Goal: Task Accomplishment & Management: Manage account settings

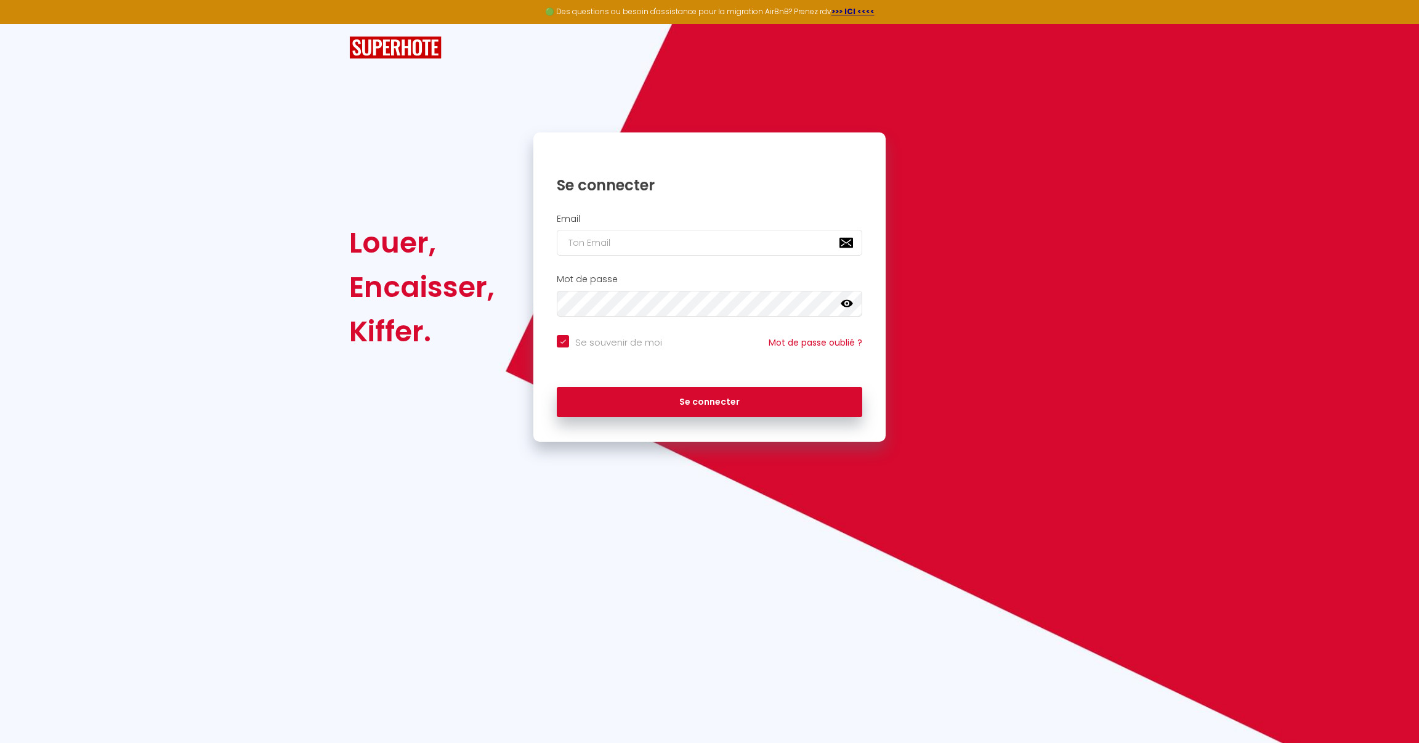
click at [753, 241] on input "email" at bounding box center [709, 243] width 305 height 26
type input "ri"
checkbox input "true"
type input "rim."
checkbox input "true"
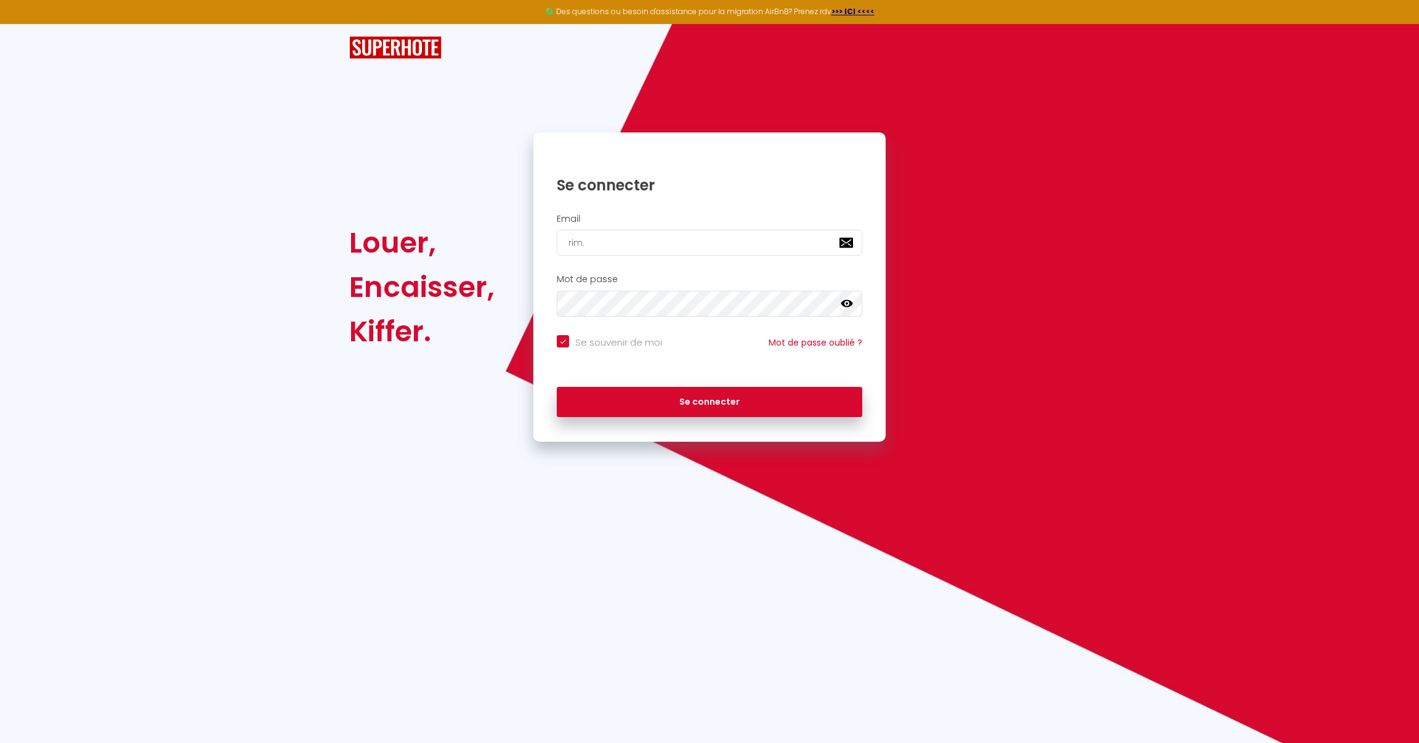
type input "rim.c"
checkbox input "true"
type input "[DOMAIN_NAME]"
checkbox input "true"
type input "rim.conc"
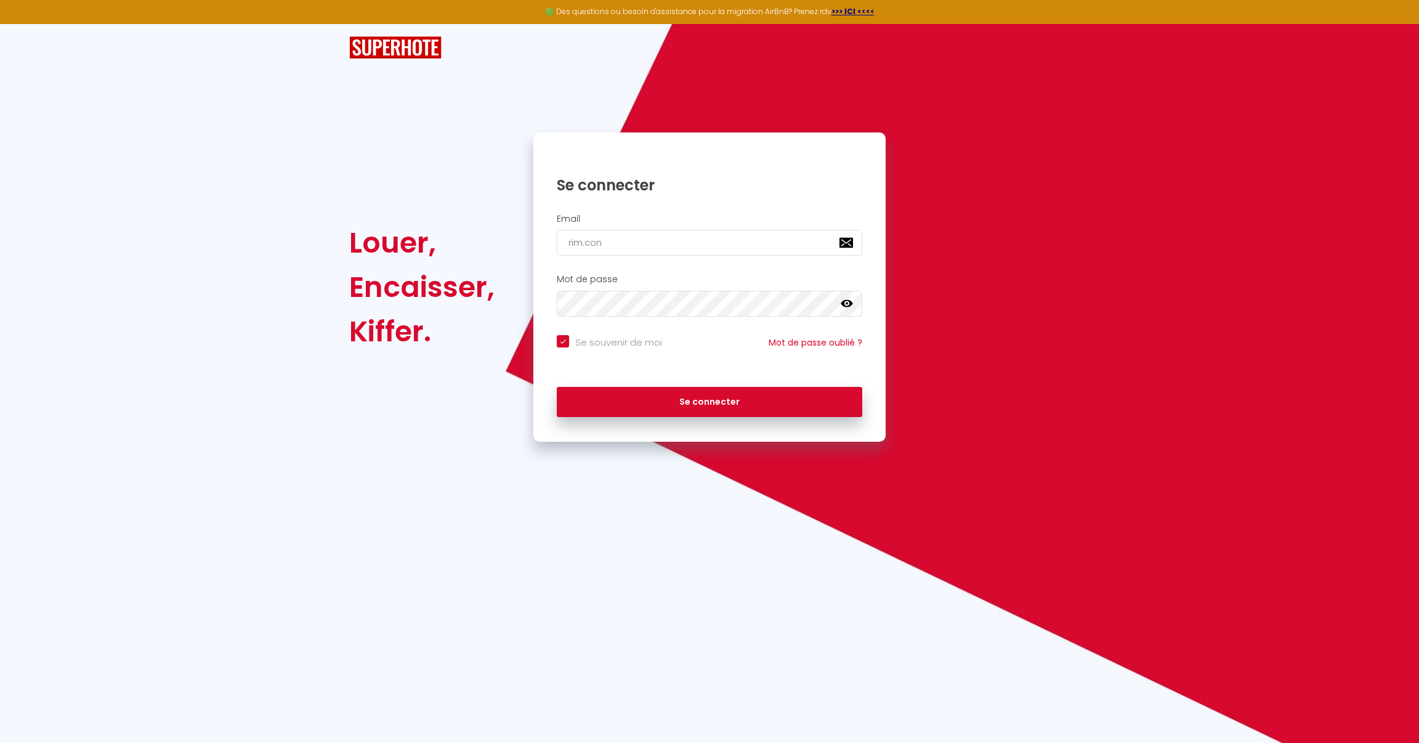
checkbox input "true"
type input "rim.concie"
checkbox input "true"
type input "rim.concier"
checkbox input "true"
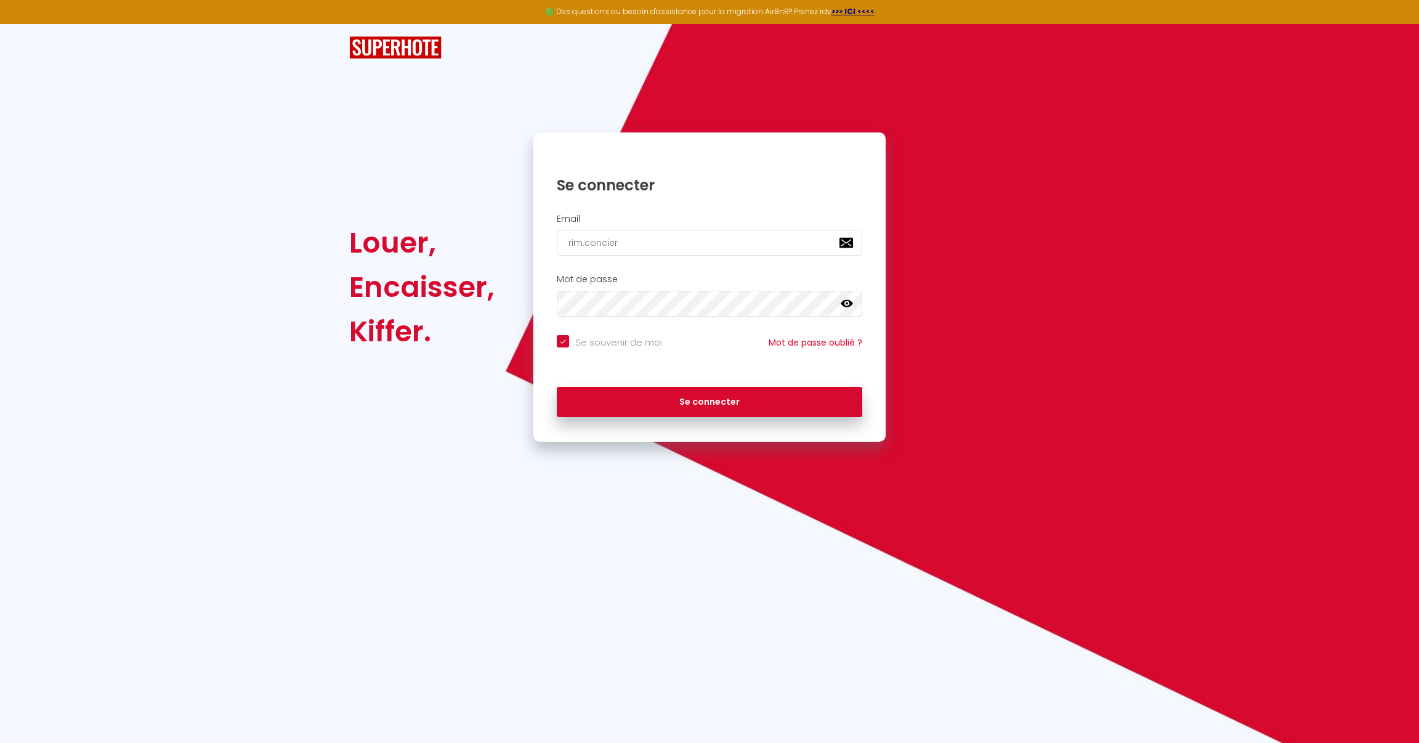
type input "rim.concierg"
checkbox input "true"
type input "rim.concierge"
checkbox input "true"
type input "rim.concierger"
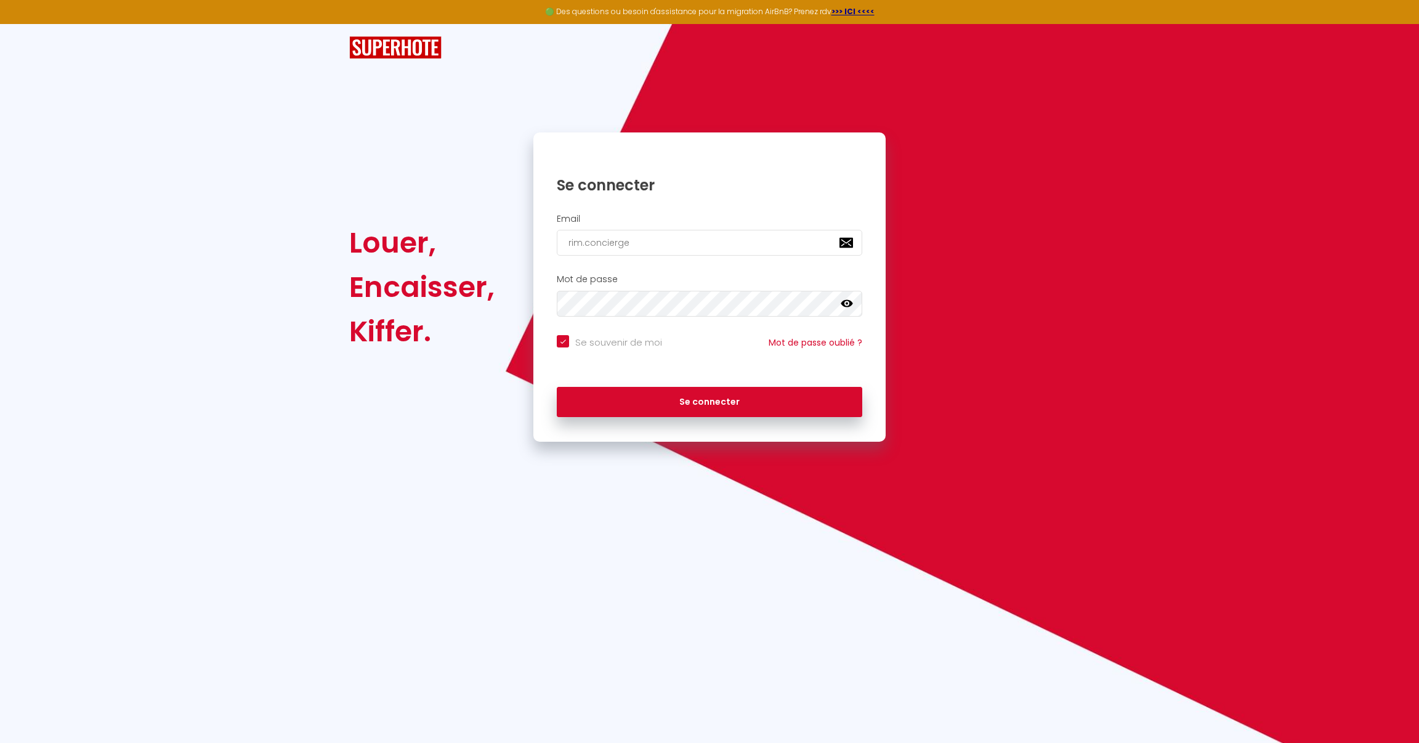
checkbox input "true"
type input "rim.conciergeri"
checkbox input "true"
type input "rim.conciergerie"
checkbox input "true"
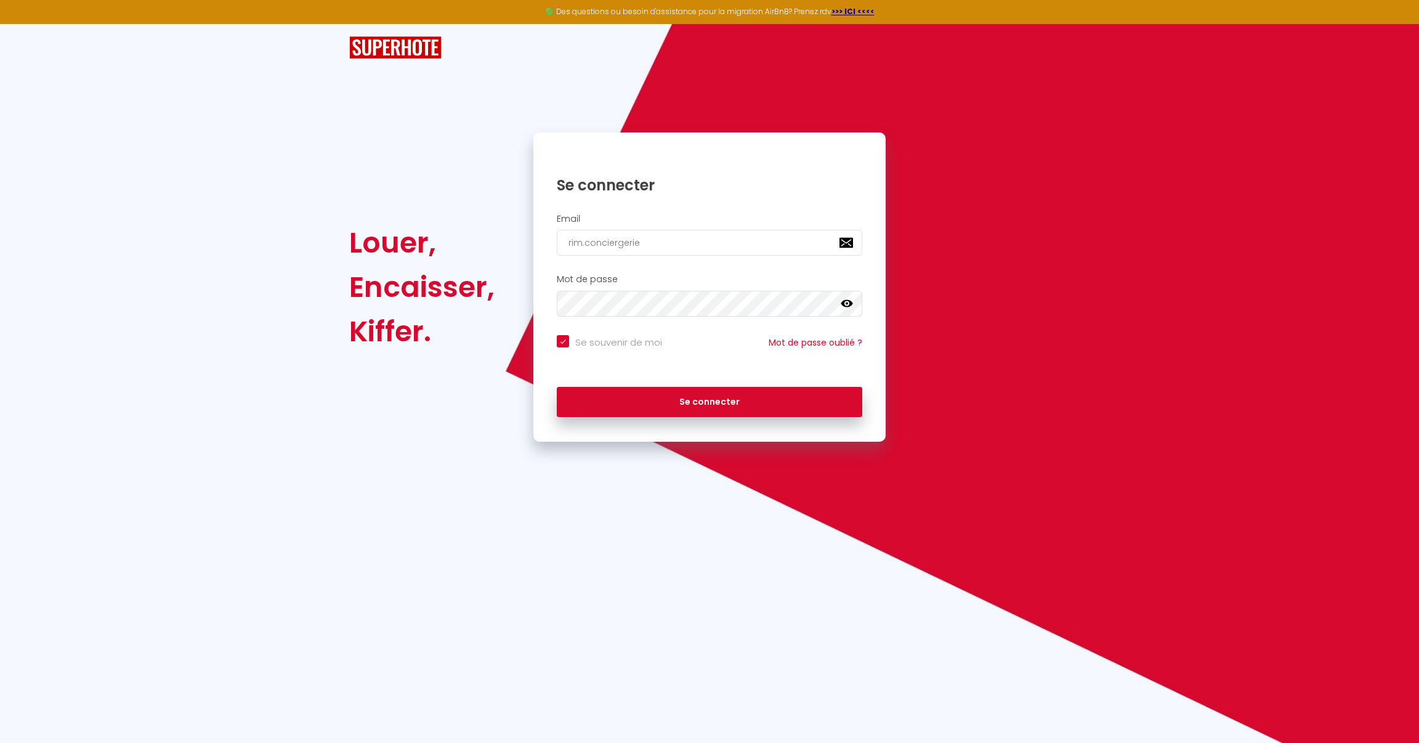
type input "rim.conciergerie@"
checkbox input "true"
type input "rim.conciergerie@g"
checkbox input "true"
type input "rim.conciergerie@gm"
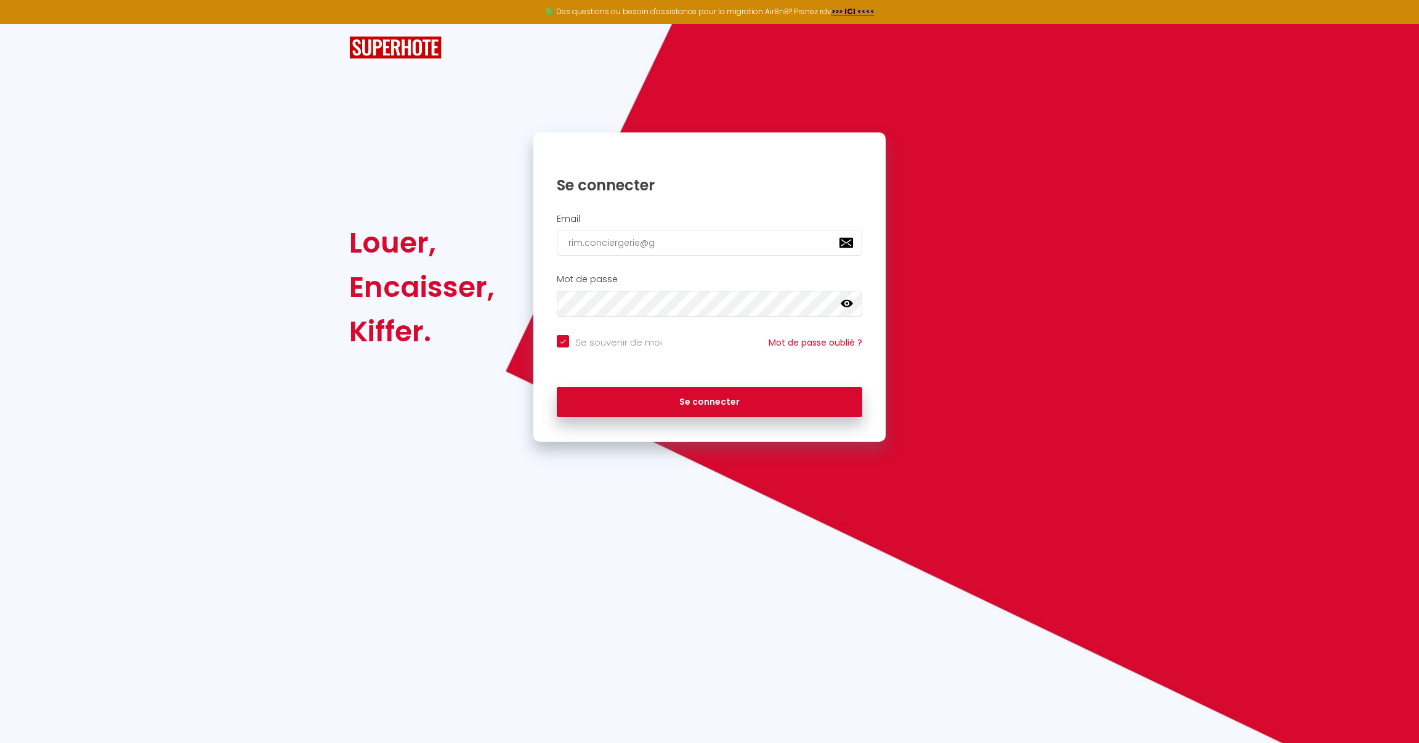
checkbox input "true"
type input "rim.conciergerie@gma"
checkbox input "true"
type input "rim.conciergerie@gmai"
checkbox input "true"
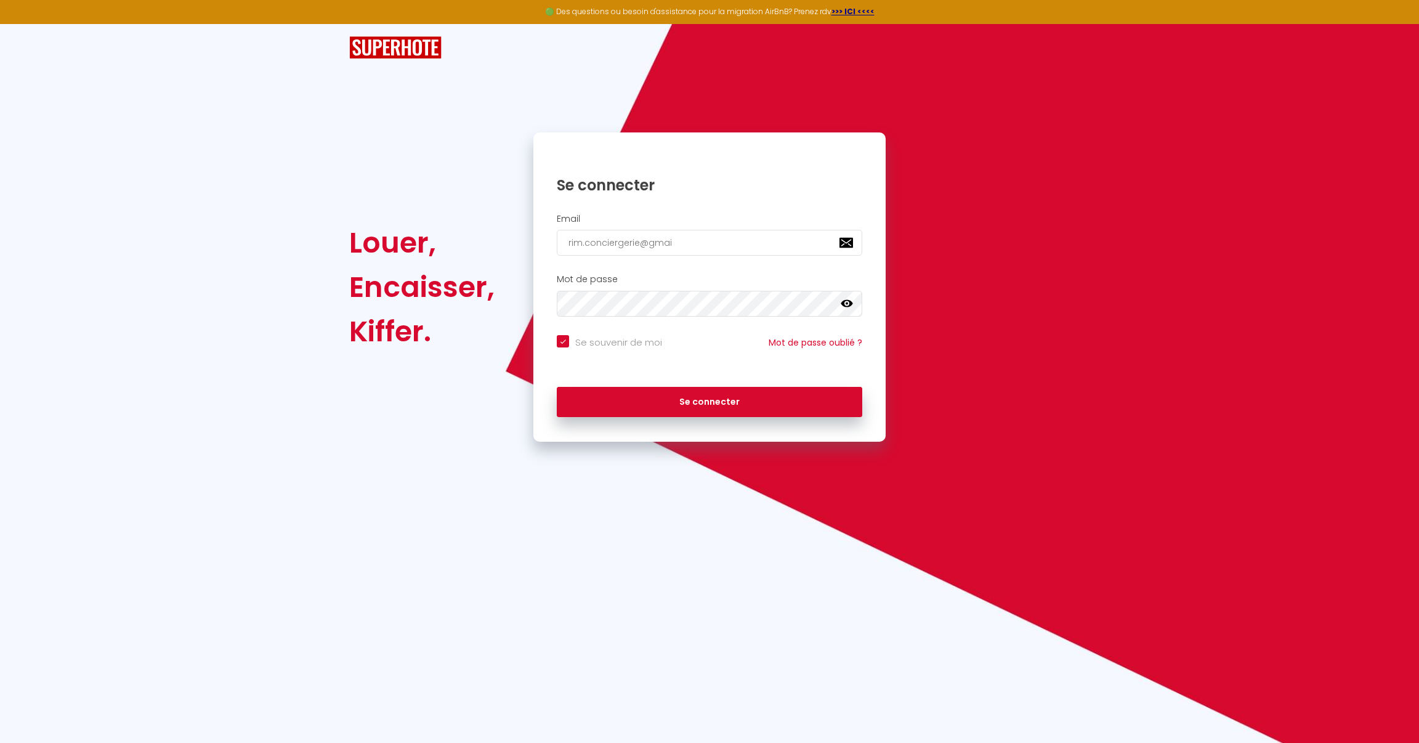
type input "[EMAIL_ADDRESS]"
checkbox input "true"
type input "[EMAIL_ADDRESS]."
checkbox input "true"
type input "rim.conciergerie@gmail.c"
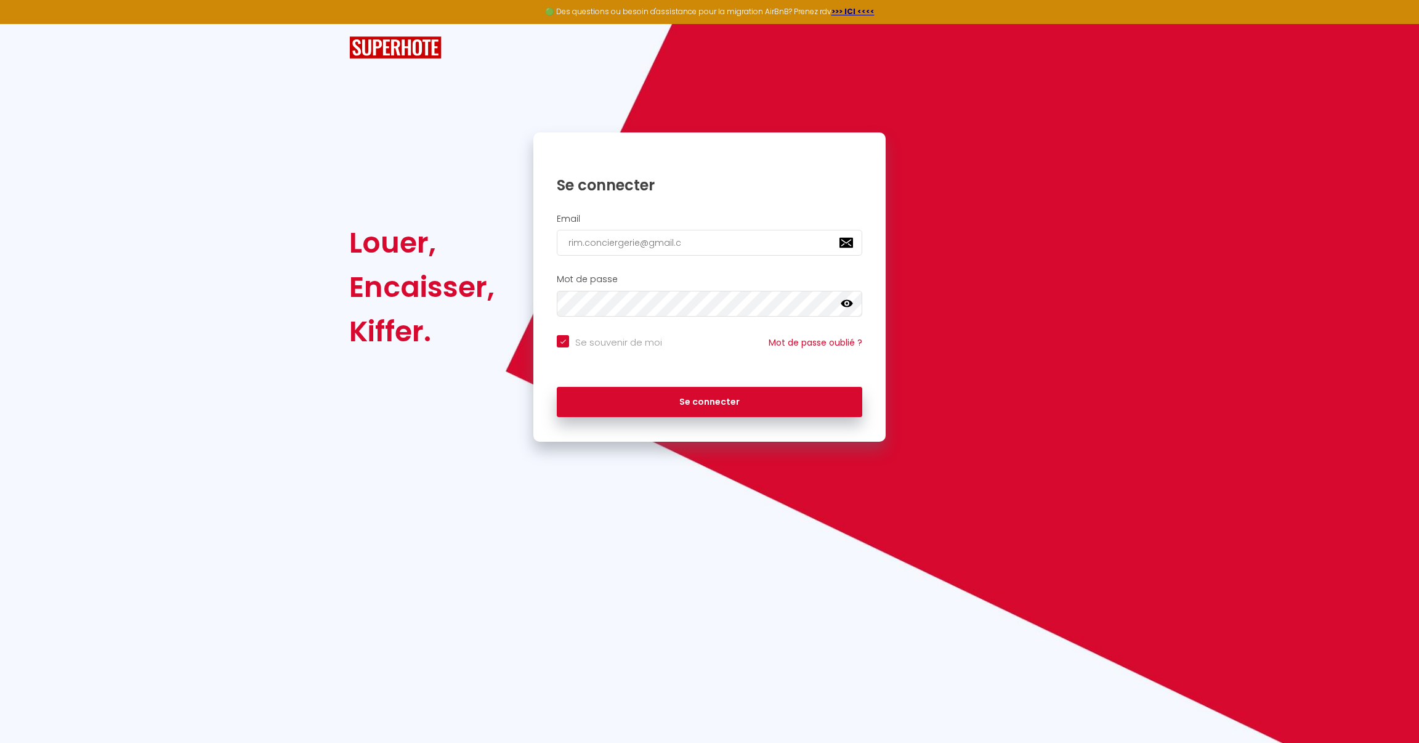
checkbox input "true"
type input "[EMAIL_ADDRESS][DOMAIN_NAME]"
checkbox input "true"
type input "[EMAIL_ADDRESS][DOMAIN_NAME]"
checkbox input "true"
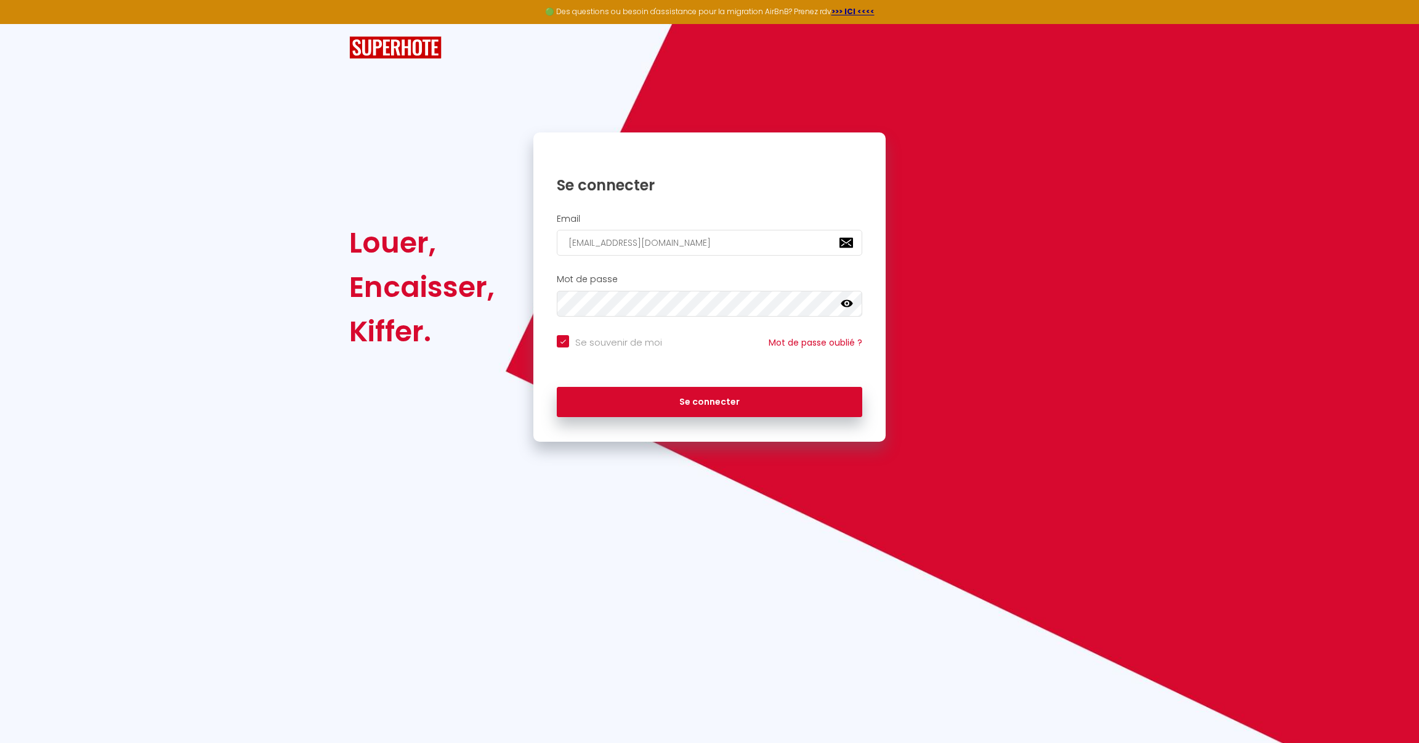
type input "[EMAIL_ADDRESS][DOMAIN_NAME]"
click at [710, 400] on button "Se connecter" at bounding box center [709, 402] width 305 height 31
checkbox input "true"
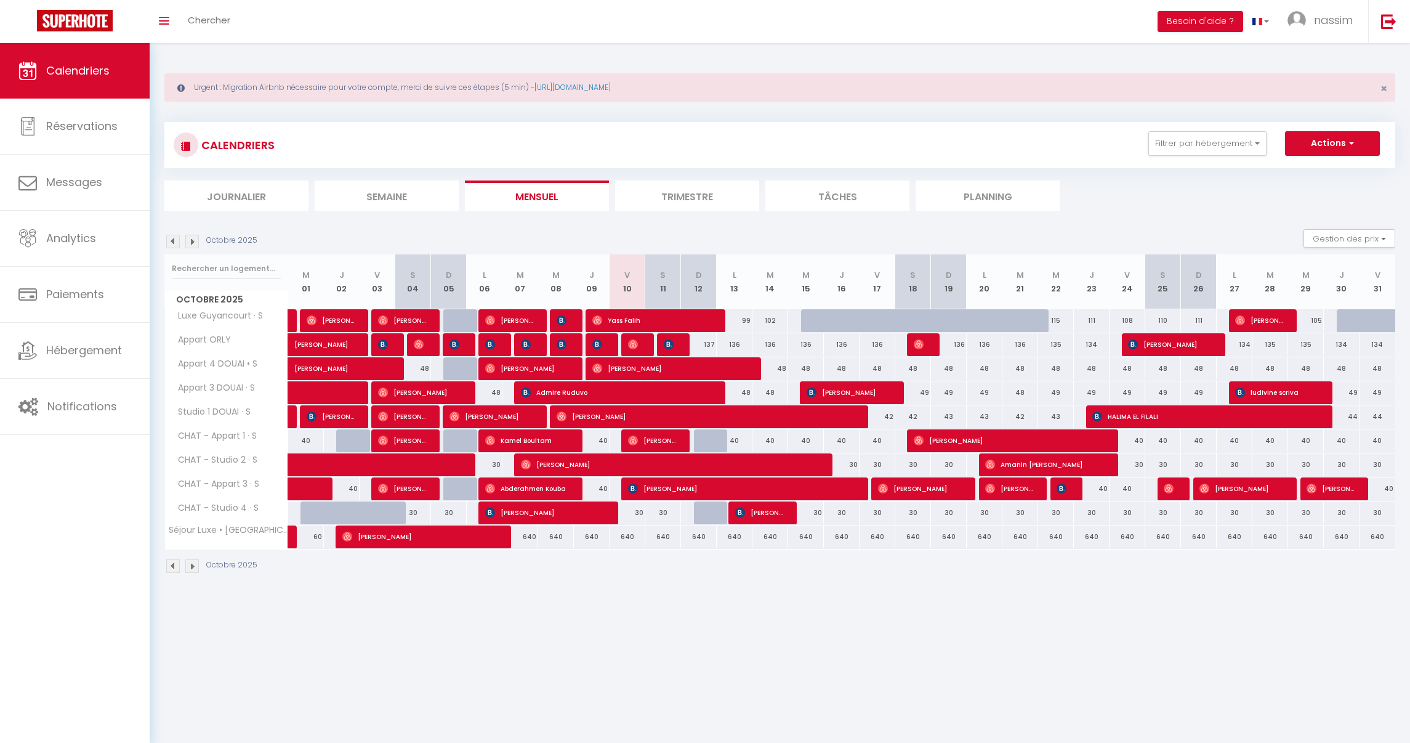
drag, startPoint x: 522, startPoint y: 536, endPoint x: 1391, endPoint y: 541, distance: 868.4
click at [1391, 541] on tr "Séjour Luxe • [GEOGRAPHIC_DATA] • S 60 60 [PERSON_NAME] 640 640 640 640" at bounding box center [780, 537] width 1231 height 24
drag, startPoint x: 1054, startPoint y: 637, endPoint x: 722, endPoint y: 605, distance: 333.6
click at [1014, 639] on body "🟢 Des questions ou besoin d'assistance pour la migration AirBnB? Prenez rdv >>>…" at bounding box center [705, 414] width 1410 height 743
click at [111, 336] on link "Hébergement" at bounding box center [75, 350] width 150 height 55
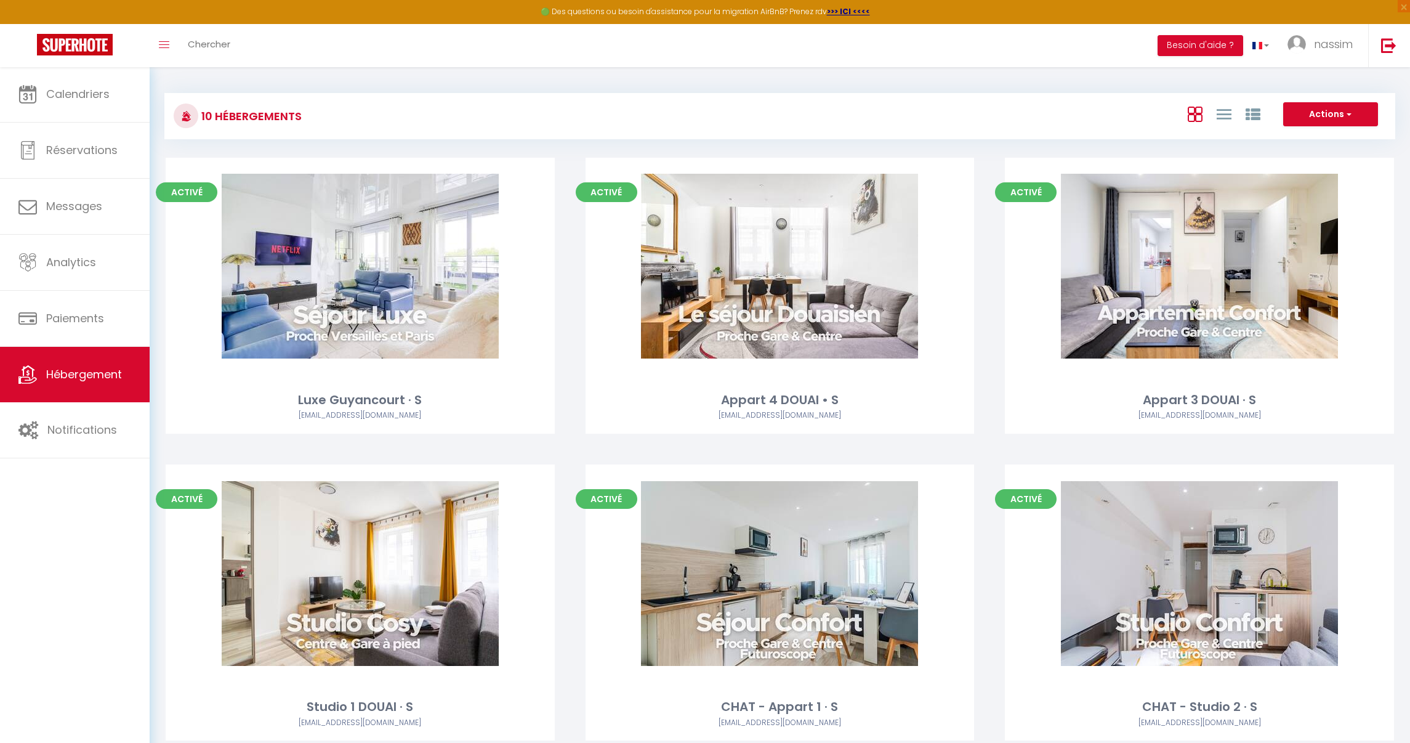
scroll to position [653, 0]
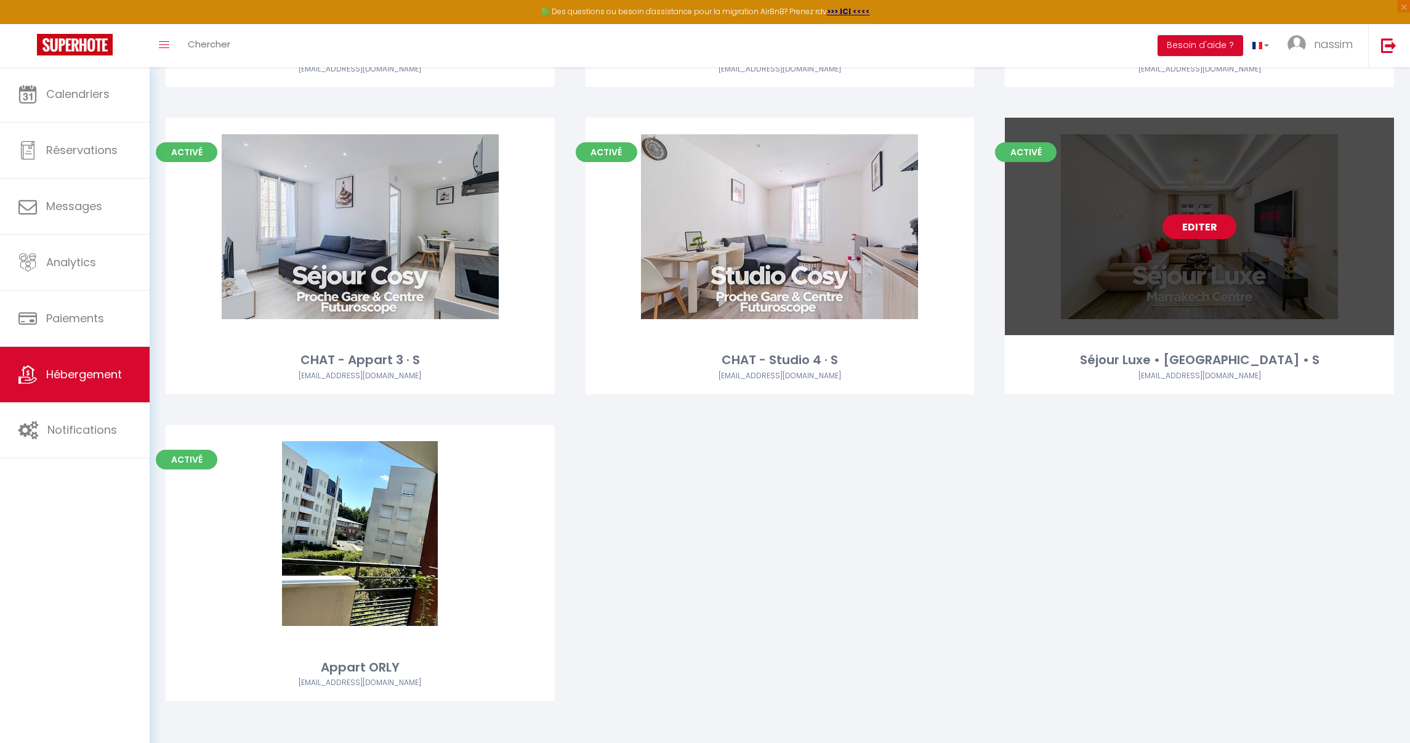
click at [1191, 209] on div "Editer" at bounding box center [1199, 226] width 389 height 217
select select "3"
select select "2"
select select "1"
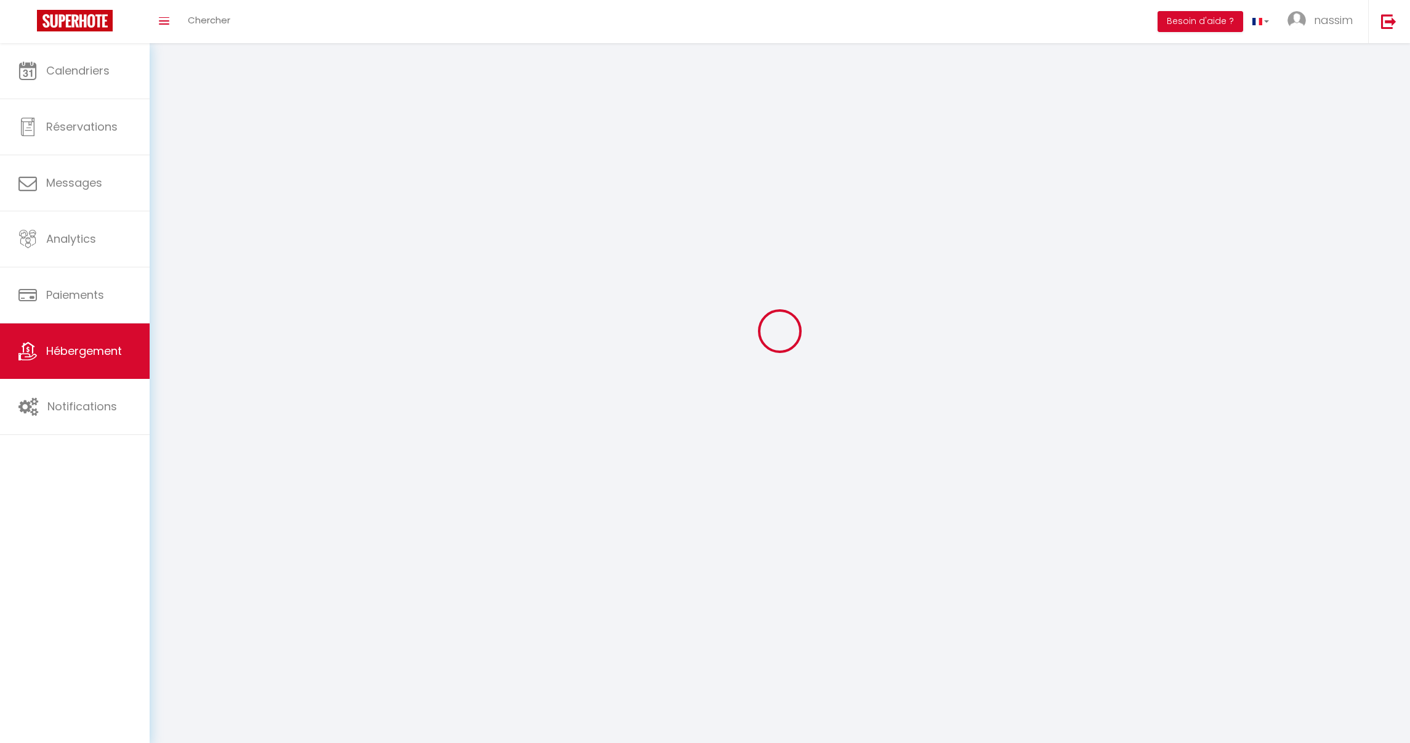
select select
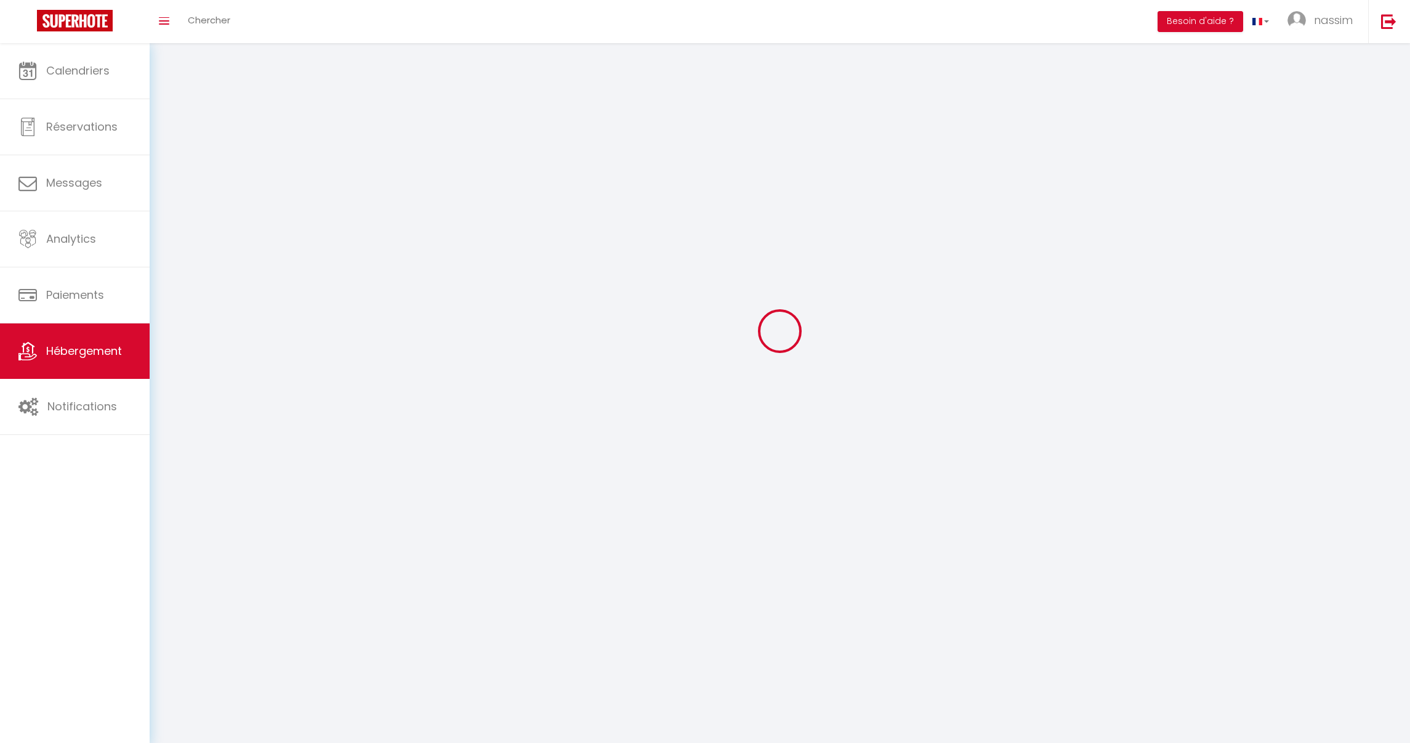
select select
checkbox input "false"
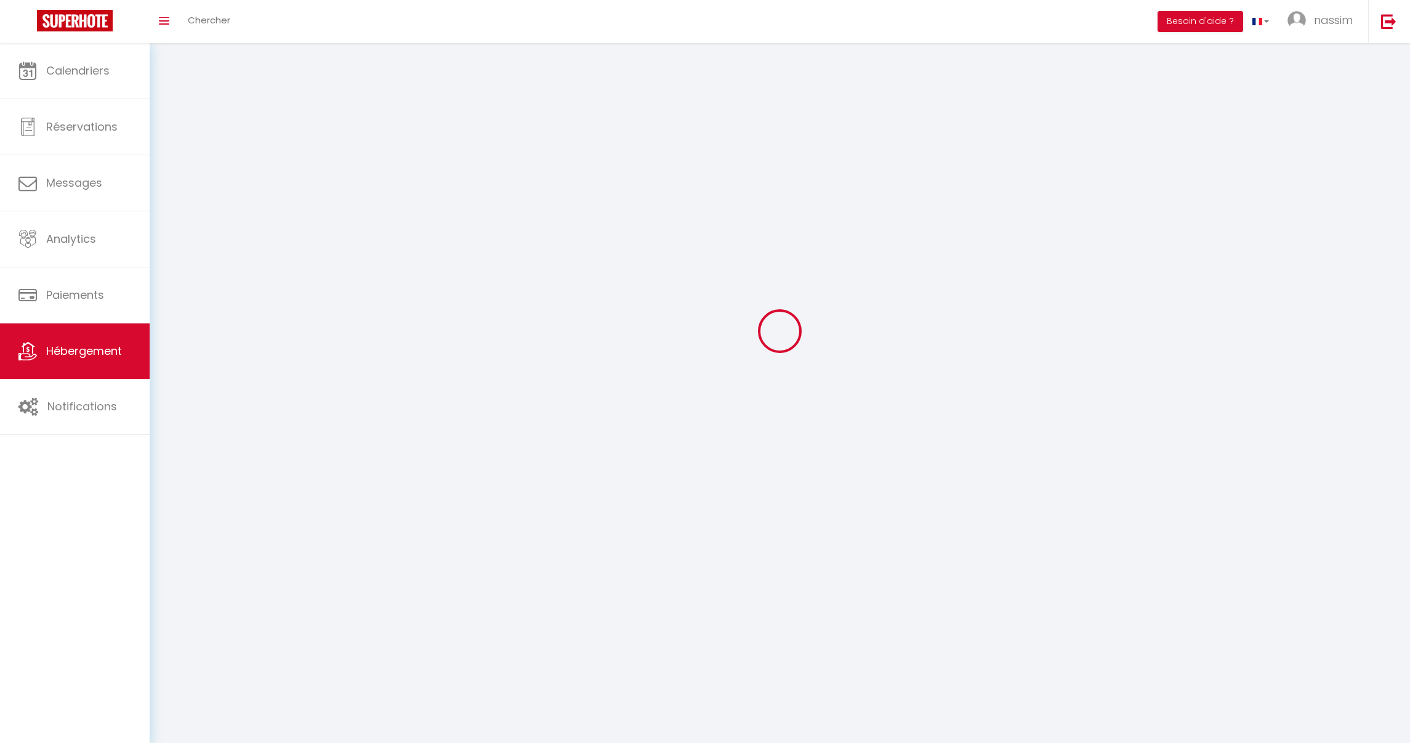
select select
click at [1190, 219] on div at bounding box center [779, 331] width 1231 height 632
select select
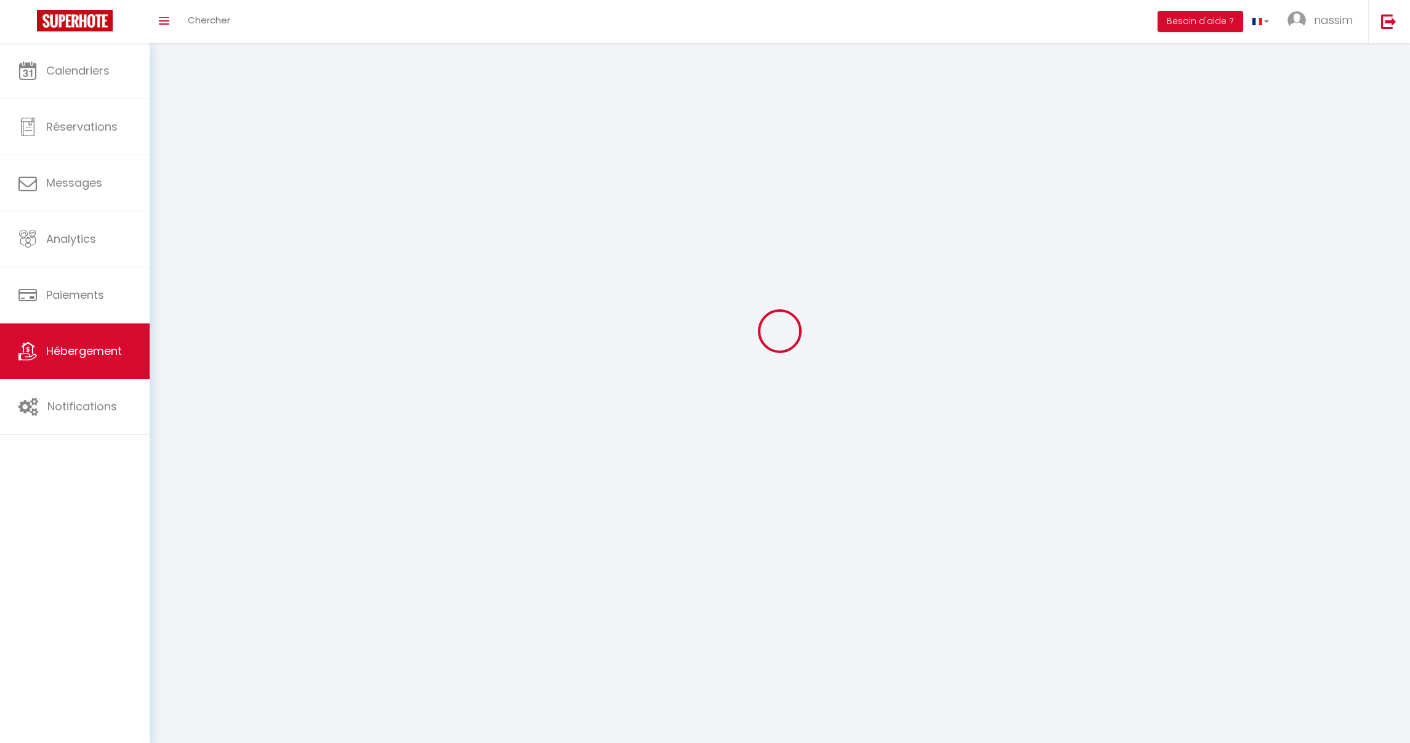
select select
checkbox input "false"
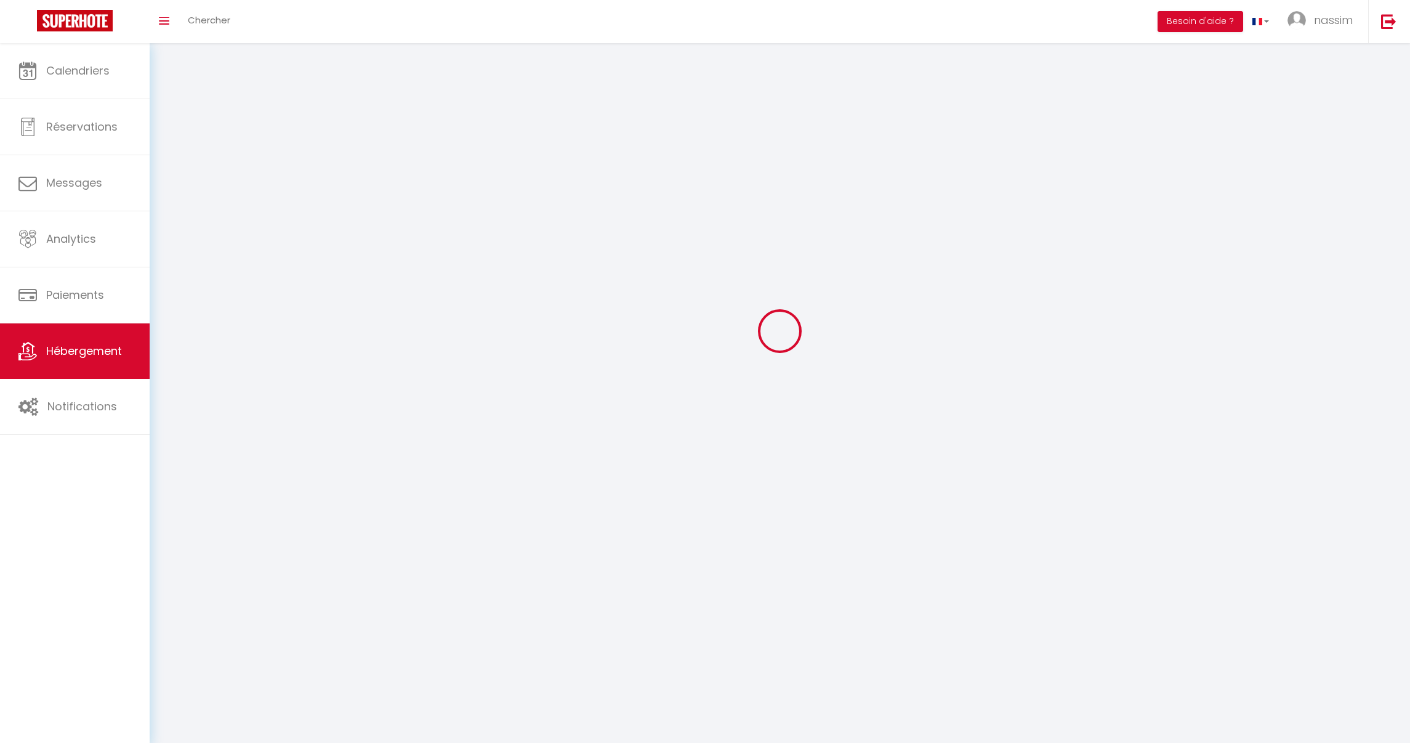
checkbox input "false"
select select
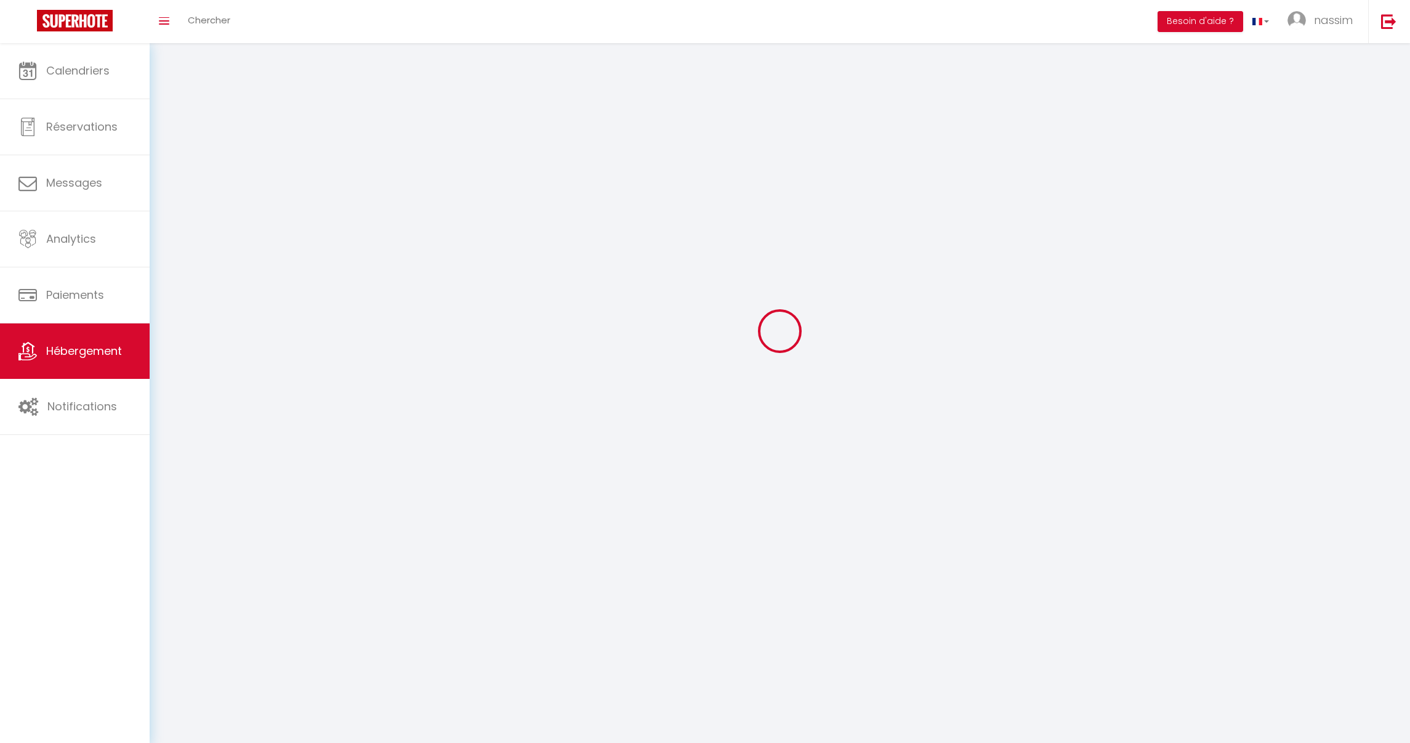
scroll to position [67, 0]
select select
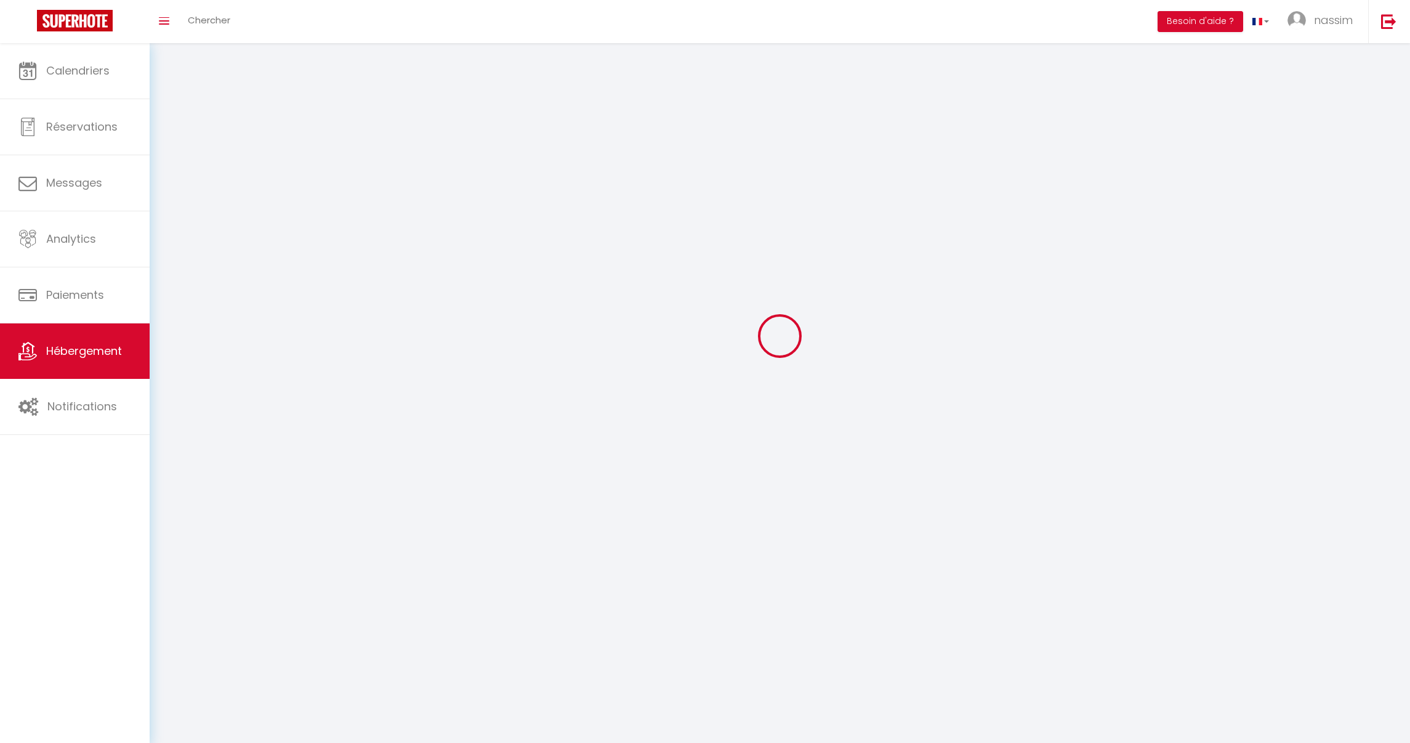
select select
checkbox input "false"
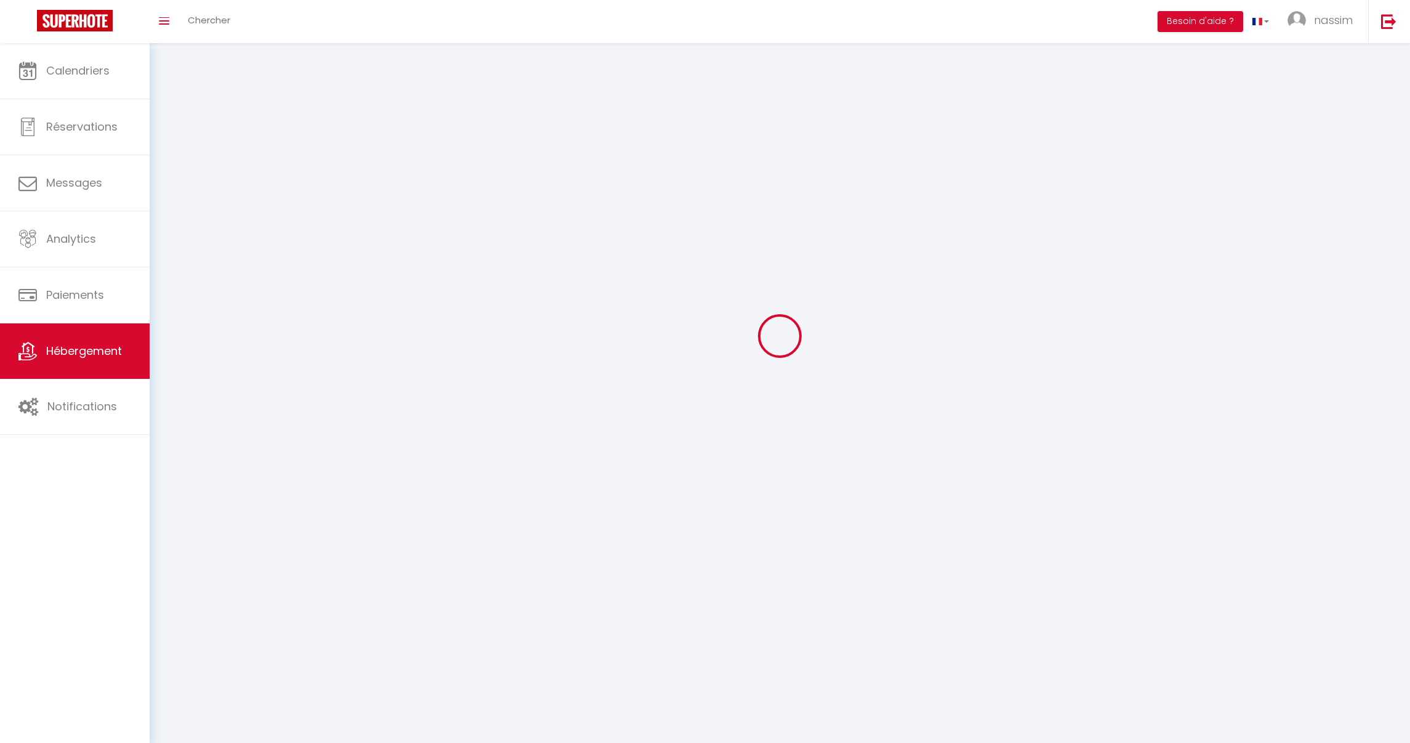
checkbox input "false"
select select
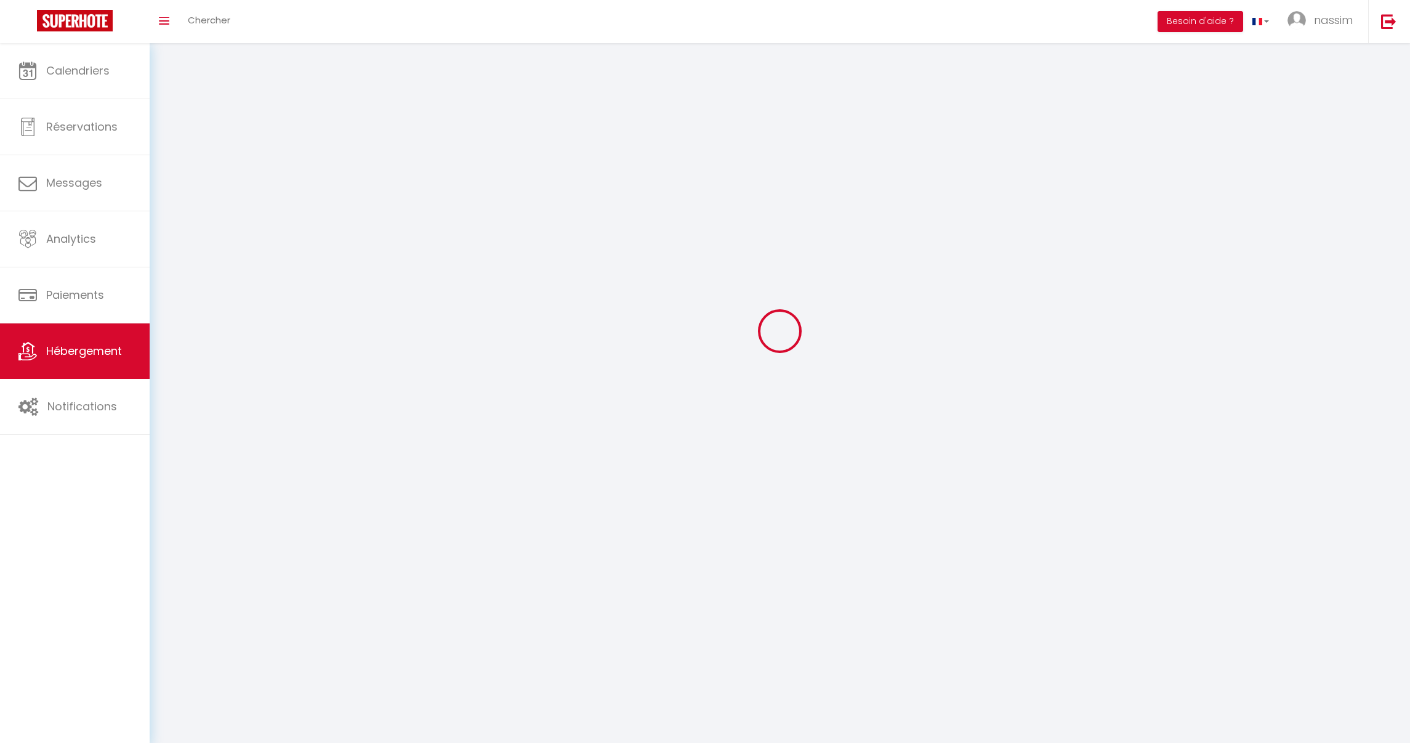
select select
checkbox input "false"
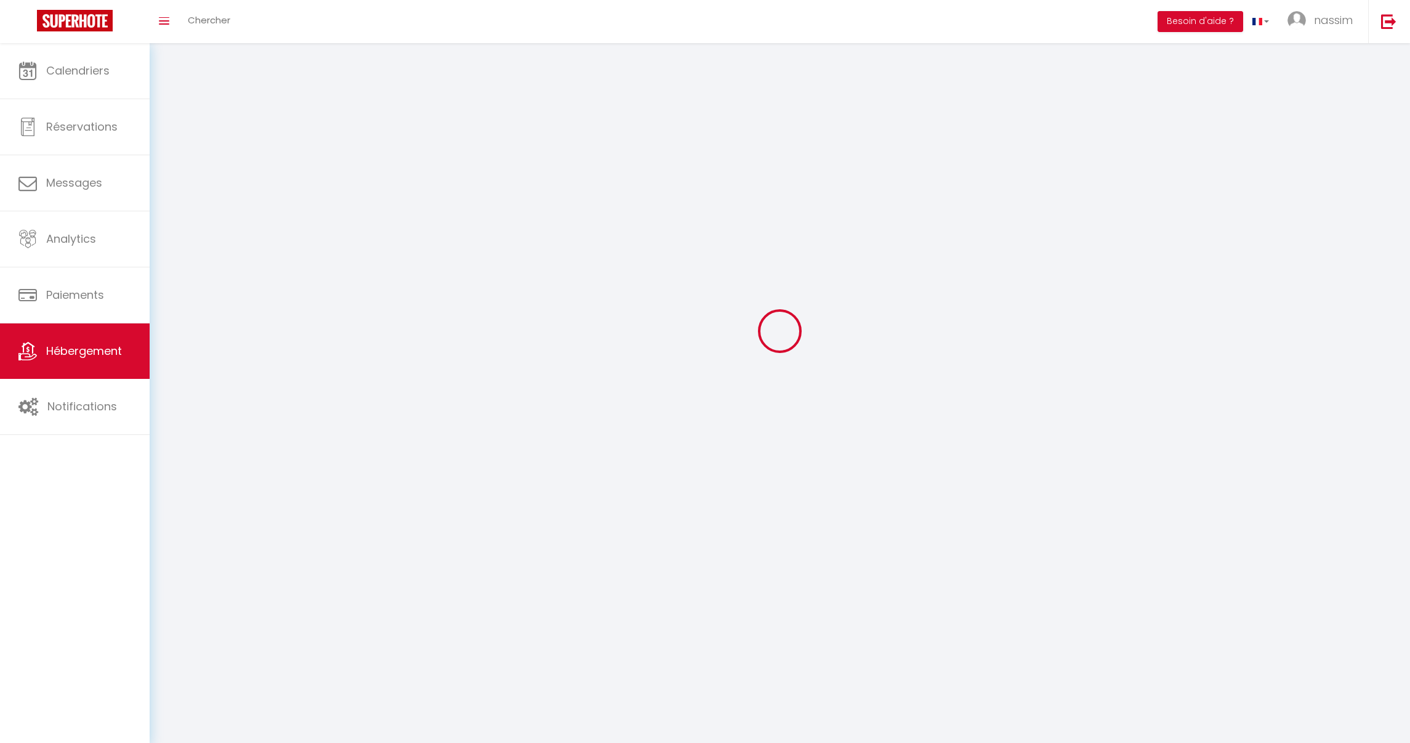
checkbox input "false"
select select
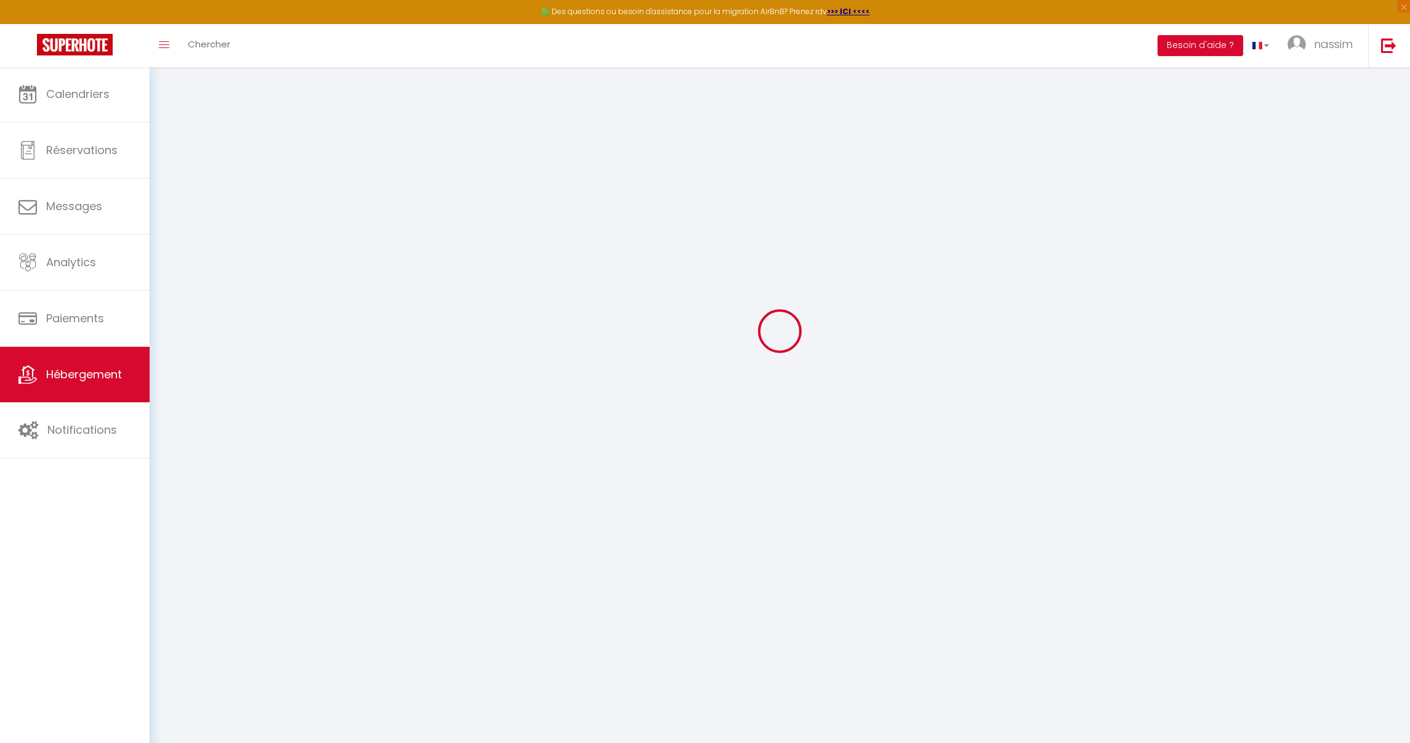
select select "+ 18 %"
select select "+ 5 %"
select select
checkbox input "false"
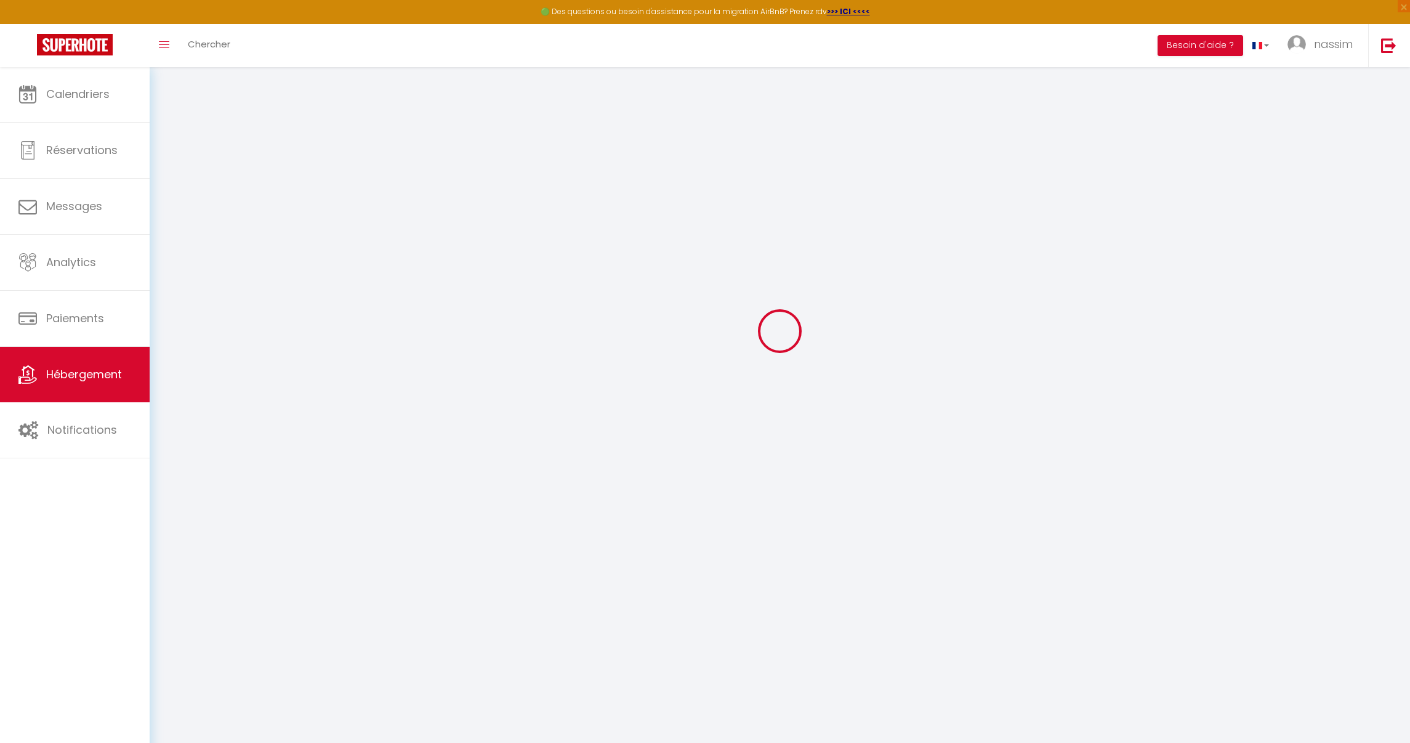
checkbox input "false"
select select "15:00"
select select "23:45"
select select "11:00"
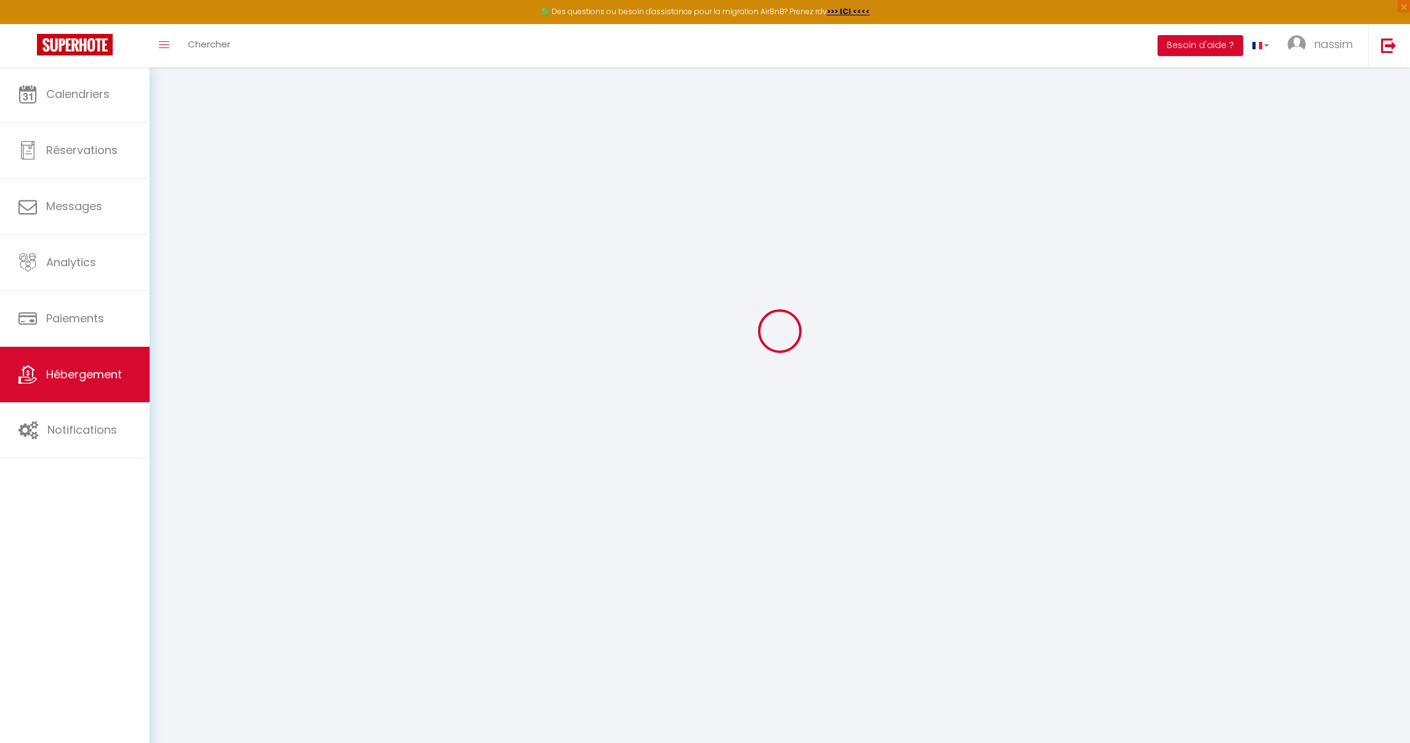
select select "30"
select select "120"
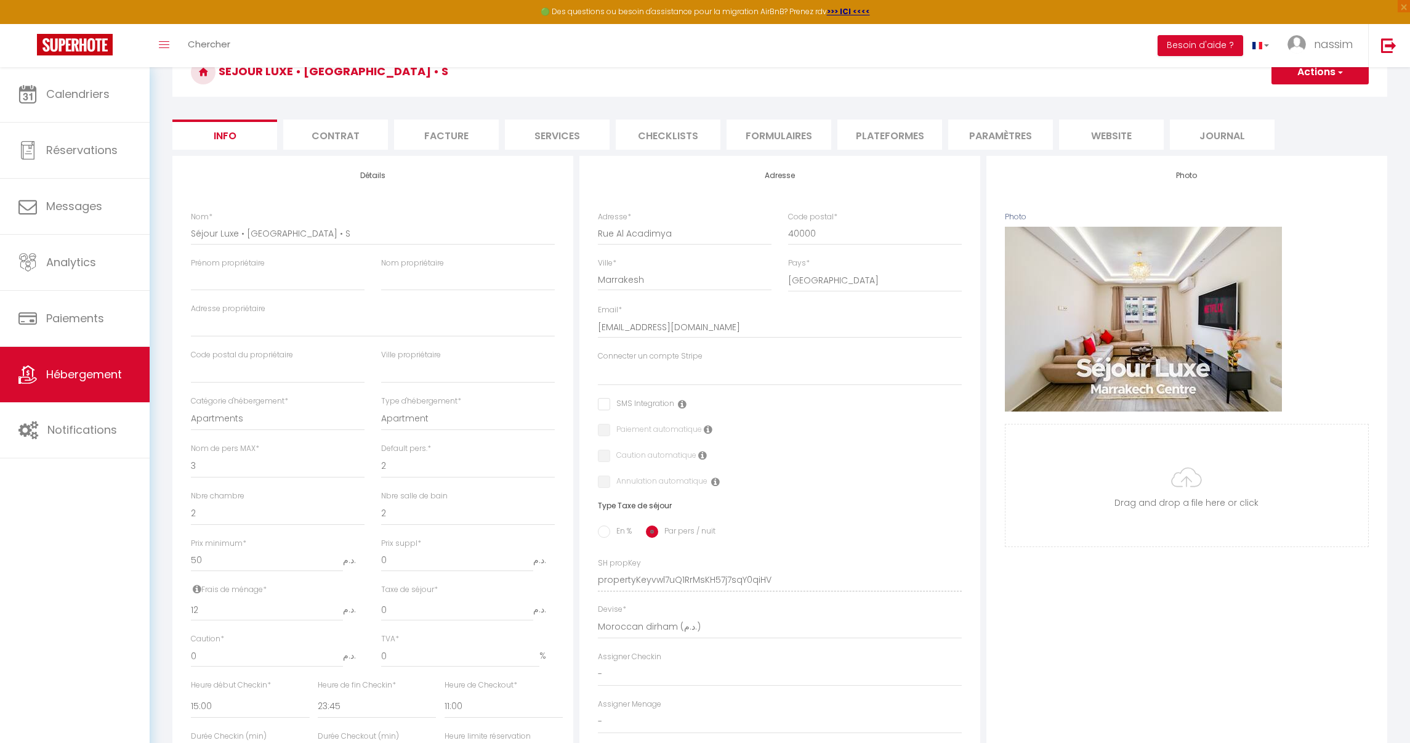
select select
checkbox input "false"
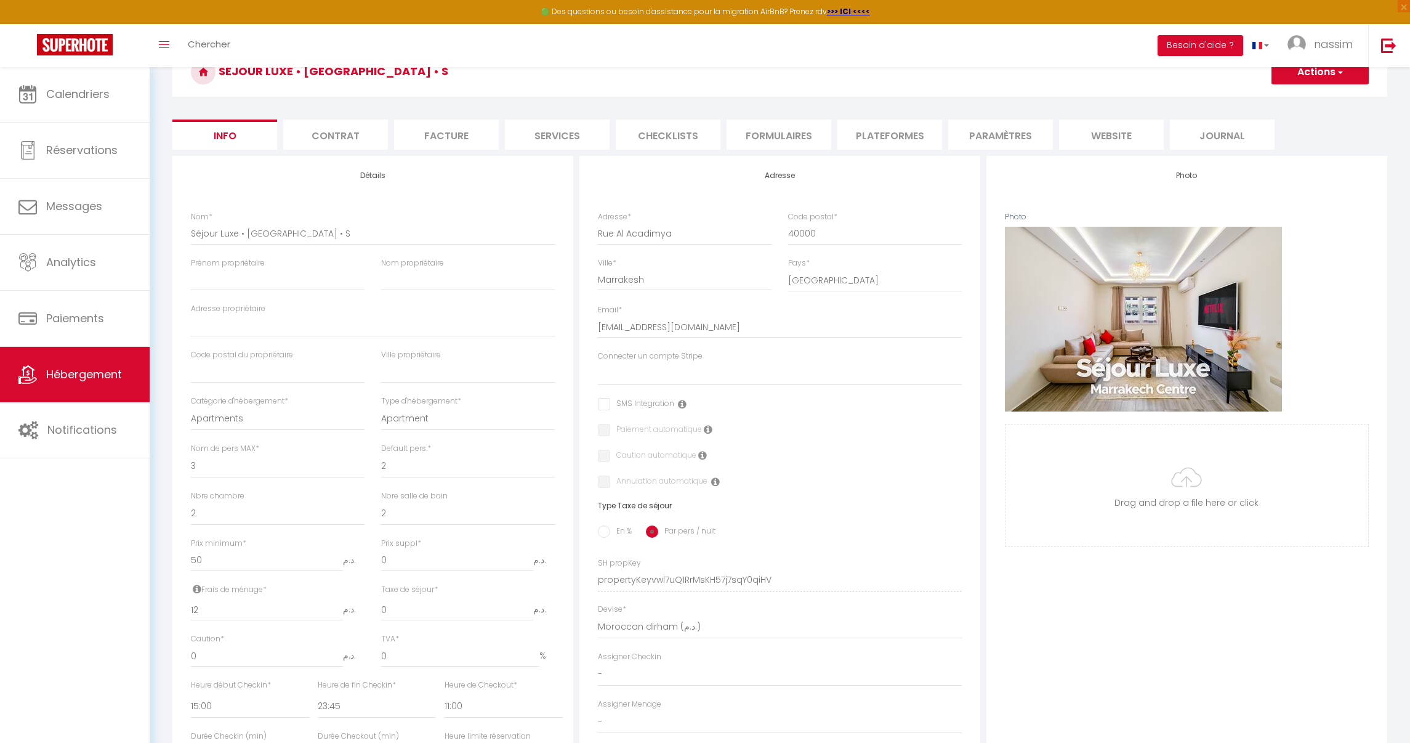
select select "well_reviewed_guests"
select select "EUR"
select select
select select "9531-1451513463202183501"
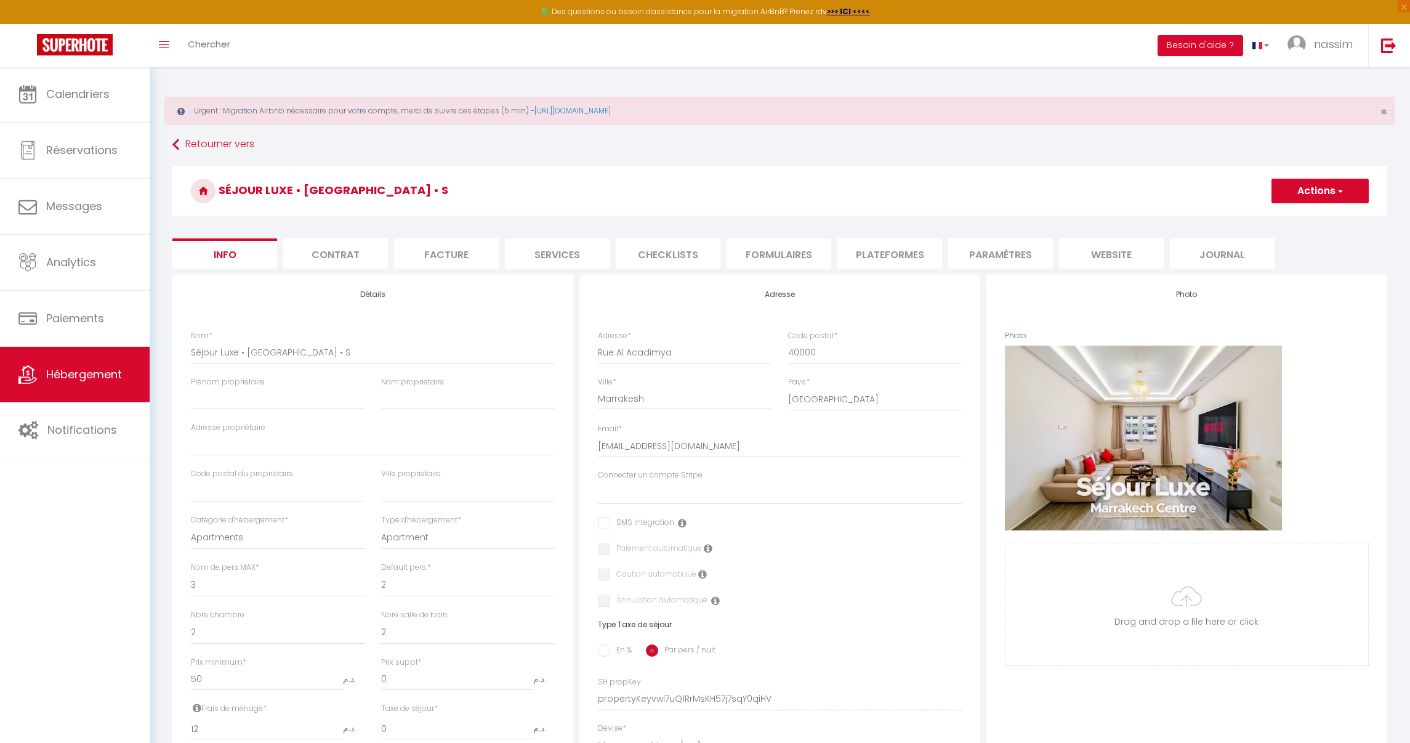
click at [920, 264] on li "Plateformes" at bounding box center [890, 253] width 105 height 30
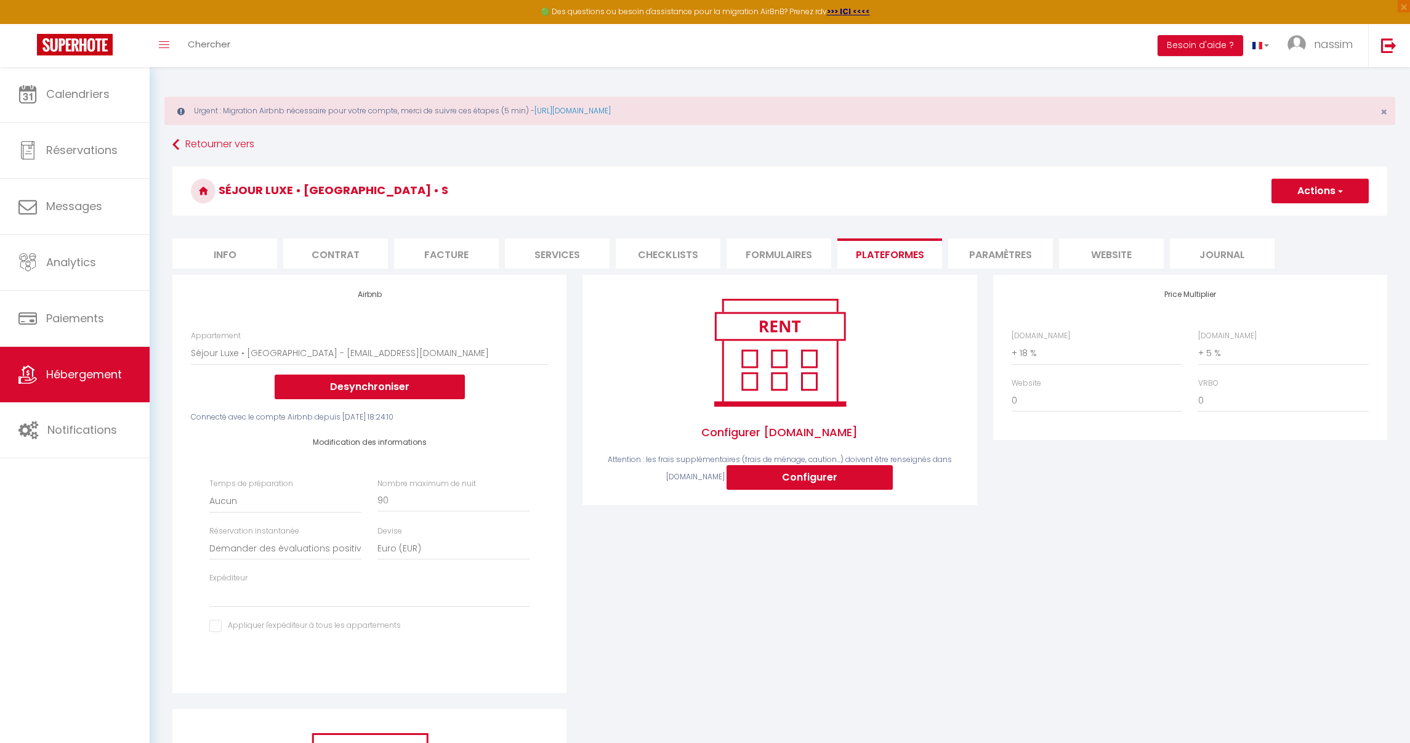
click at [786, 261] on li "Formulaires" at bounding box center [779, 253] width 105 height 30
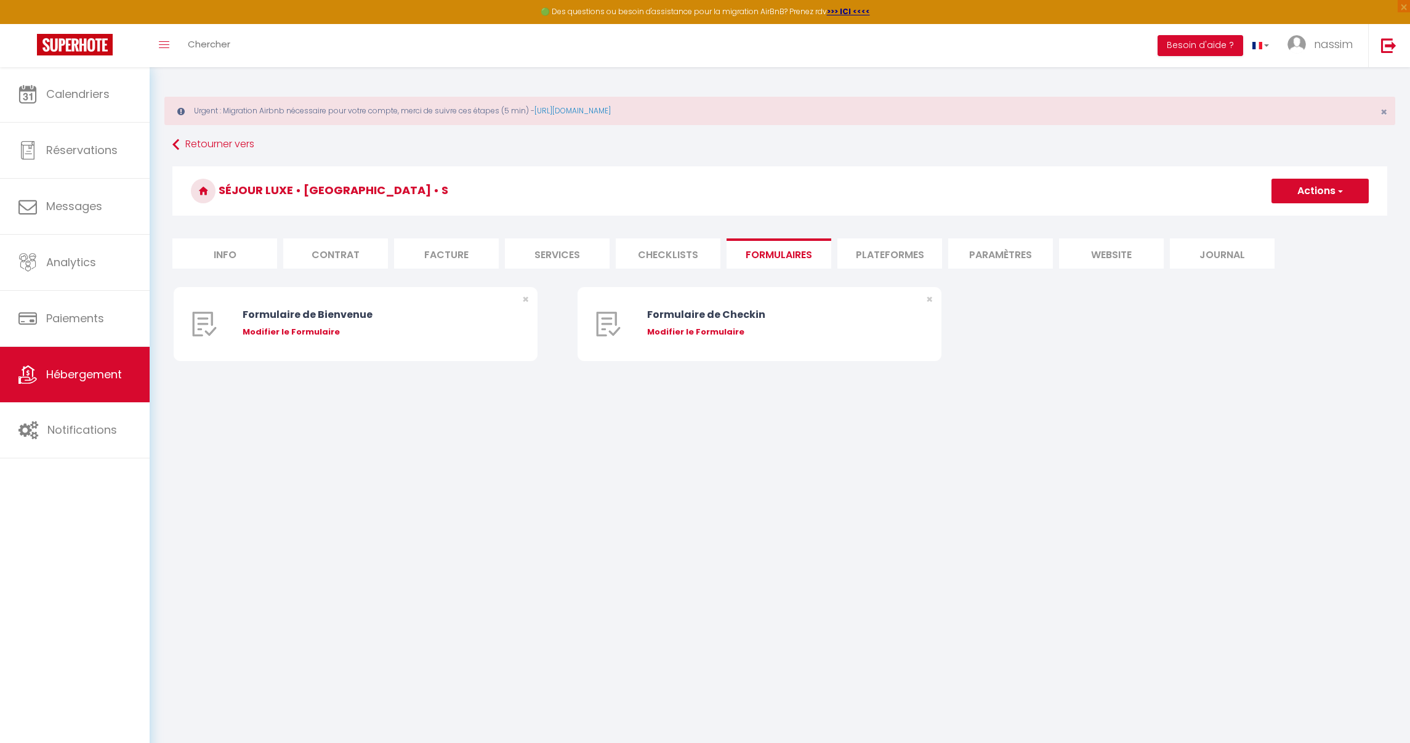
click at [865, 251] on li "Plateformes" at bounding box center [890, 253] width 105 height 30
select select
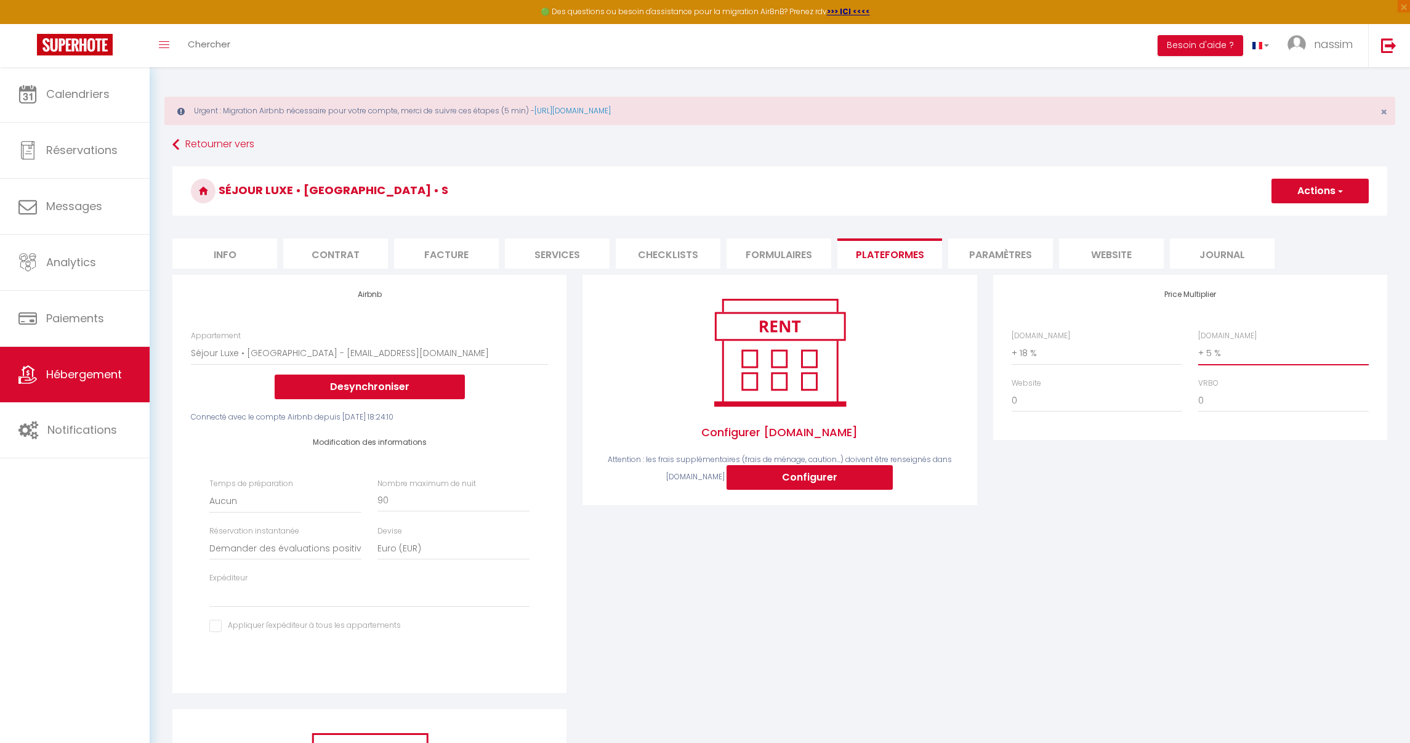
select select "+ 15 %"
select select
select select "+ 18 %"
select select
click at [1310, 198] on button "Actions" at bounding box center [1320, 191] width 97 height 25
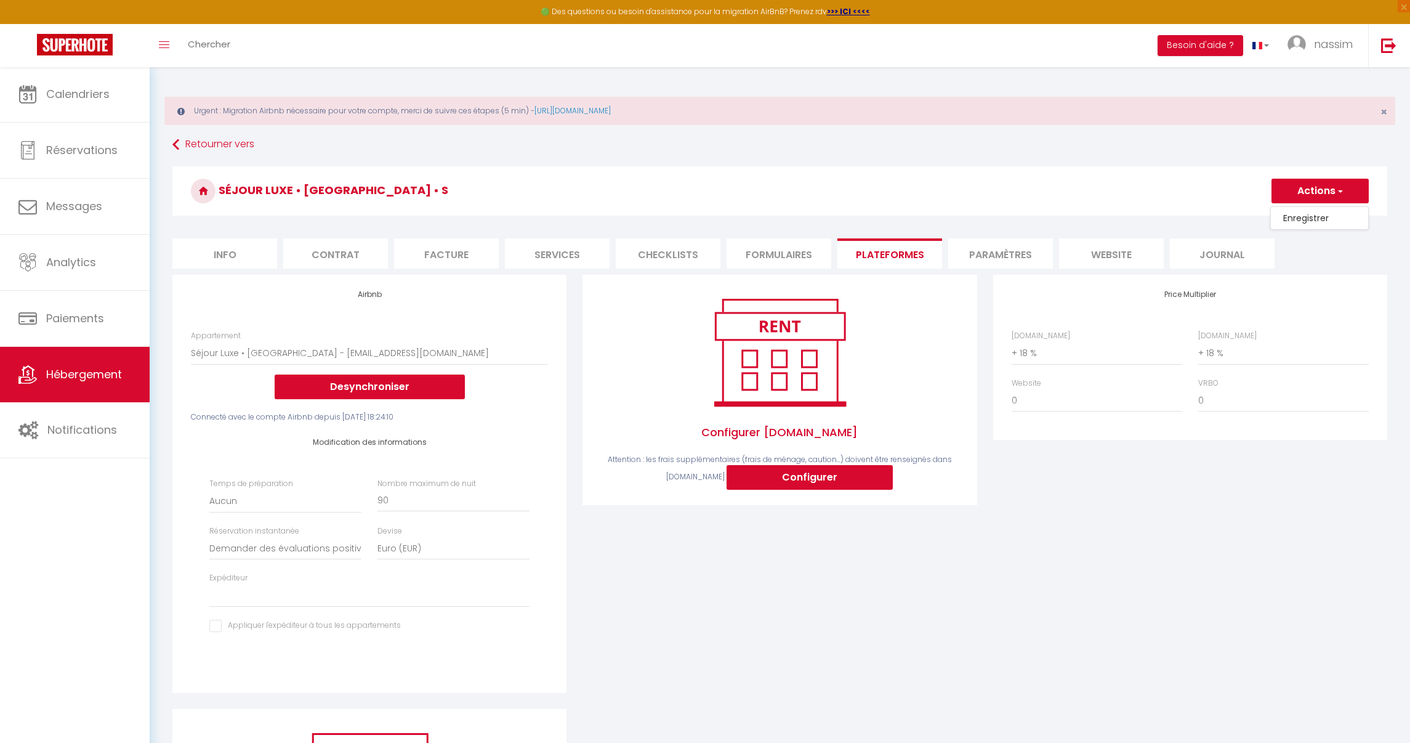
click at [1301, 218] on link "Enregistrer" at bounding box center [1319, 218] width 97 height 16
select select "well_reviewed_guests"
select select "EUR"
select select
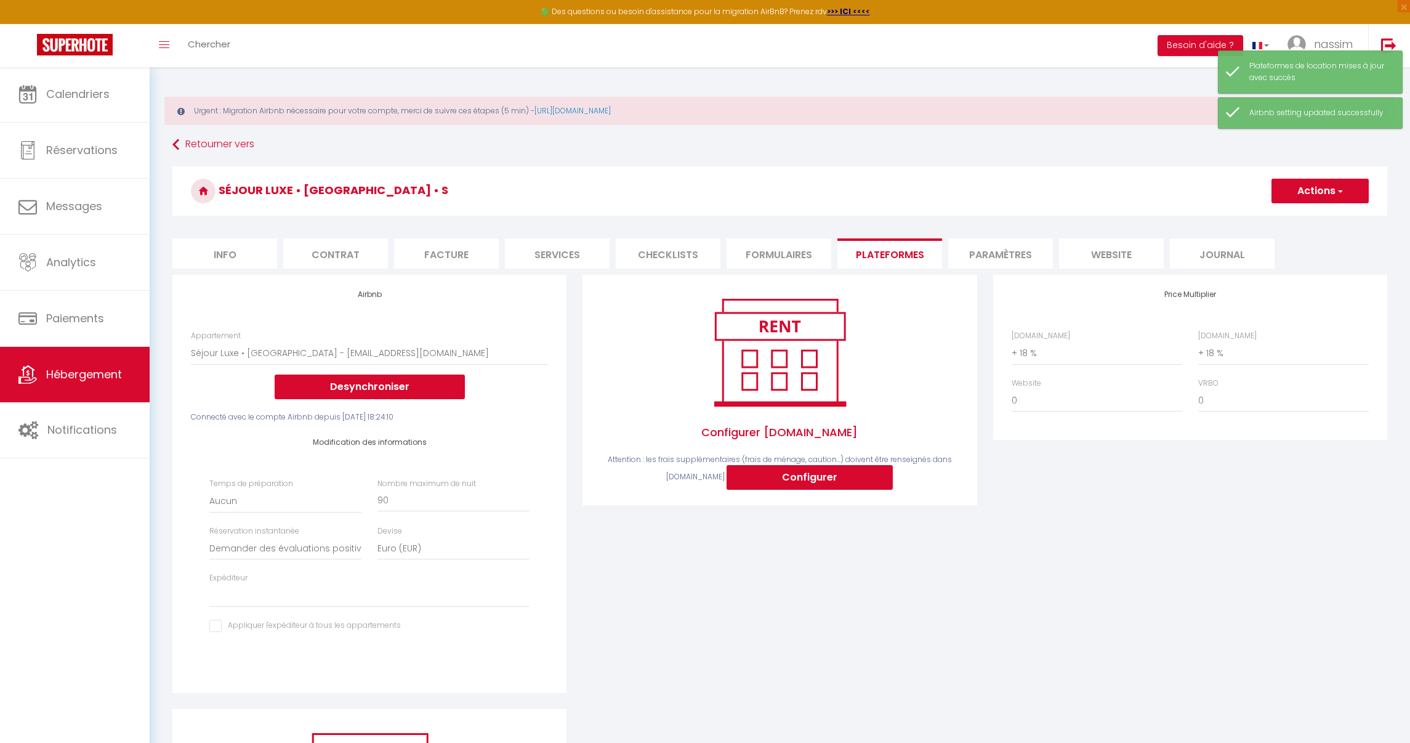
click at [93, 366] on span "Hébergement" at bounding box center [84, 373] width 76 height 15
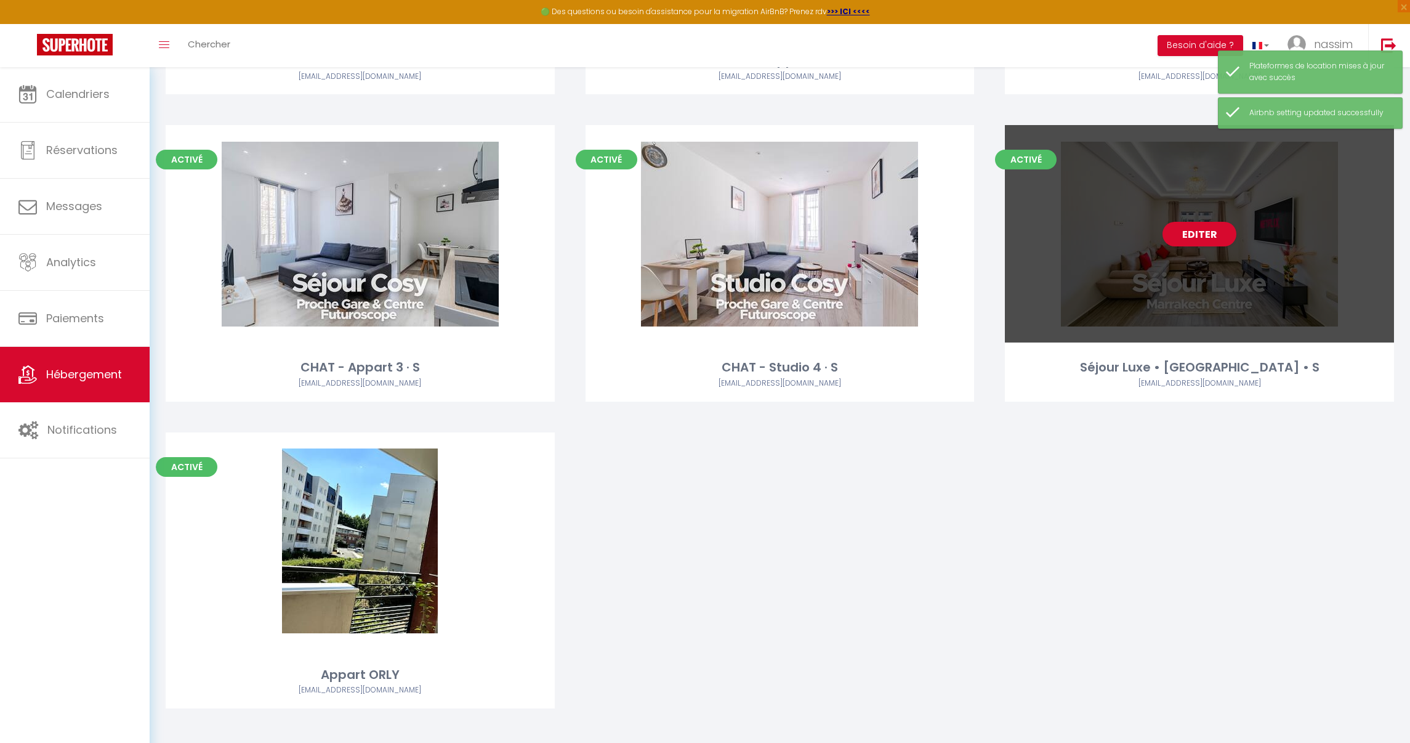
scroll to position [638, 0]
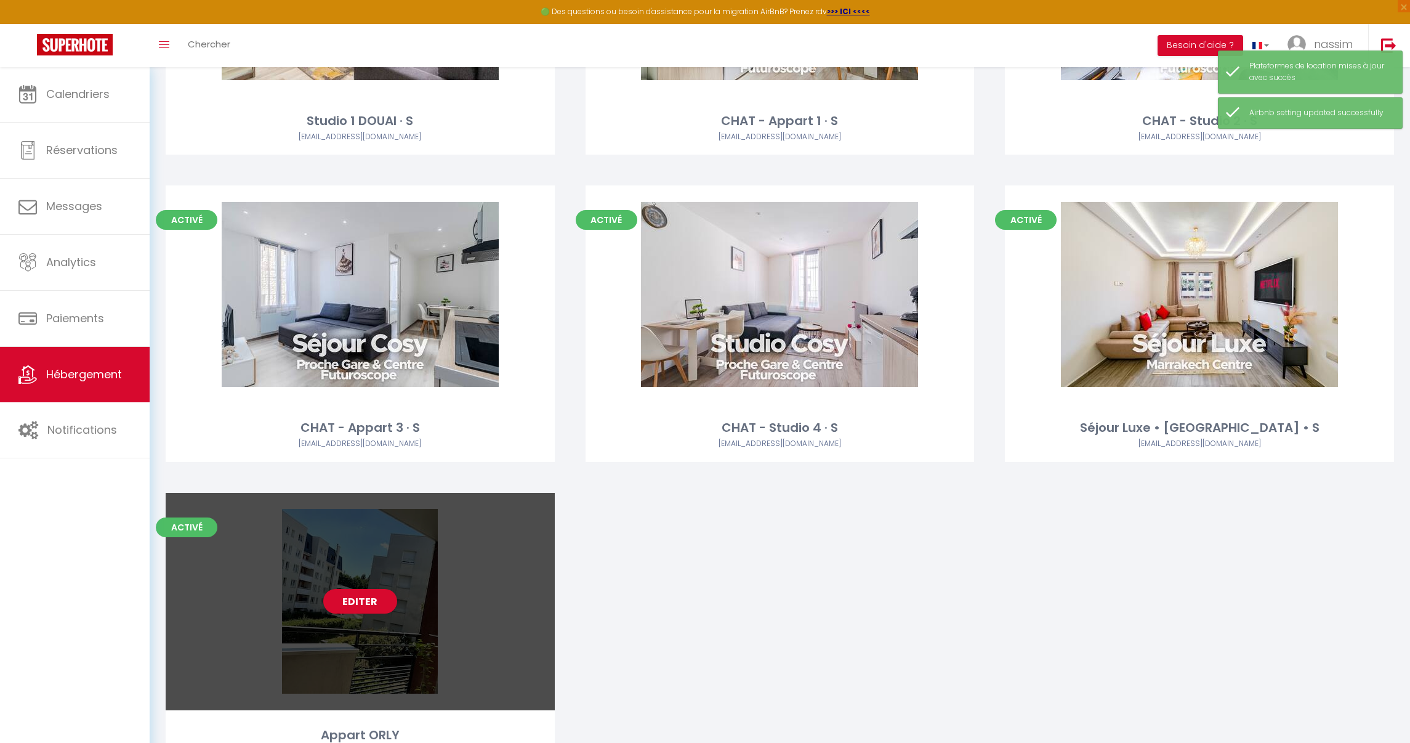
click at [424, 612] on div "Editer" at bounding box center [360, 601] width 389 height 217
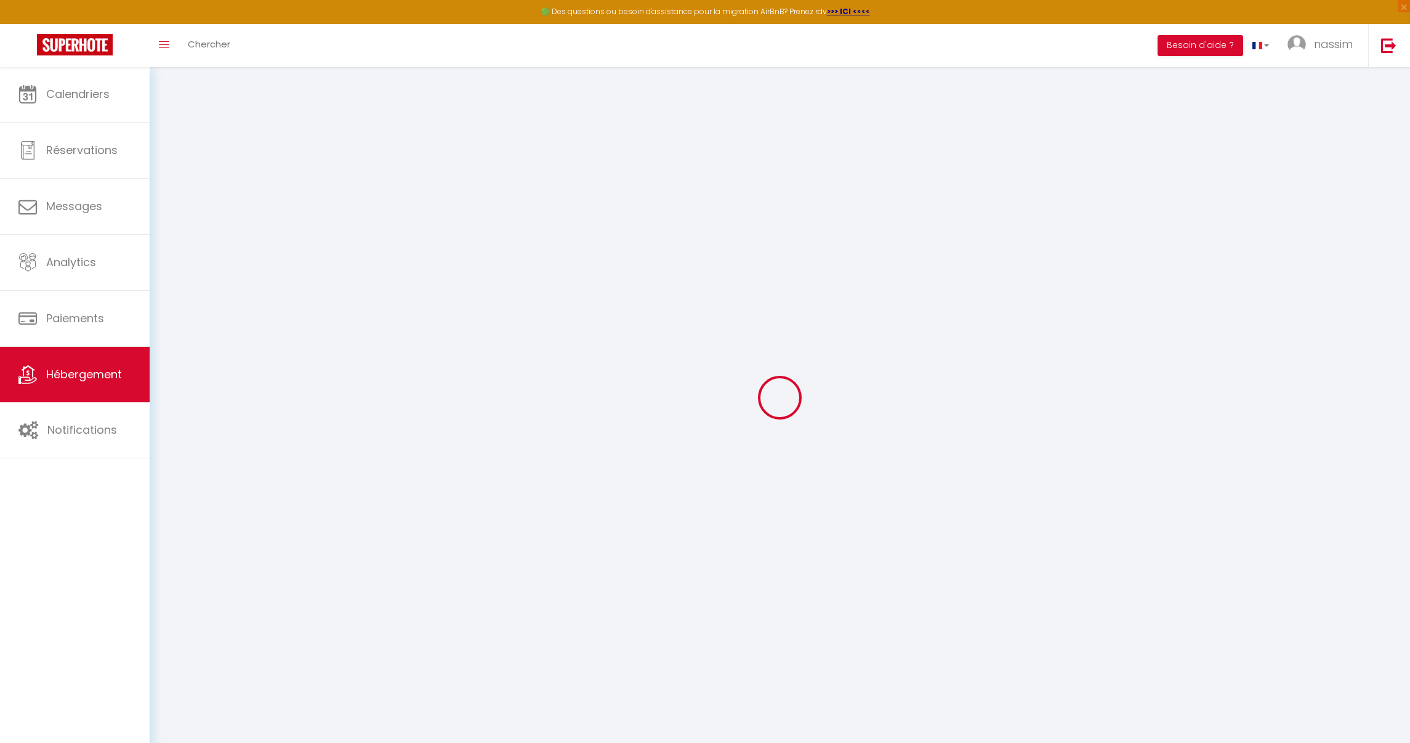
select select
checkbox input "false"
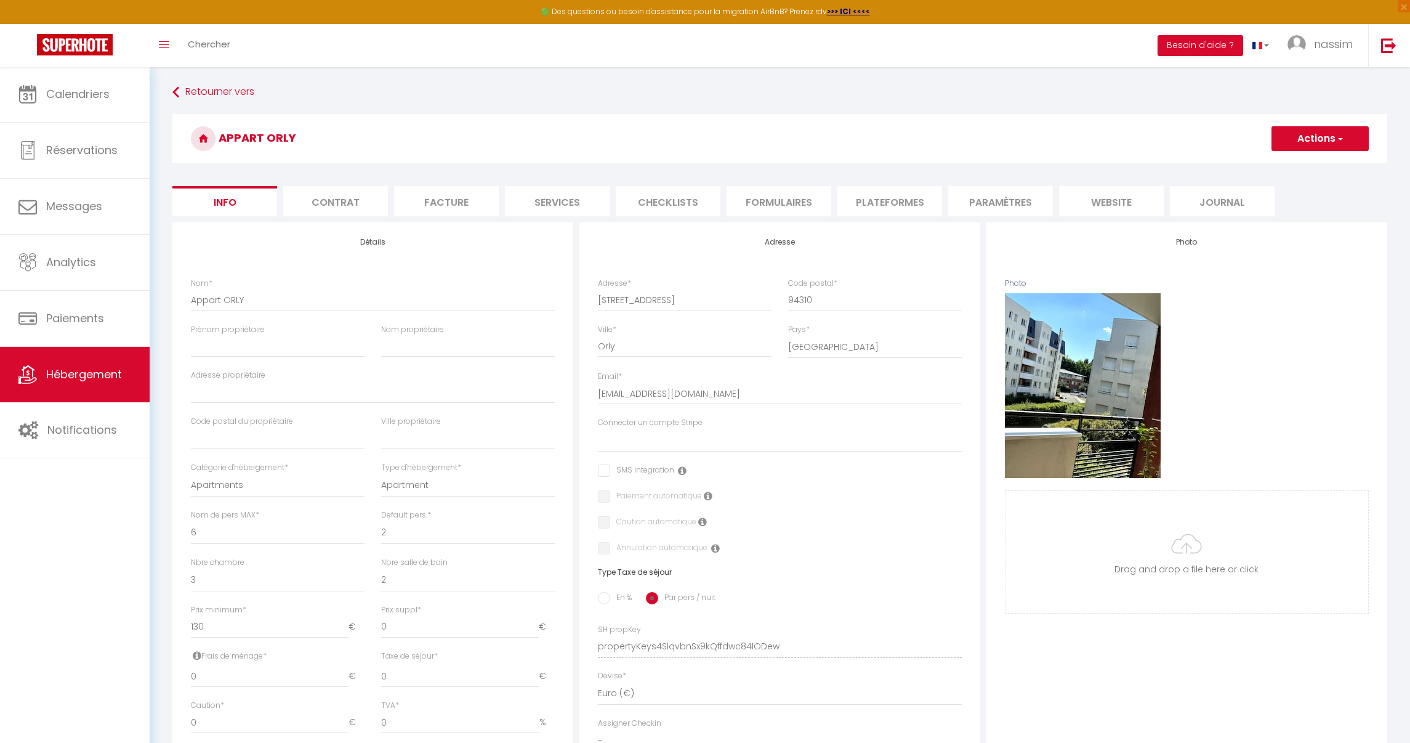
click at [899, 201] on li "Plateformes" at bounding box center [890, 201] width 105 height 30
select select
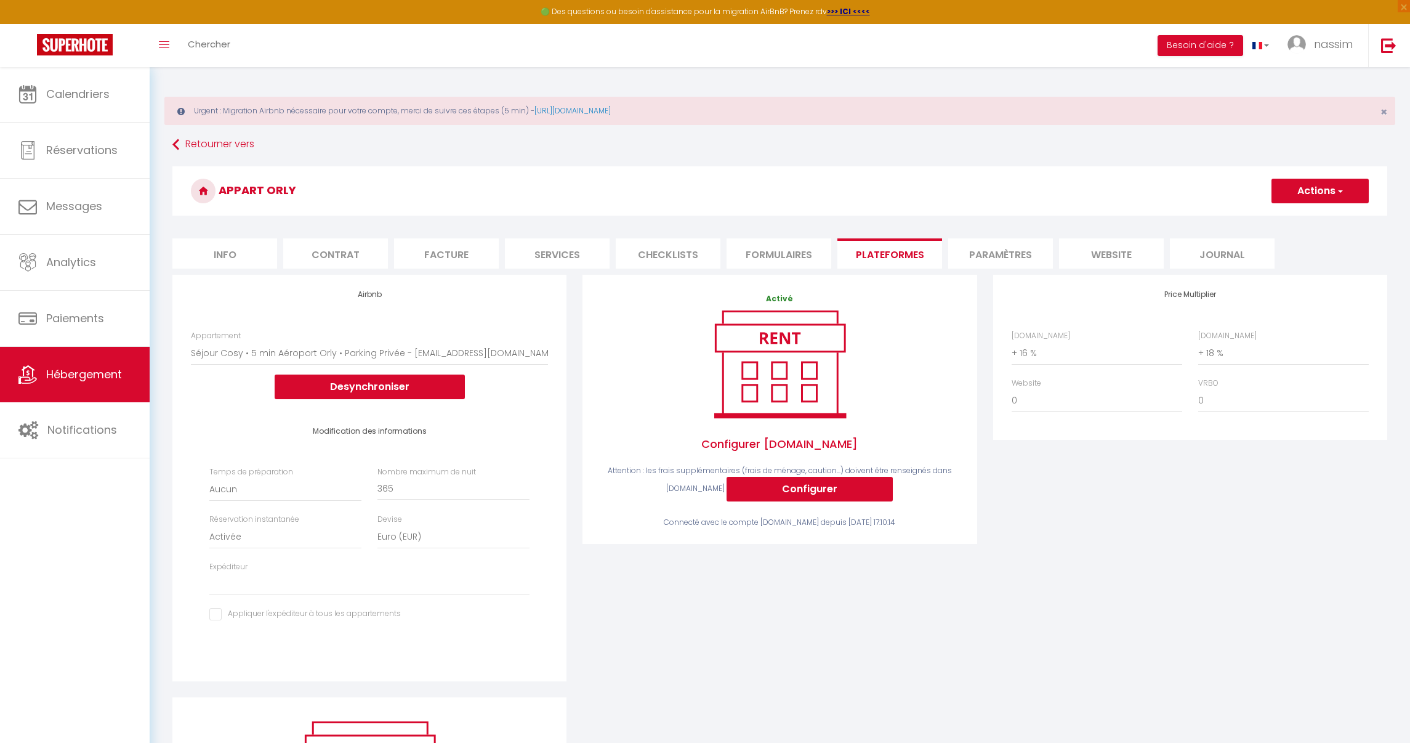
click at [99, 358] on link "Hébergement" at bounding box center [75, 374] width 150 height 55
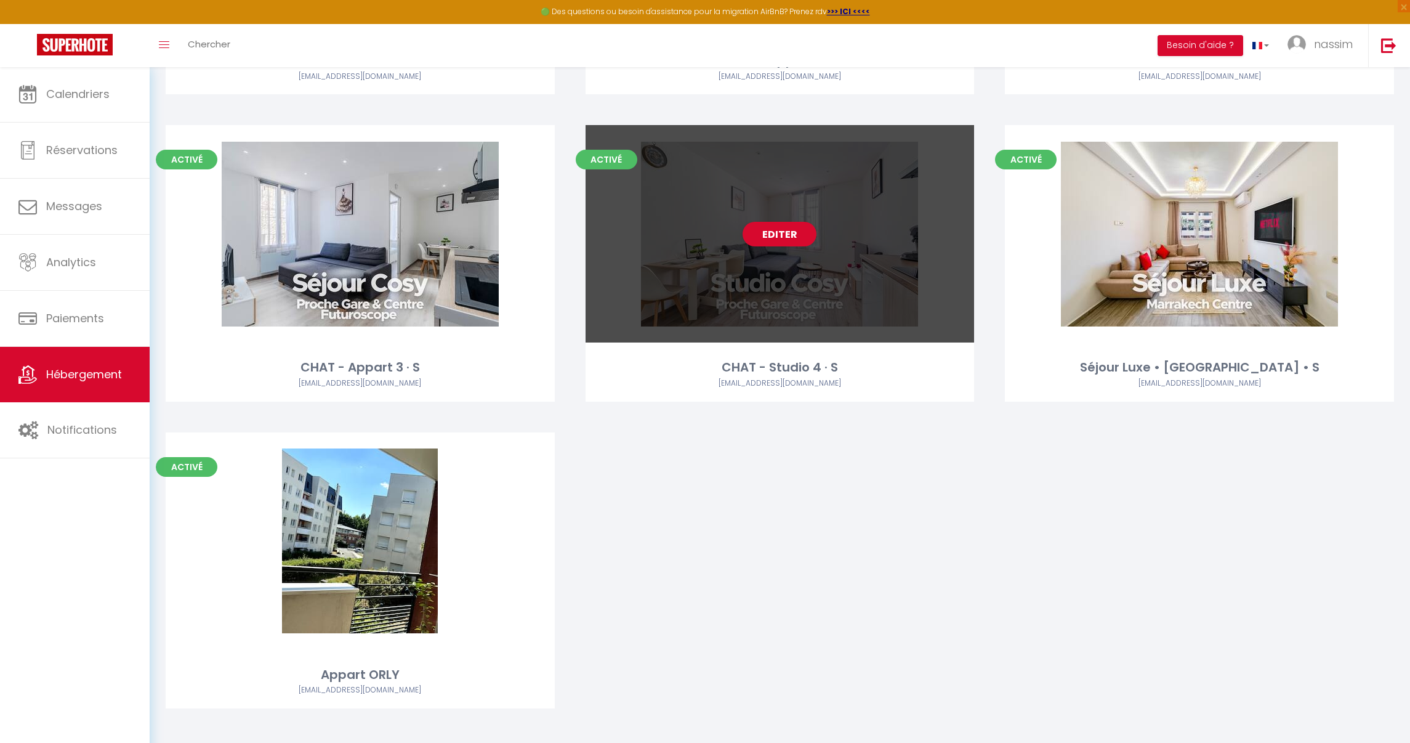
scroll to position [566, 0]
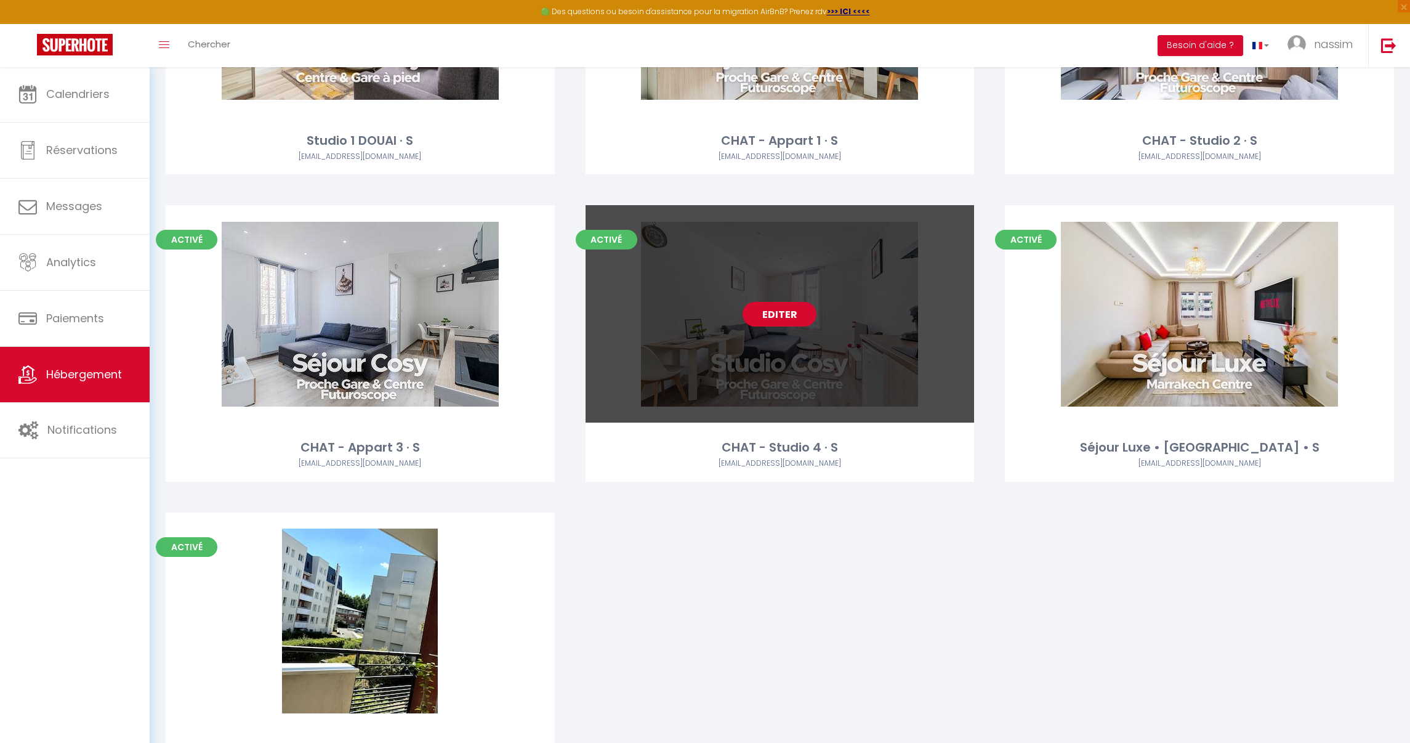
click at [809, 318] on link "Editer" at bounding box center [780, 314] width 74 height 25
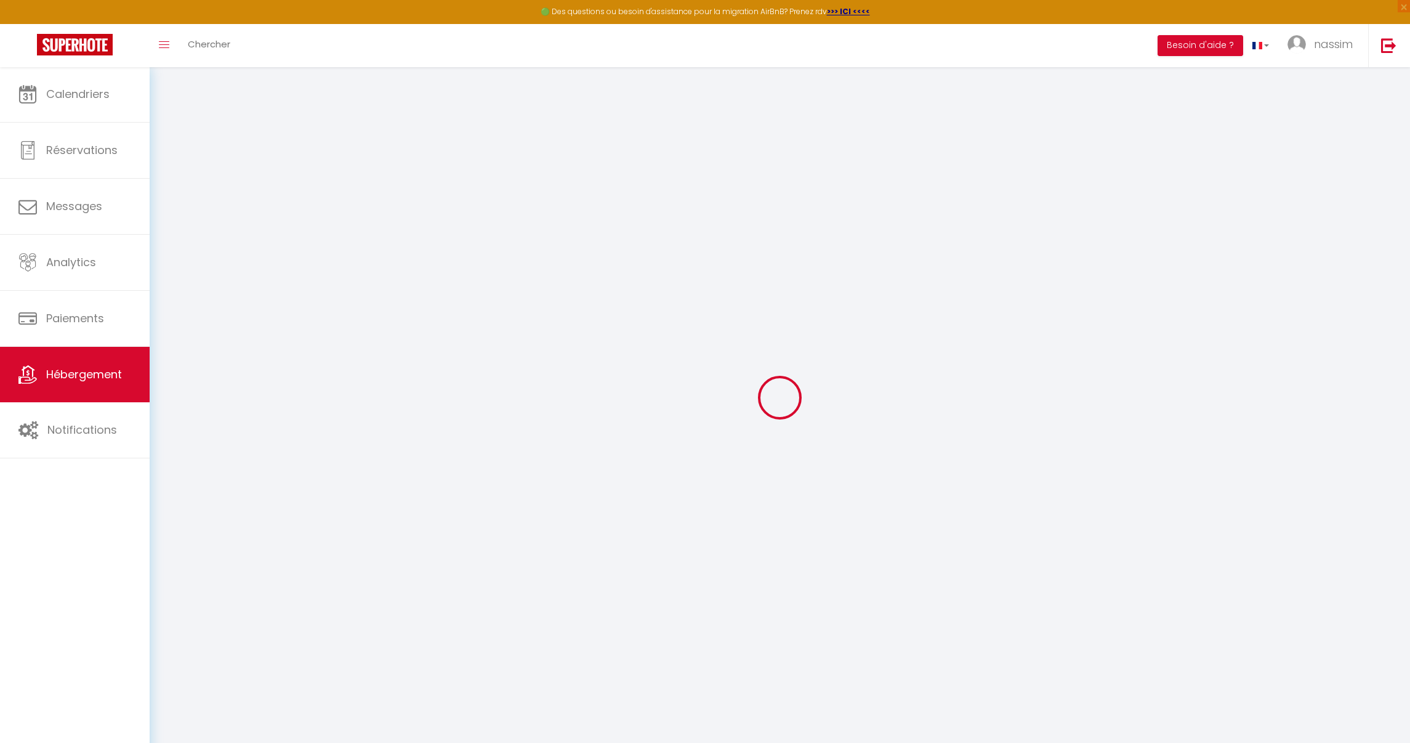
select select "16:00"
select select "23:45"
select select "12:00"
select select "30"
select select "120"
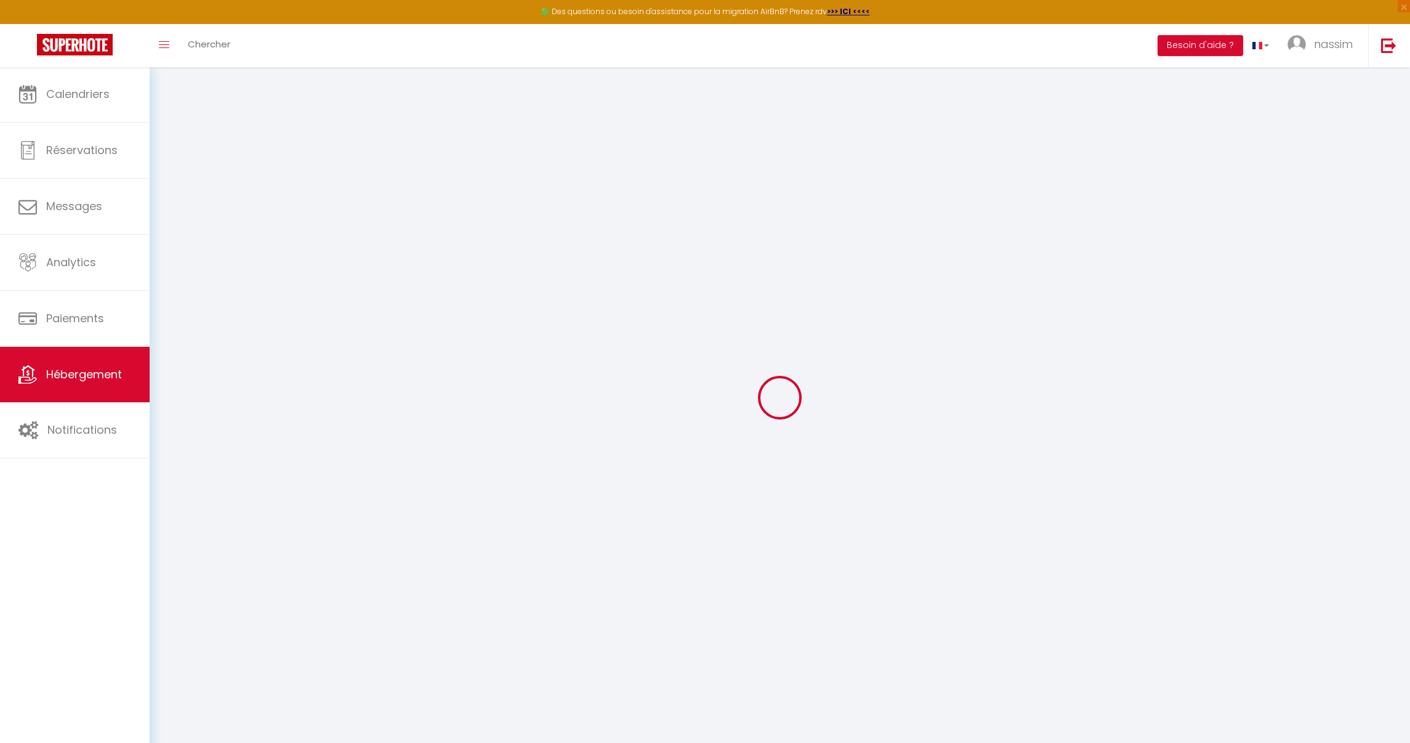
select select
checkbox input "false"
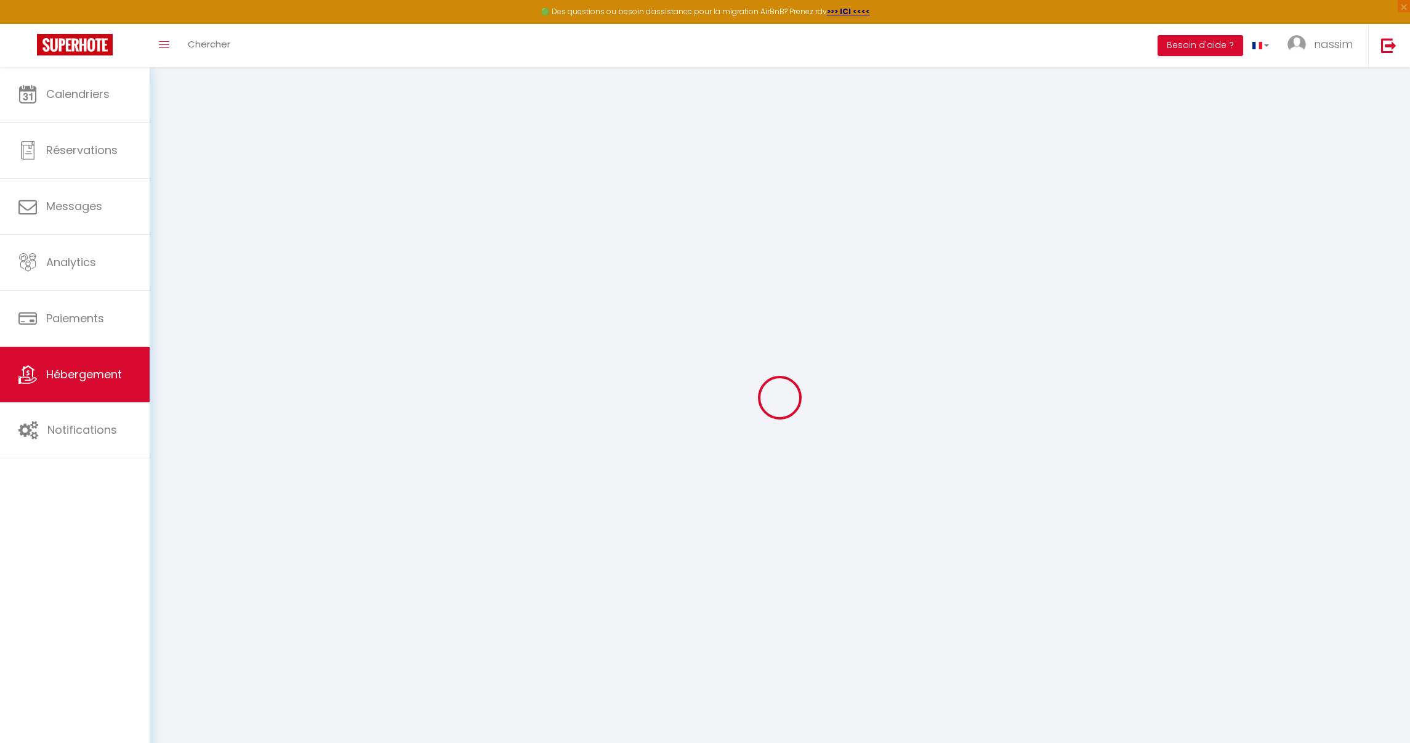
select select
checkbox input "false"
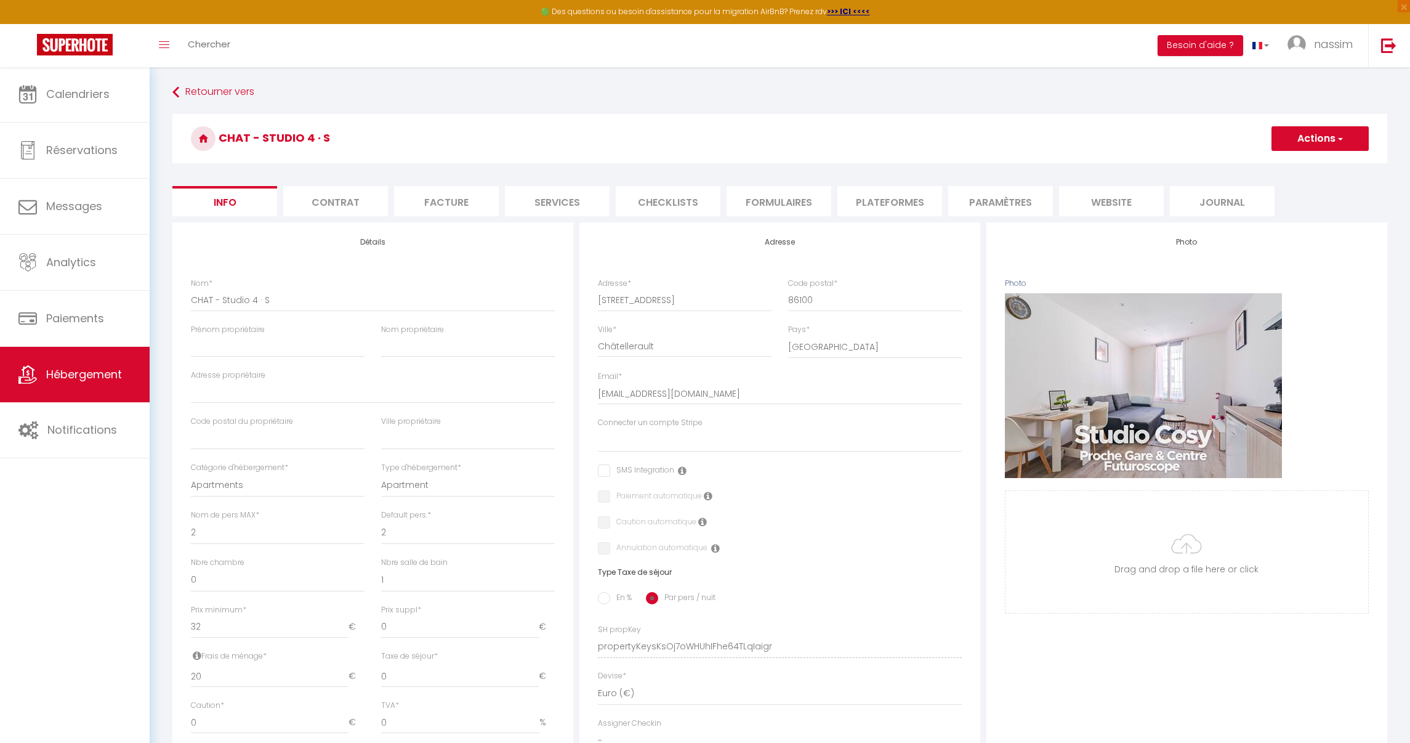
click at [1009, 214] on li "Paramètres" at bounding box center [1000, 201] width 105 height 30
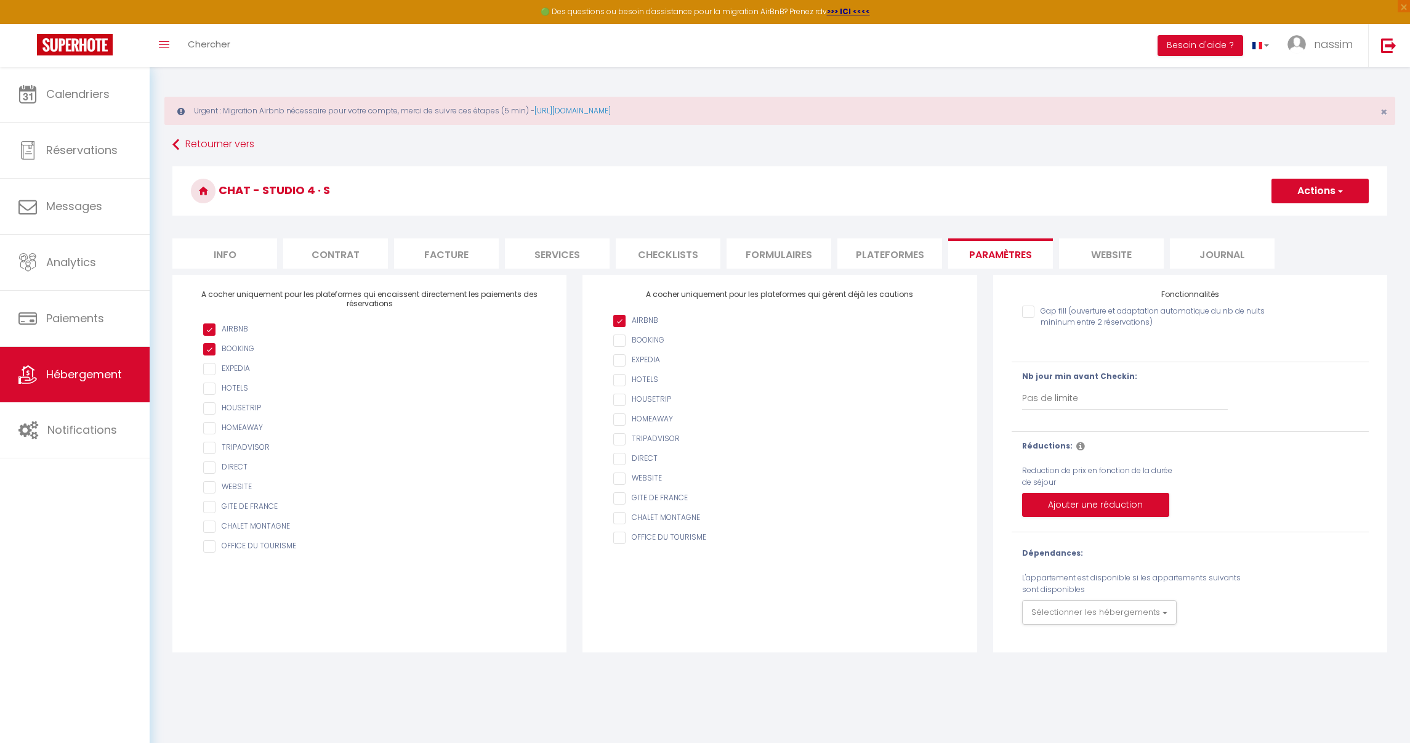
click at [899, 256] on li "Plateformes" at bounding box center [890, 253] width 105 height 30
select select
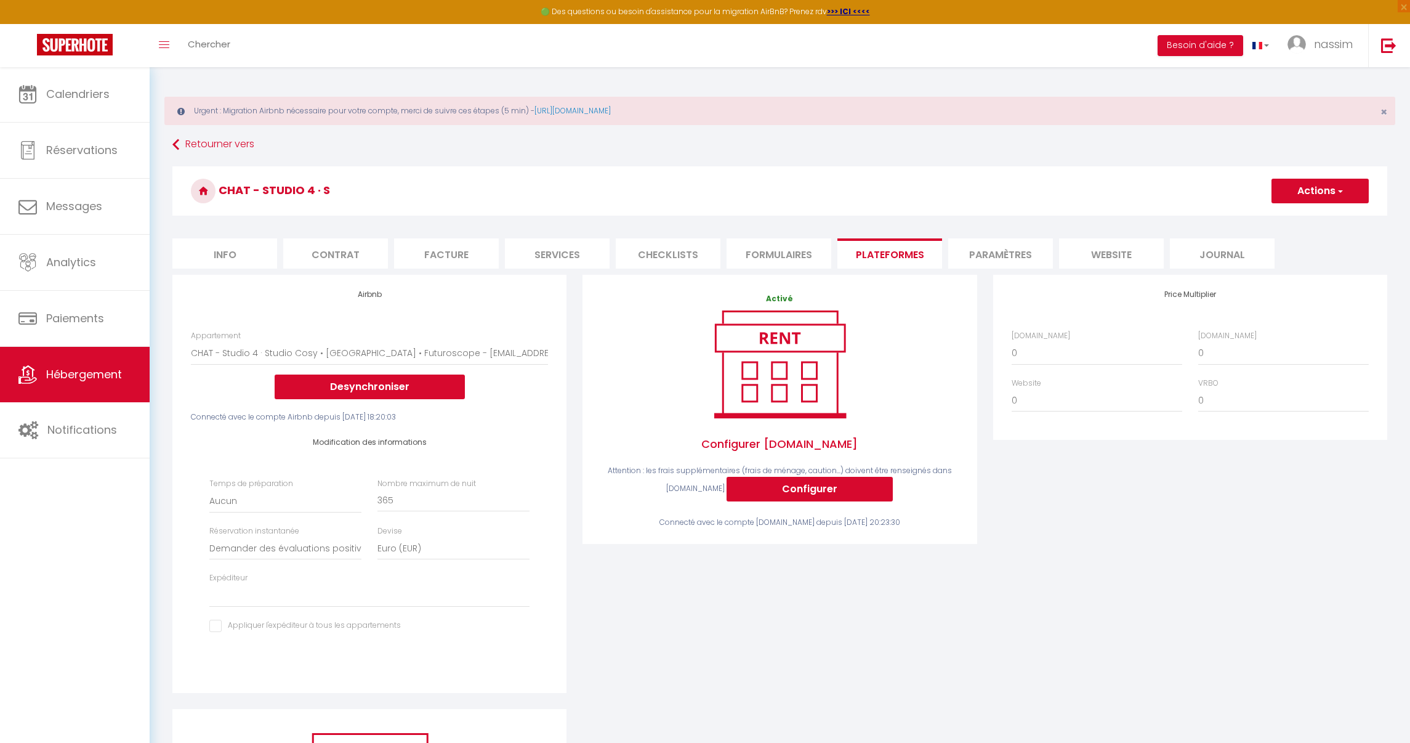
click at [94, 365] on link "Hébergement" at bounding box center [75, 374] width 150 height 55
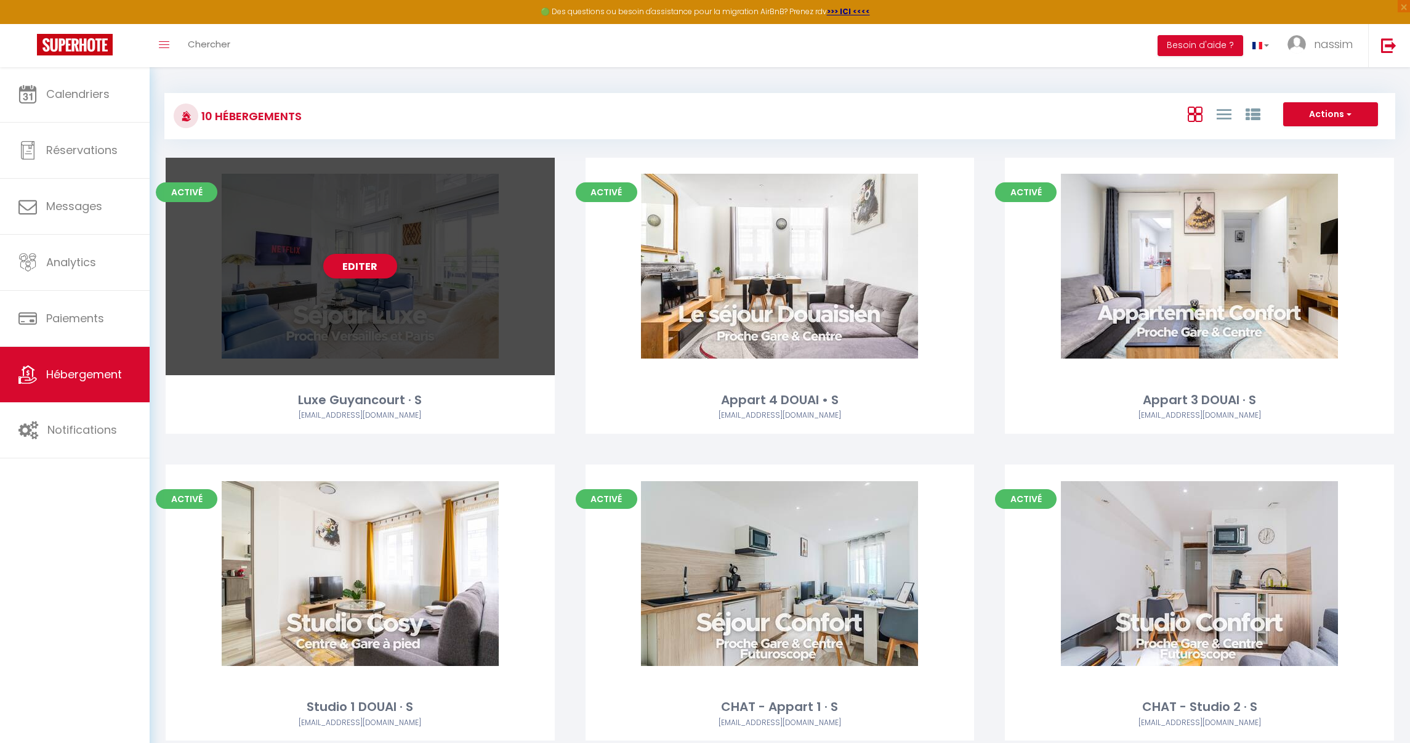
scroll to position [653, 0]
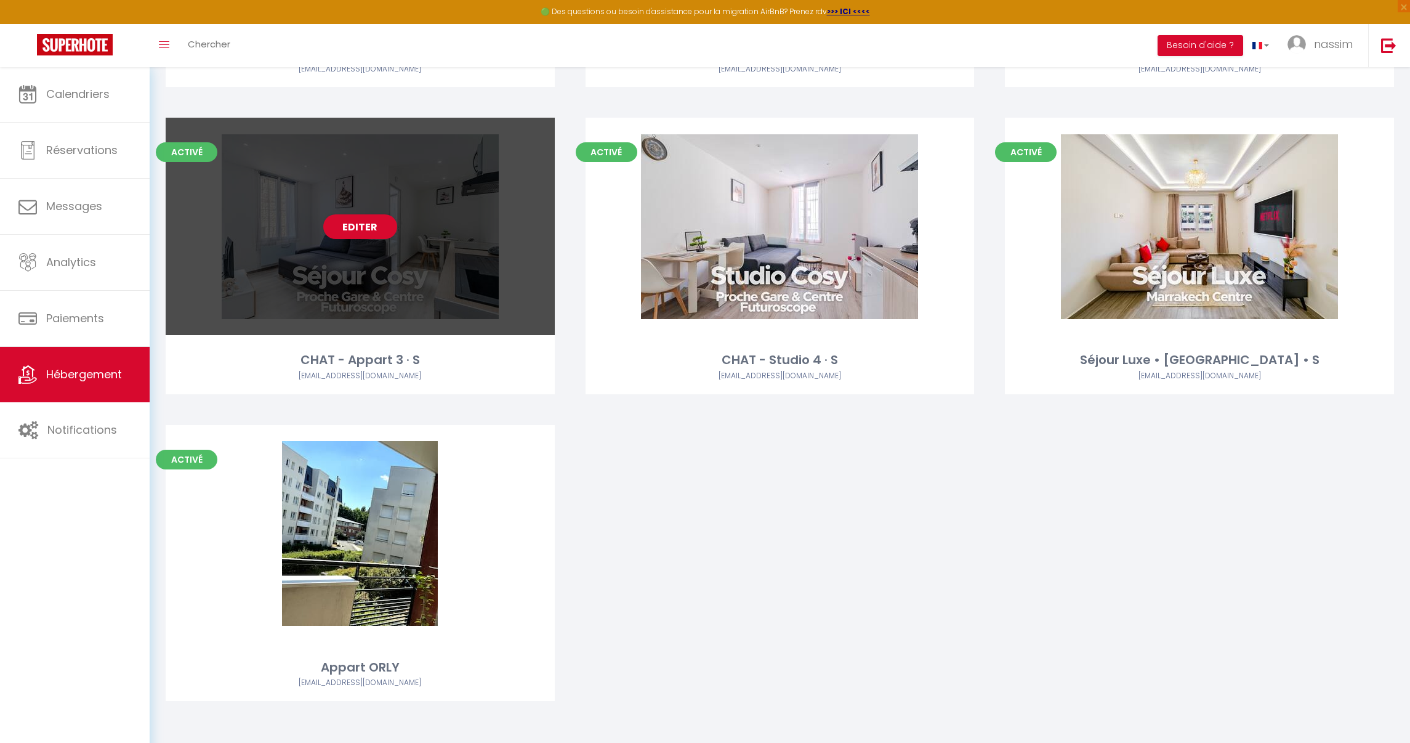
click at [381, 288] on div "Editer" at bounding box center [360, 226] width 389 height 217
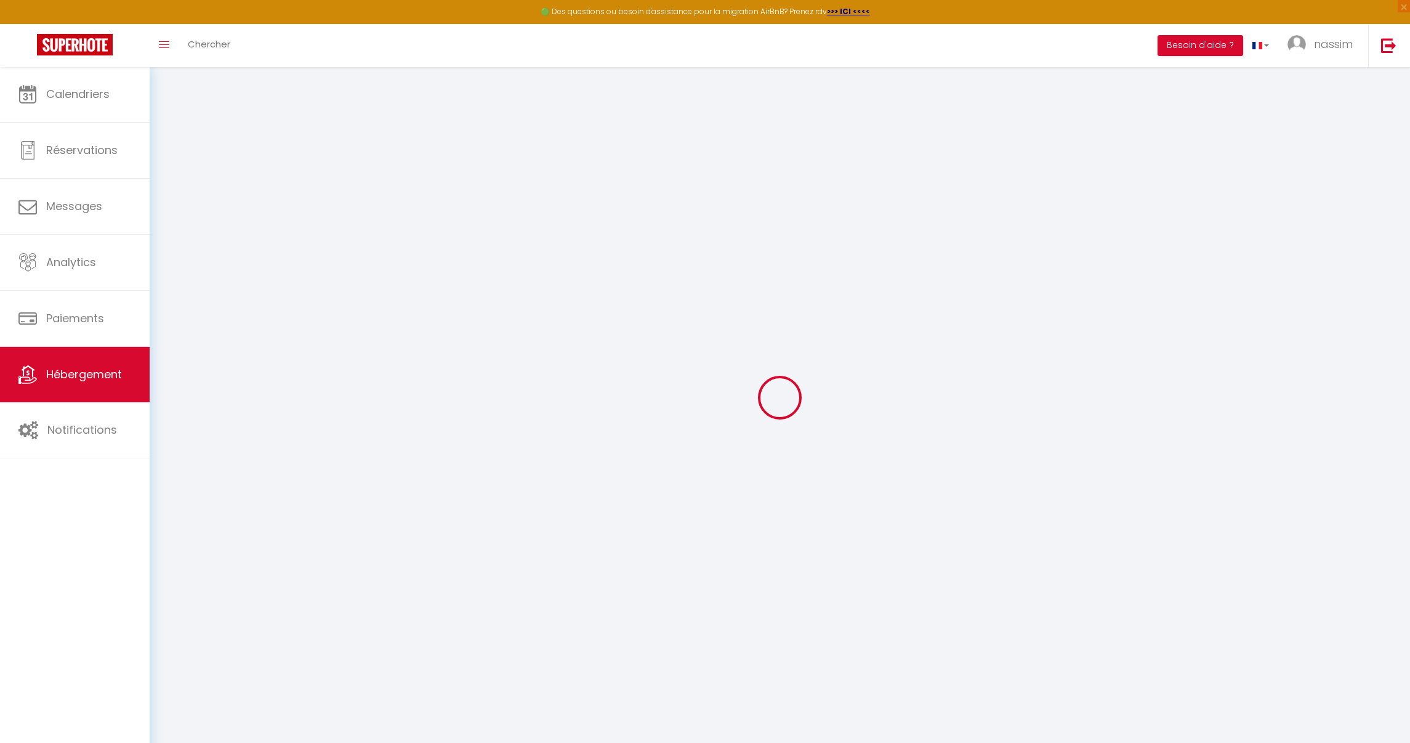
select select "+ 18 %"
select select "16:00"
select select "23:45"
select select "12:00"
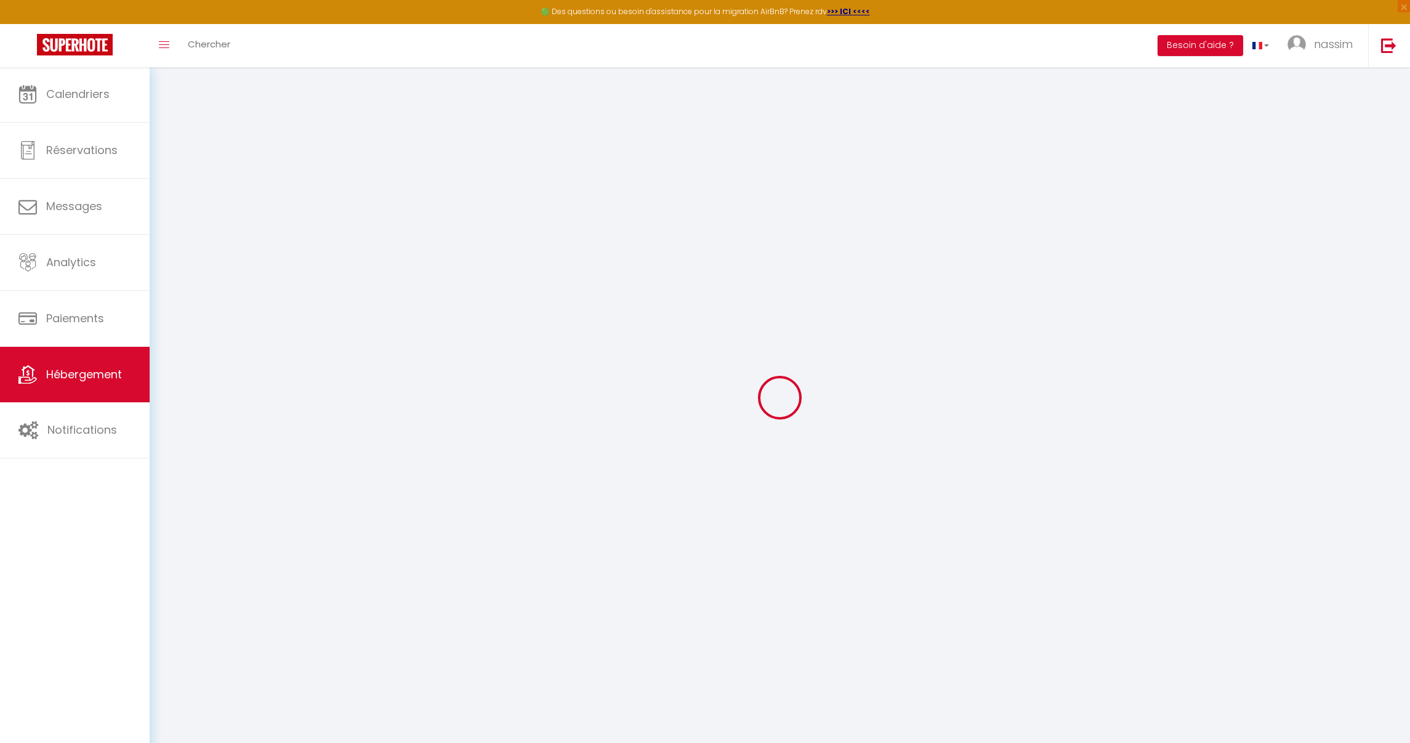
select select "30"
select select "120"
select select
checkbox input "false"
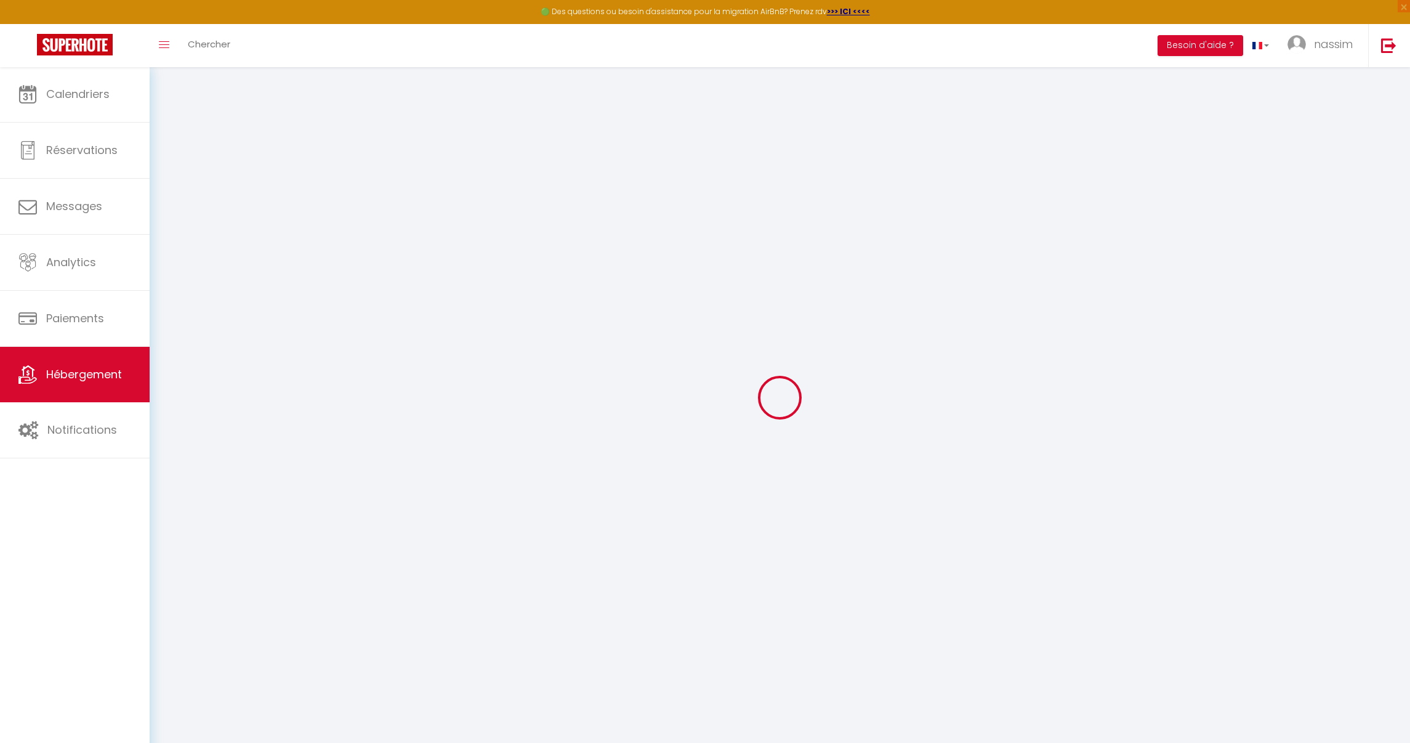
checkbox input "false"
select select
checkbox input "false"
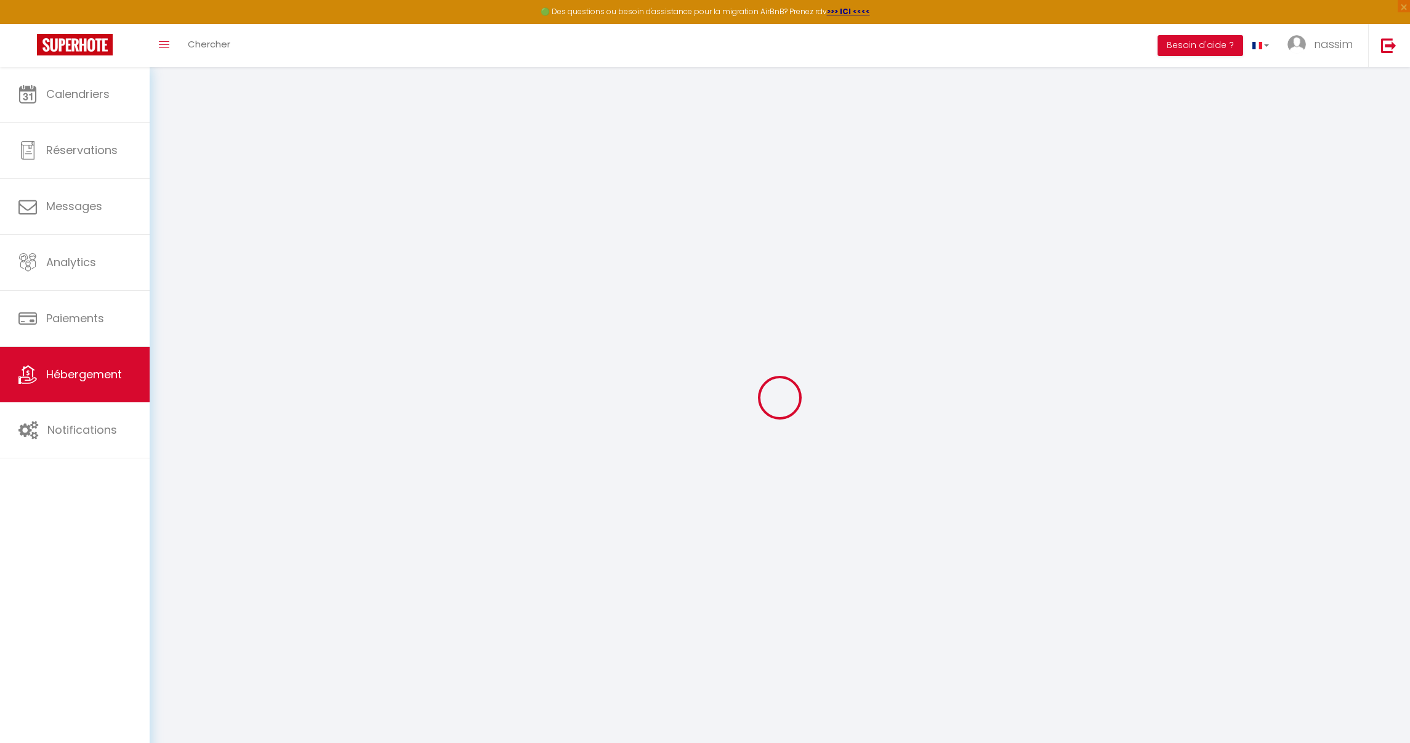
checkbox input "false"
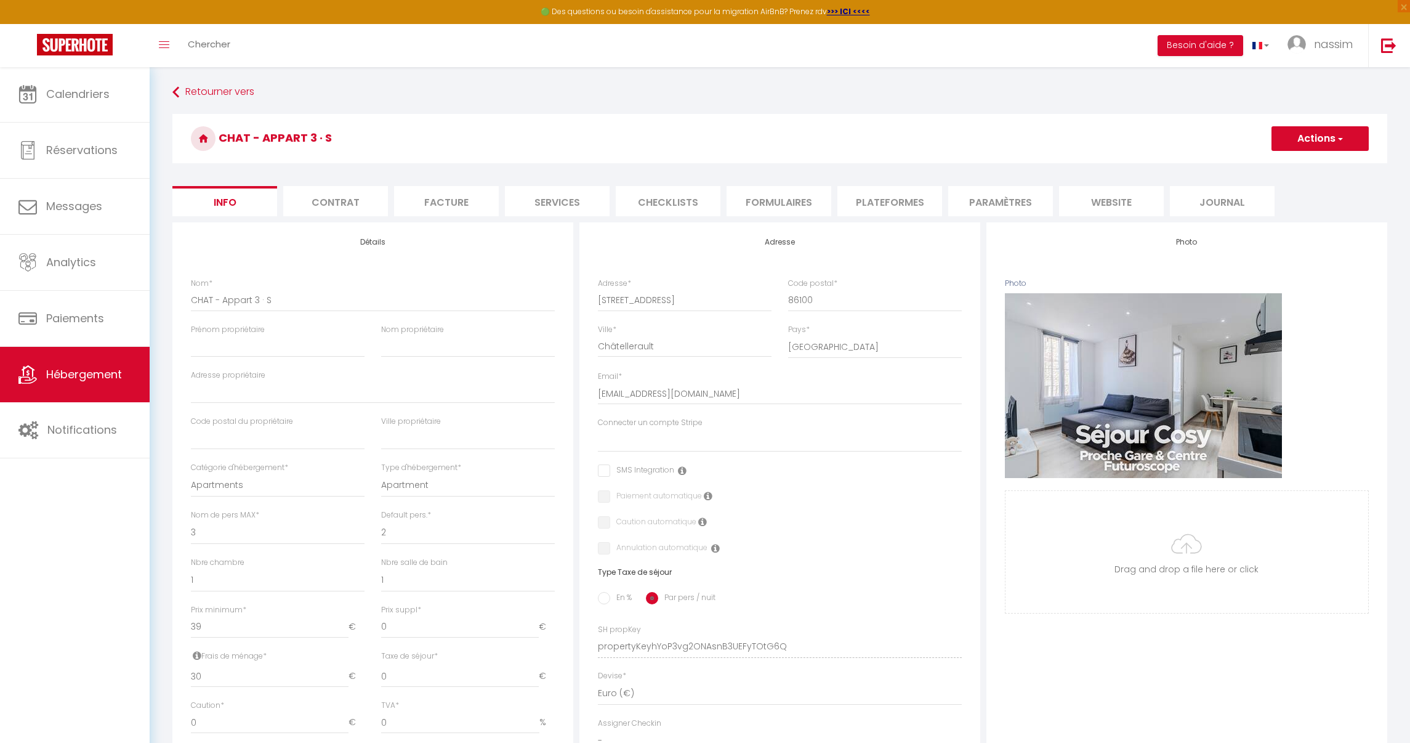
click at [899, 203] on li "Plateformes" at bounding box center [890, 201] width 105 height 30
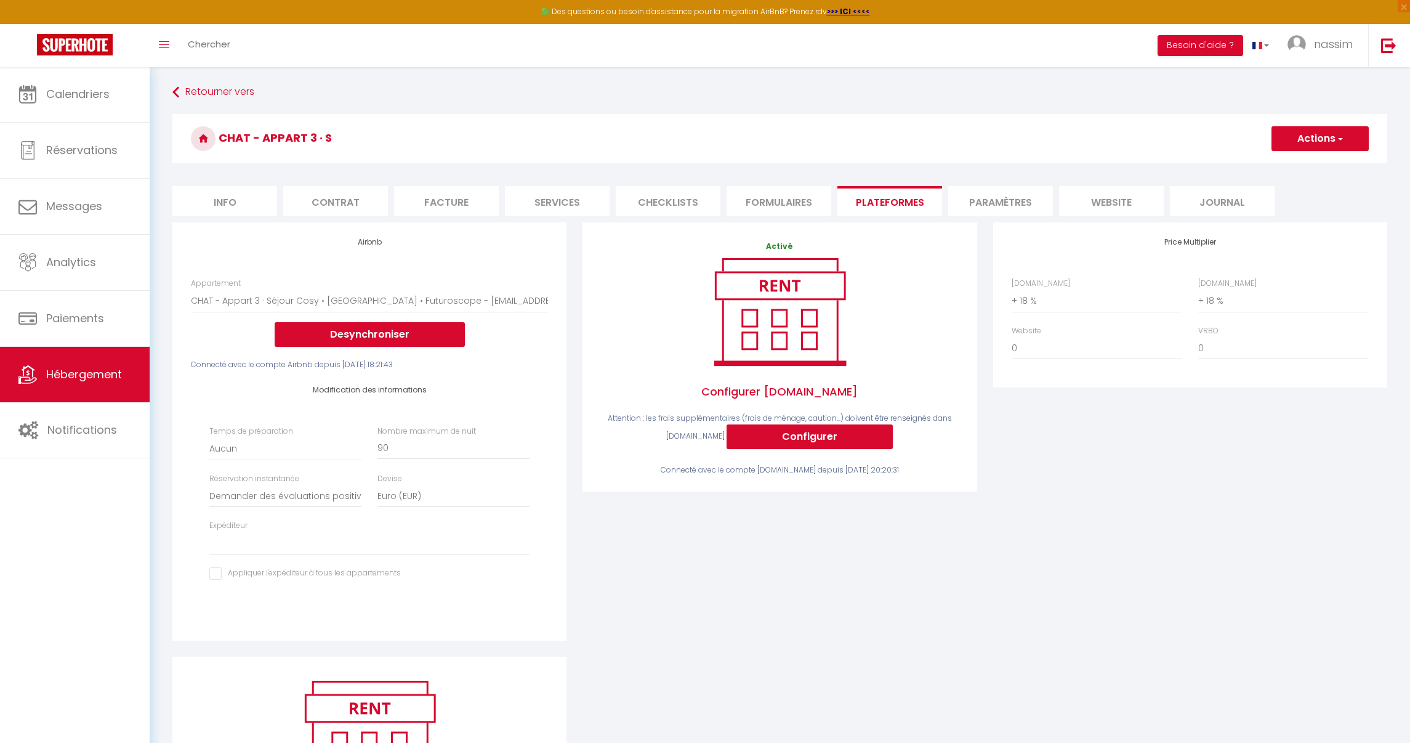
select select
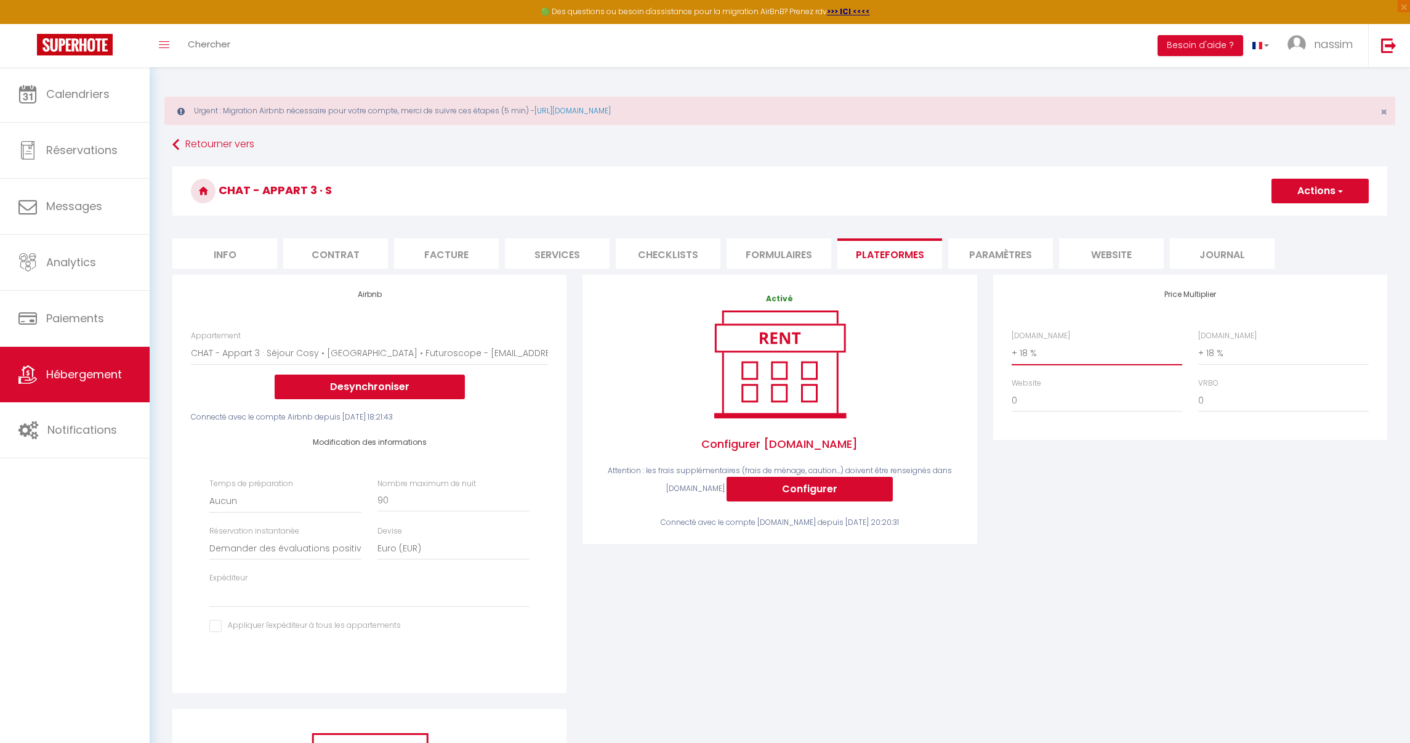
select select "+ 17 %"
select select
click at [1357, 192] on button "Actions" at bounding box center [1320, 191] width 97 height 25
click at [1335, 214] on link "Enregistrer" at bounding box center [1319, 218] width 97 height 16
select select "well_reviewed_guests"
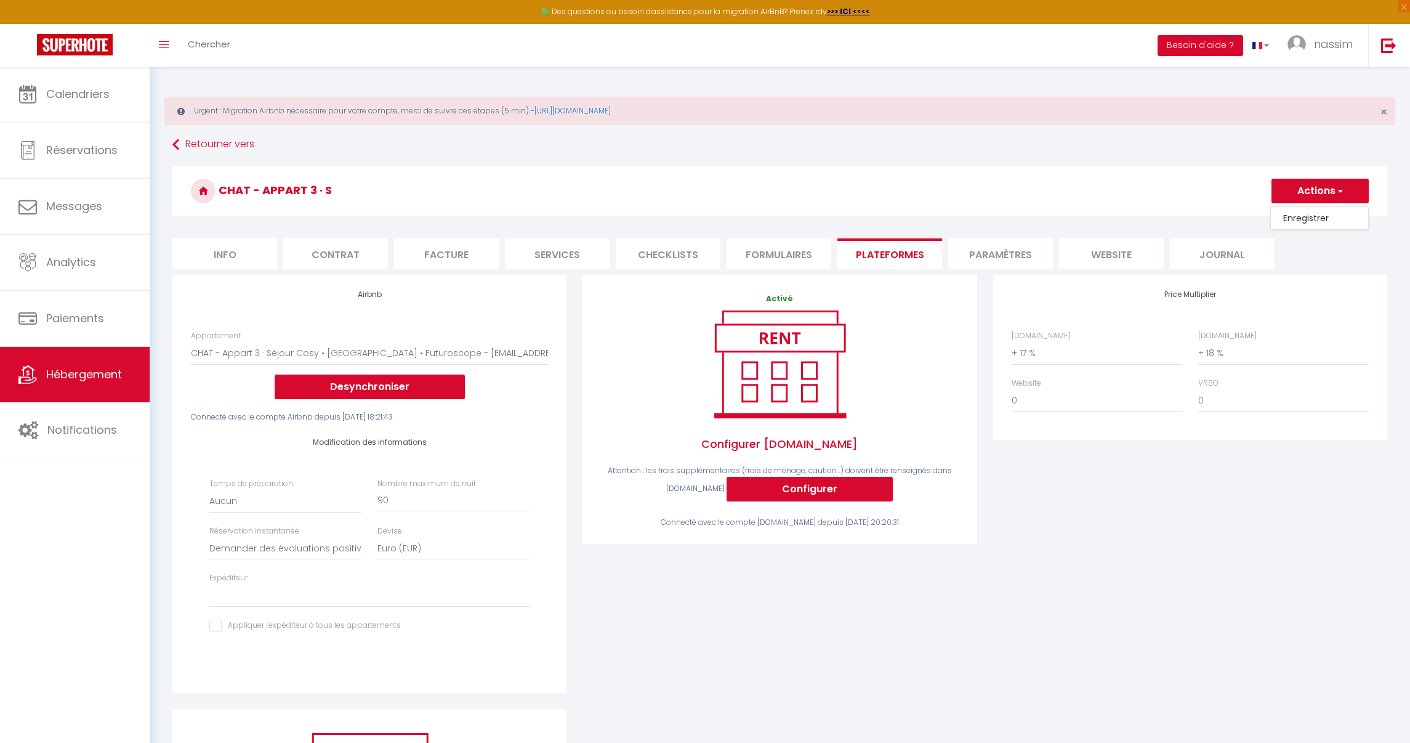
select select "EUR"
select select
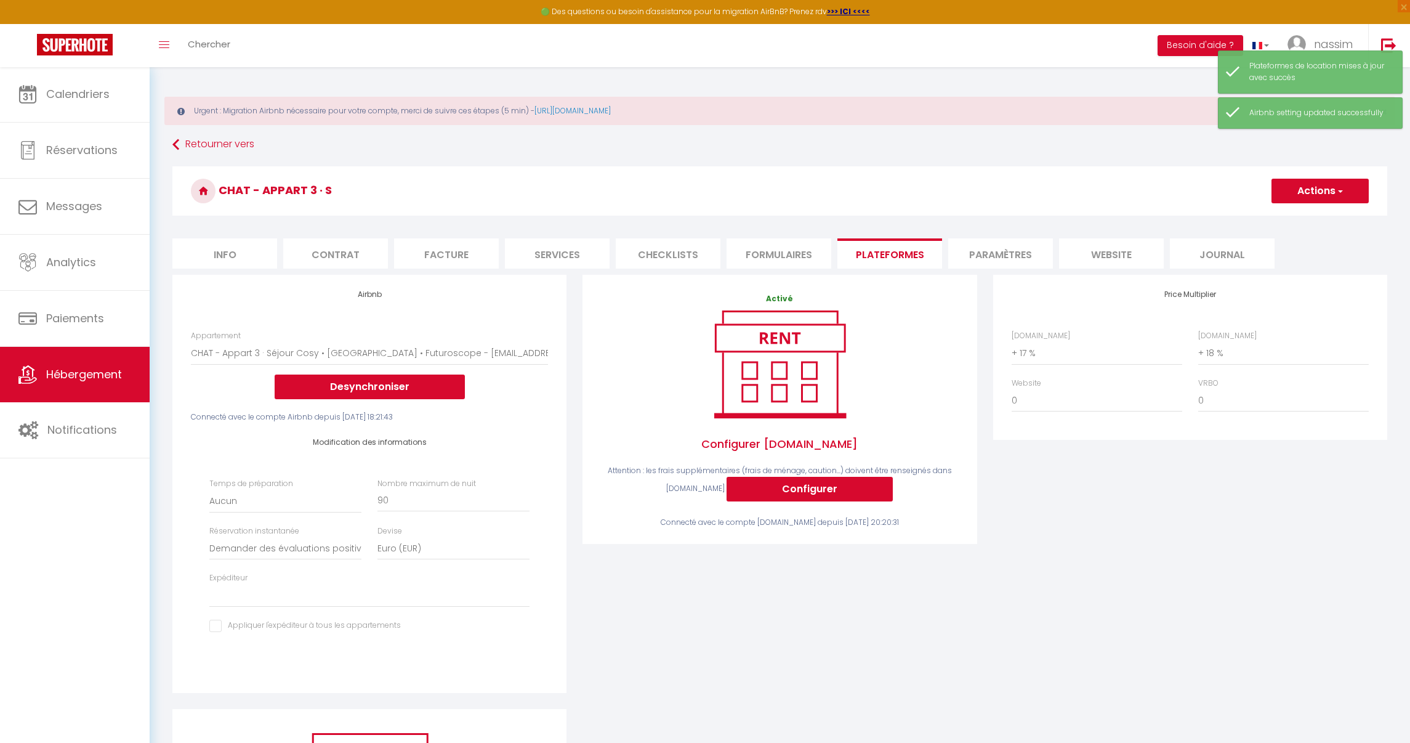
click at [126, 374] on link "Hébergement" at bounding box center [75, 374] width 150 height 55
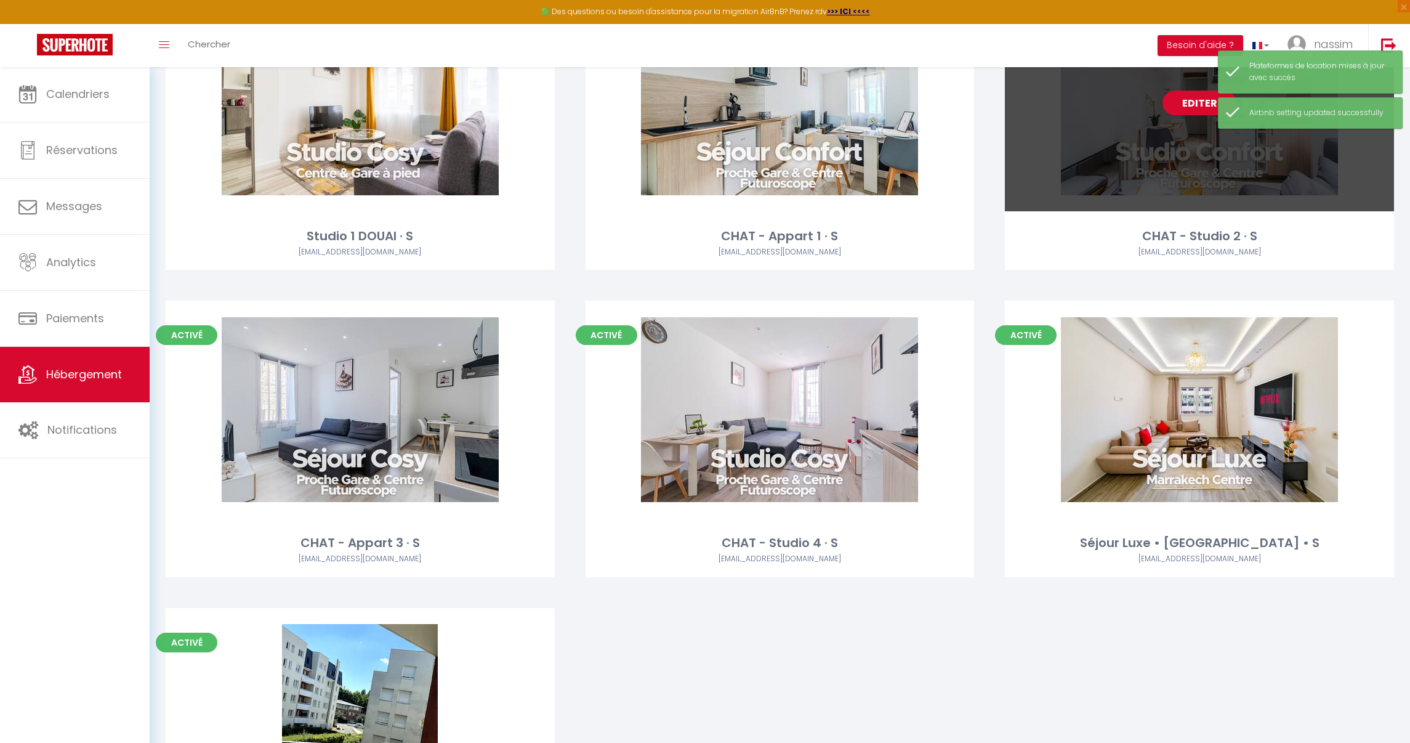
scroll to position [407, 0]
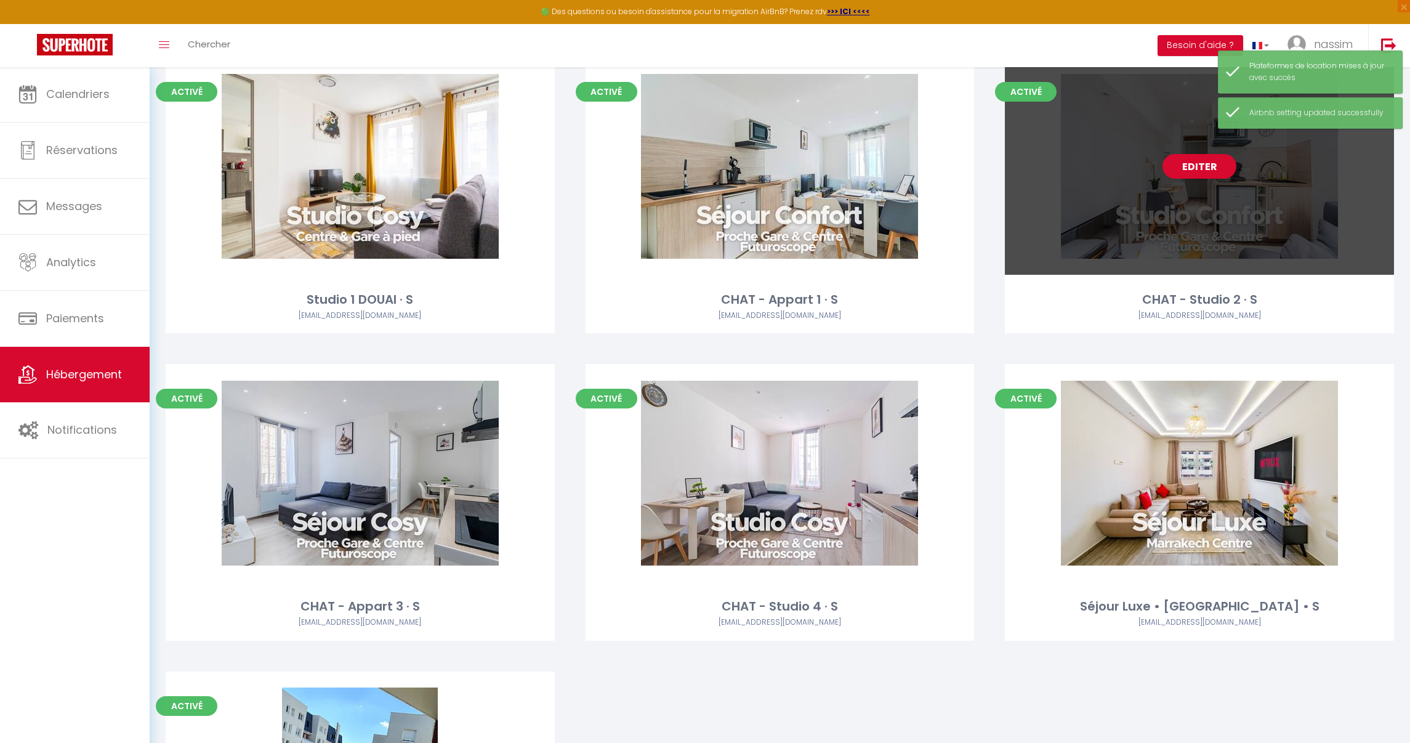
click at [1150, 201] on div "Editer" at bounding box center [1199, 165] width 389 height 217
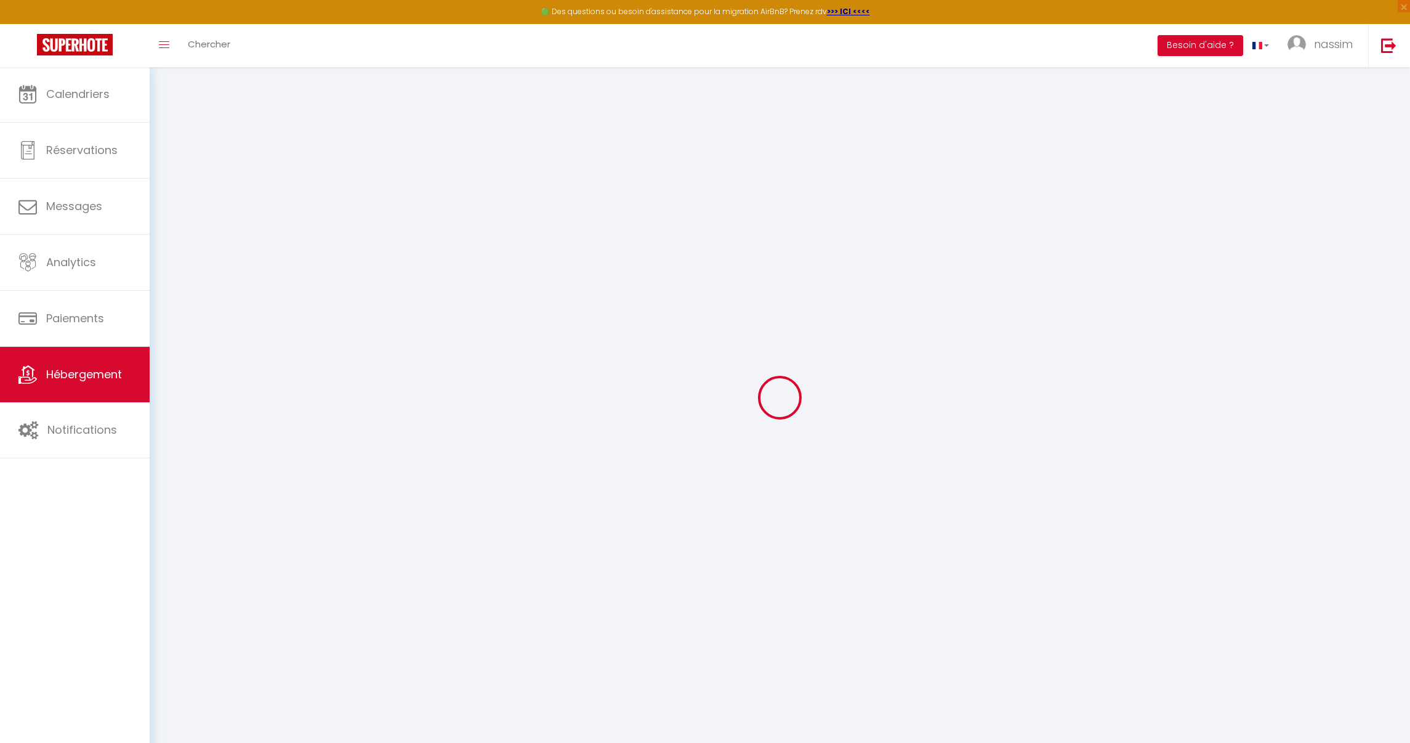
select select "16:00"
select select "23:45"
select select "12:00"
select select "30"
select select "120"
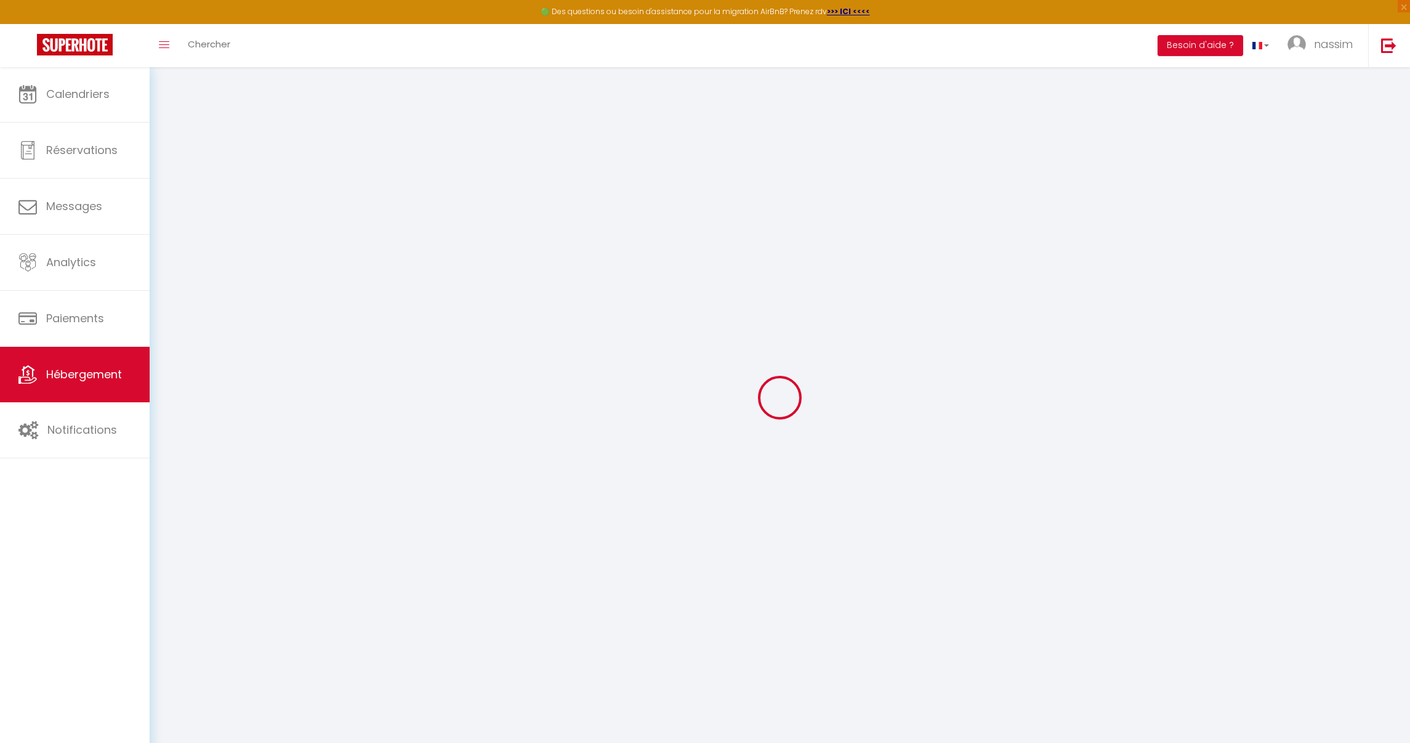
select select
checkbox input "false"
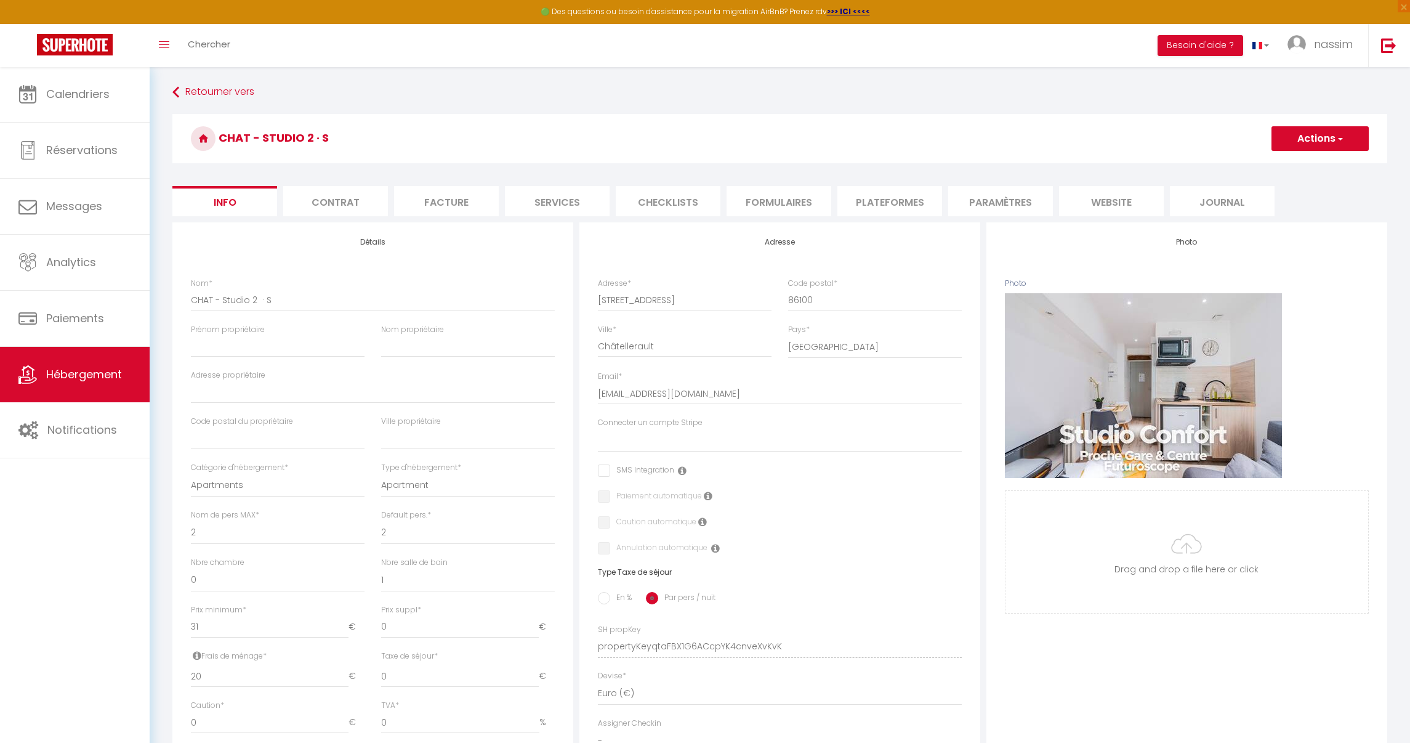
click at [1029, 189] on li "Paramètres" at bounding box center [1000, 201] width 105 height 30
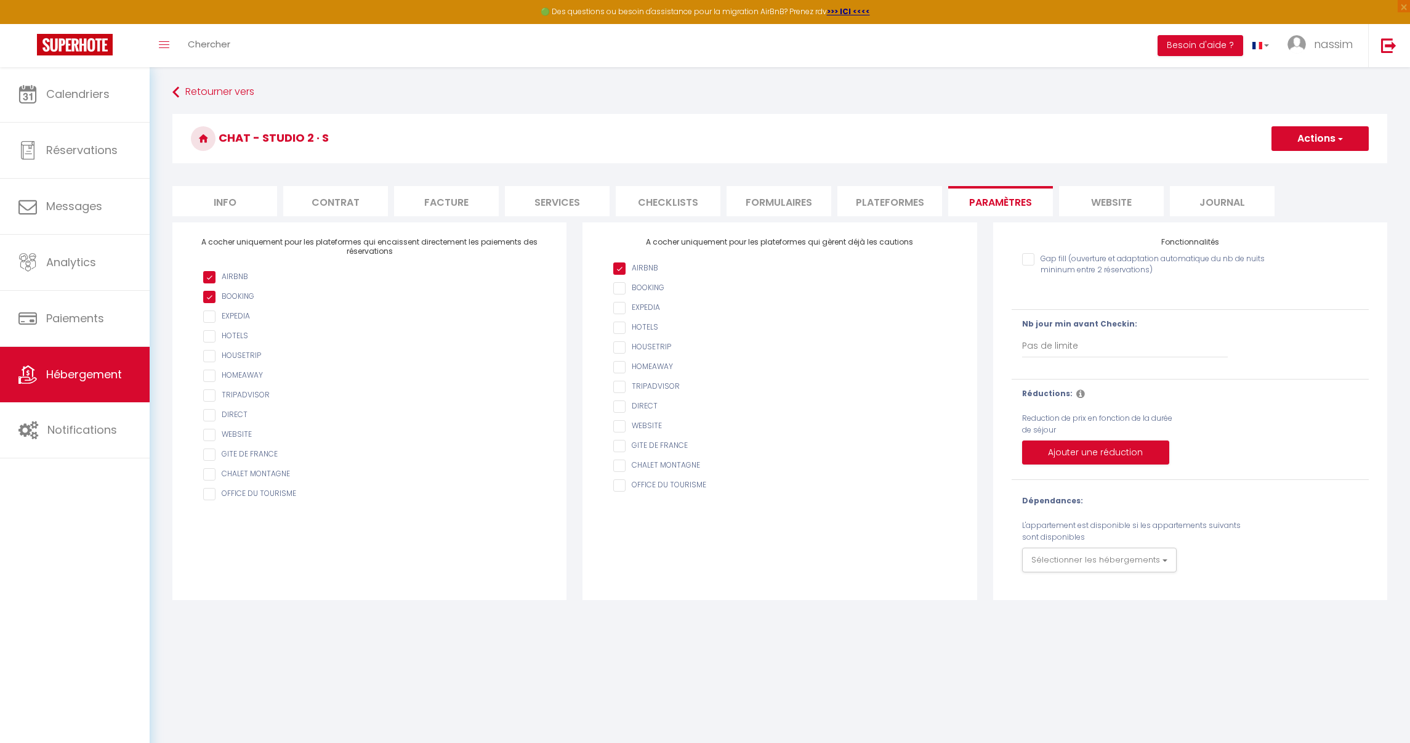
click at [893, 204] on li "Plateformes" at bounding box center [890, 201] width 105 height 30
select select
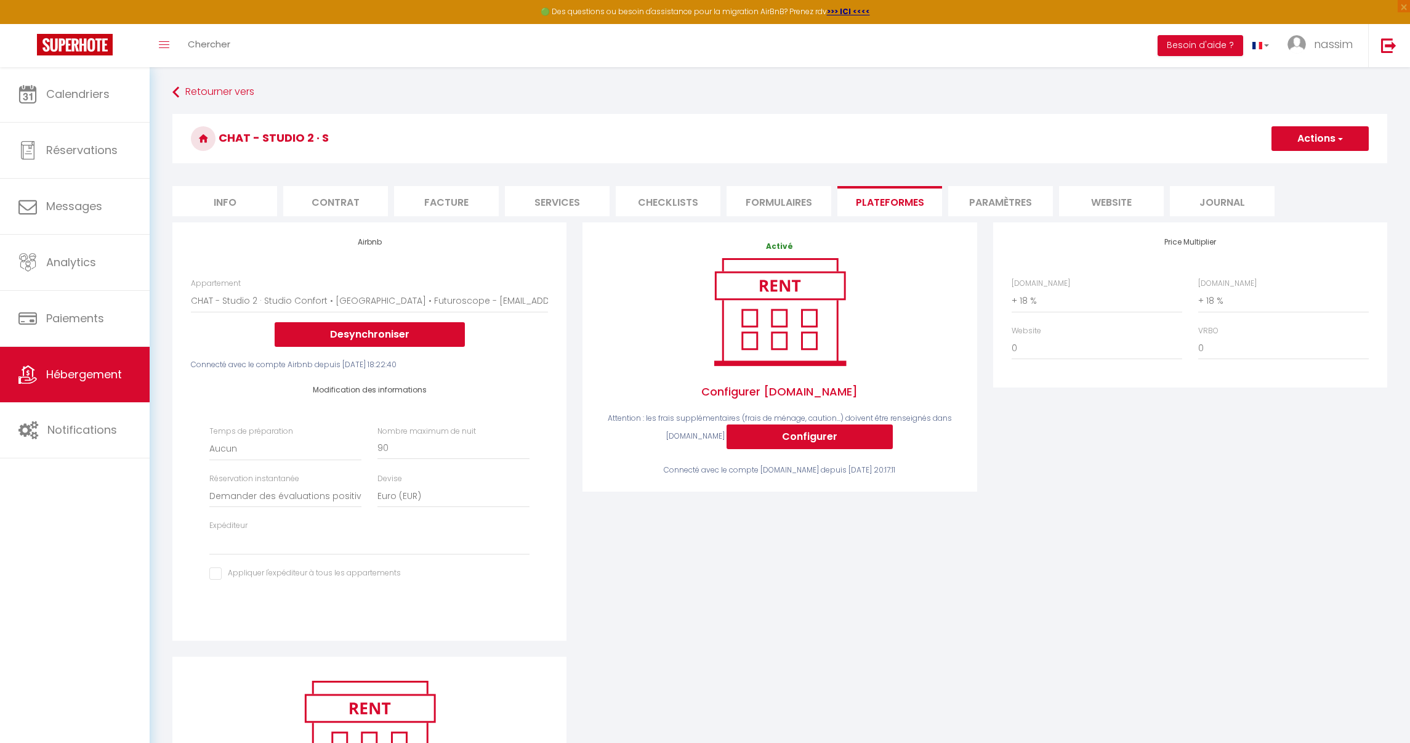
click at [1054, 282] on div "[DOMAIN_NAME] 0 + 1 % + 2 % + 3 % + 4 % + 5 % + 6 % + 7 % + 8 %" at bounding box center [1097, 295] width 187 height 35
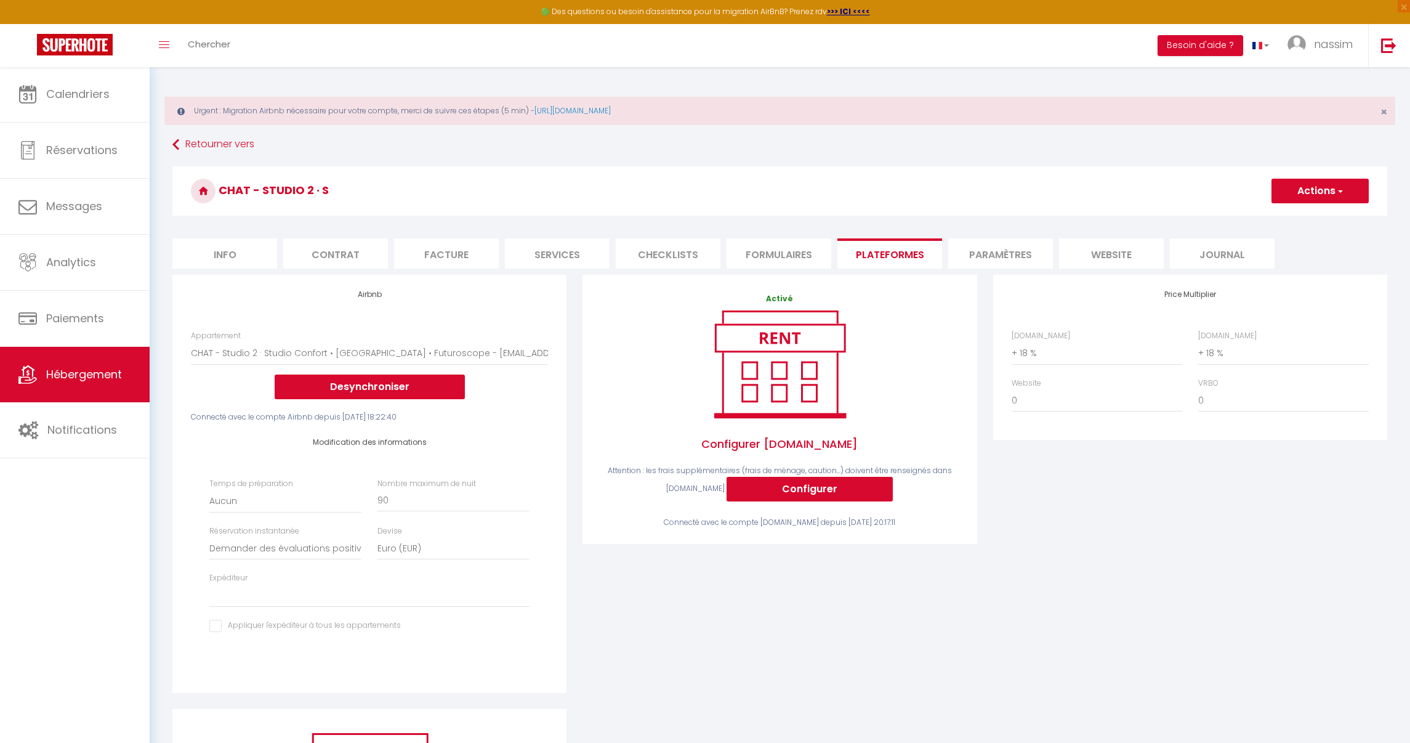
click at [1055, 291] on h4 "Price Multiplier" at bounding box center [1190, 294] width 357 height 9
drag, startPoint x: 1059, startPoint y: 326, endPoint x: 1061, endPoint y: 333, distance: 6.6
click at [1059, 327] on div "Price Multiplier [DOMAIN_NAME] 0 + 1 % + 2 % + 3 % + 4 % + 5 % + 6 % + 7 %" at bounding box center [1190, 357] width 394 height 165
select select "+ 17 %"
select select
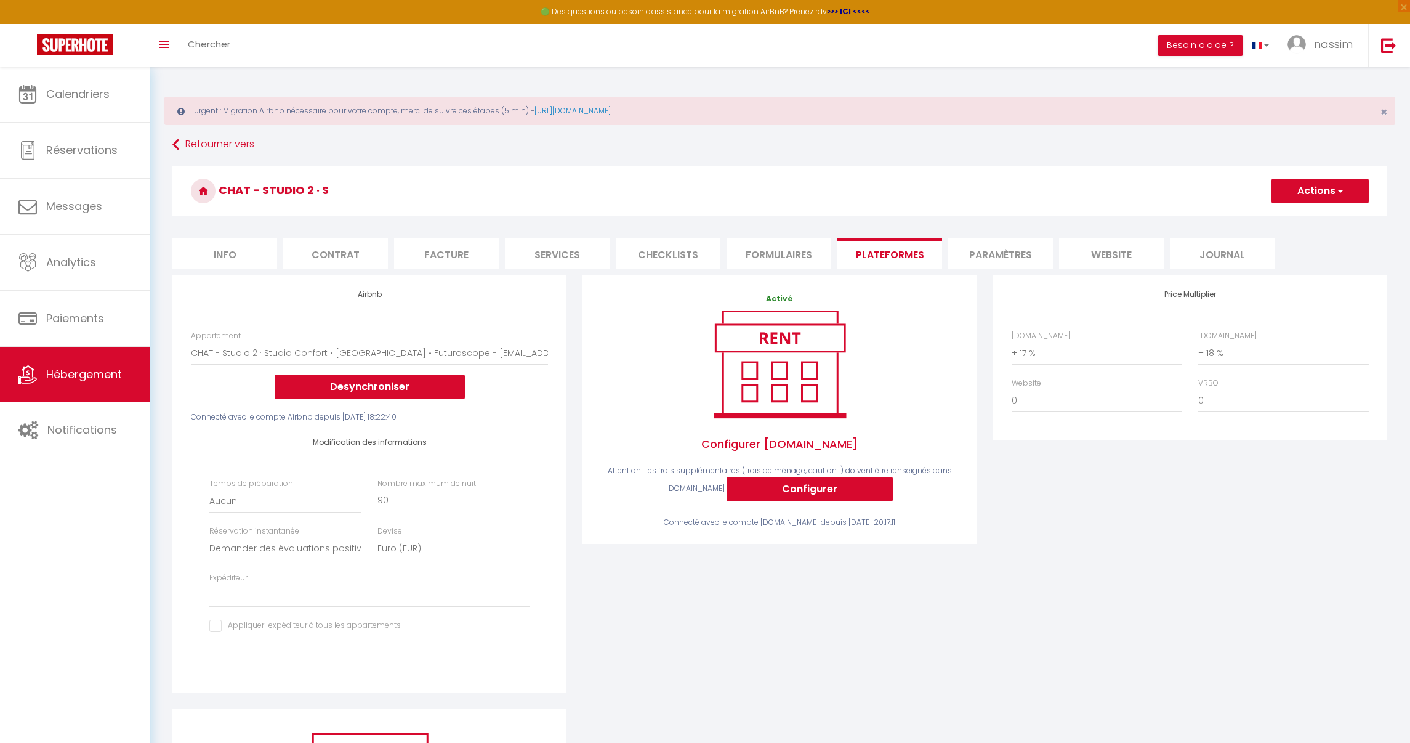
click at [1312, 203] on button "Actions" at bounding box center [1320, 191] width 97 height 25
click at [1308, 222] on link "Enregistrer" at bounding box center [1319, 218] width 97 height 16
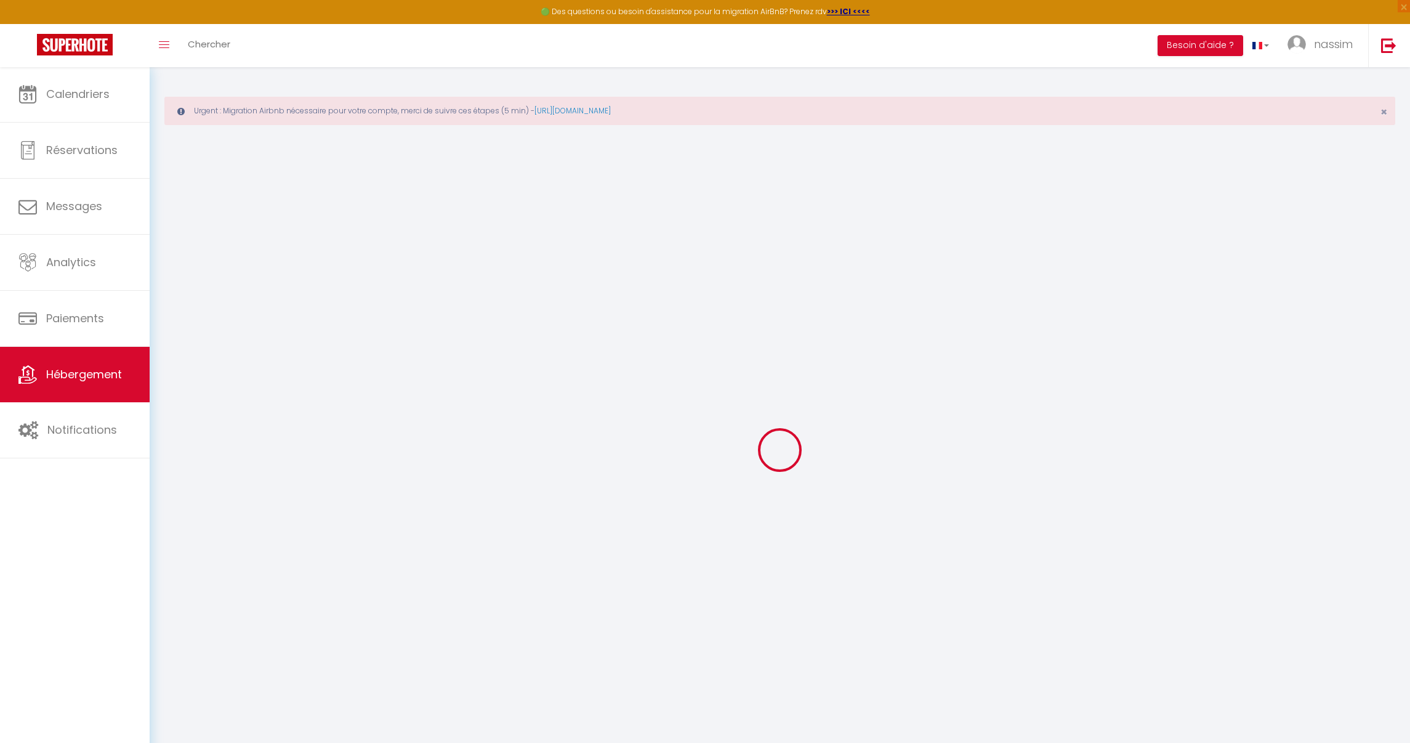
select select "well_reviewed_guests"
select select "EUR"
select select
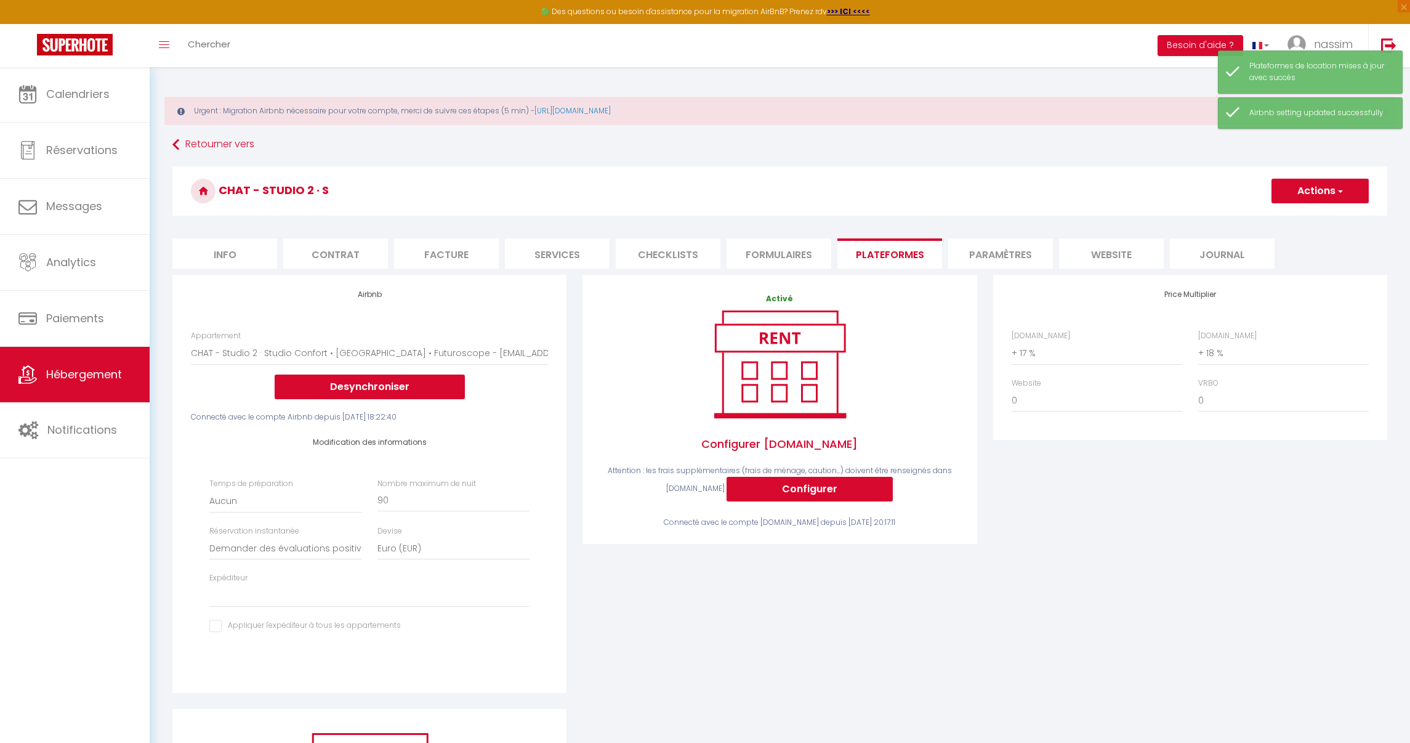
click at [97, 366] on link "Hébergement" at bounding box center [75, 374] width 150 height 55
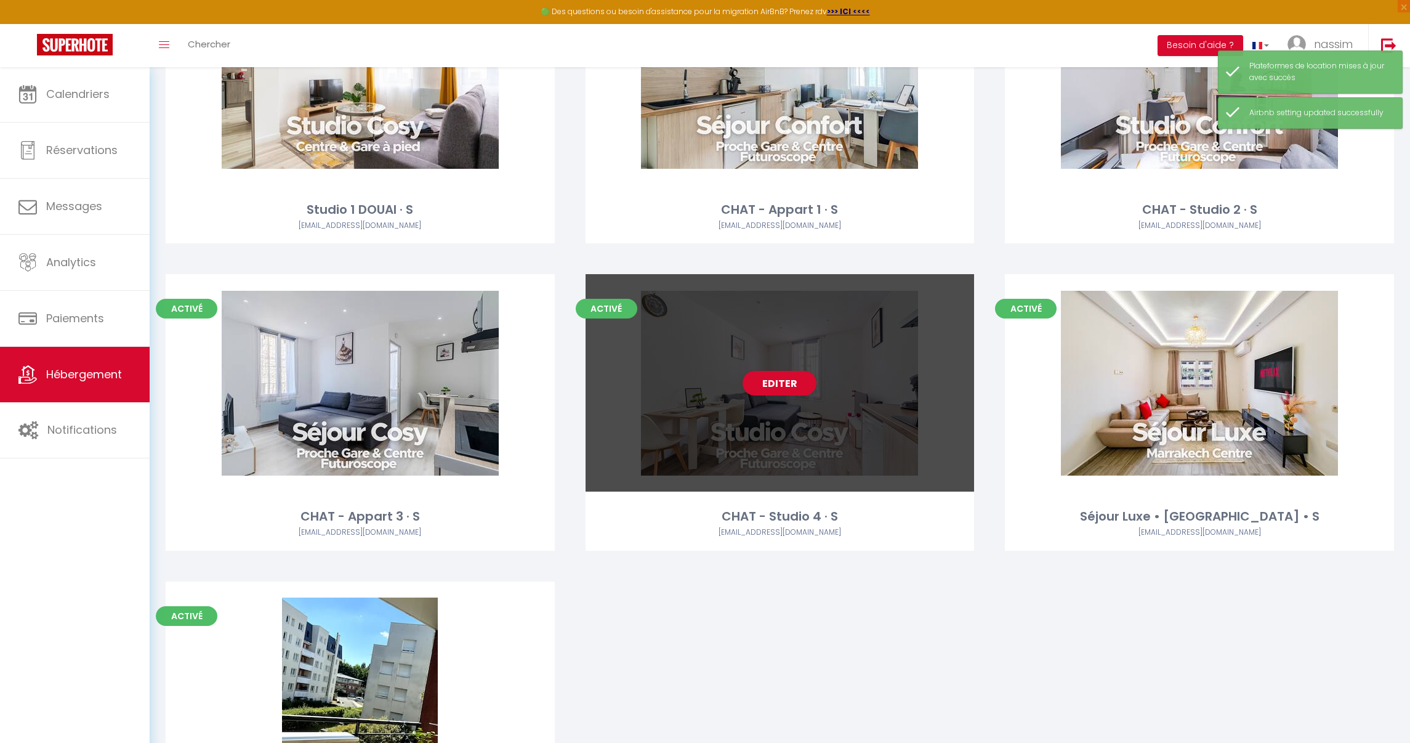
scroll to position [307, 0]
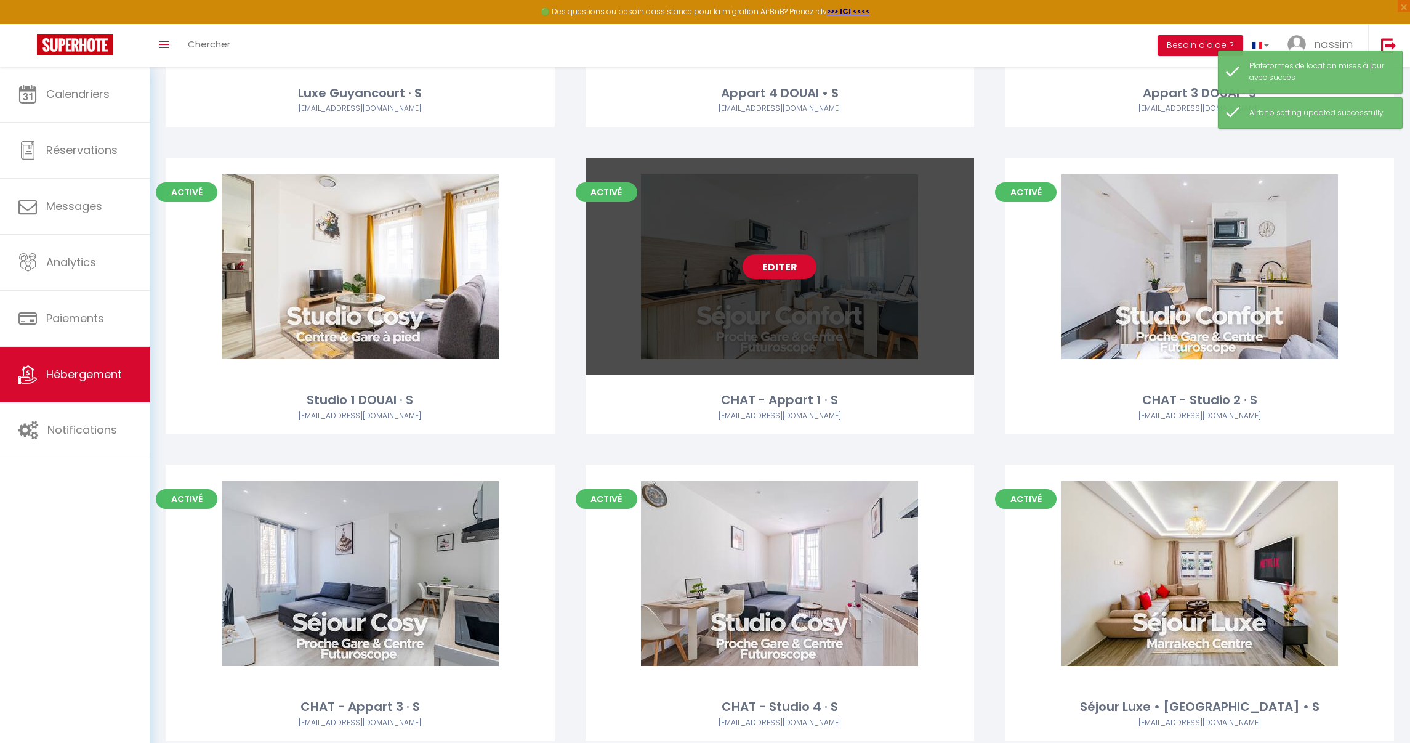
click at [780, 299] on div "Editer" at bounding box center [780, 266] width 389 height 217
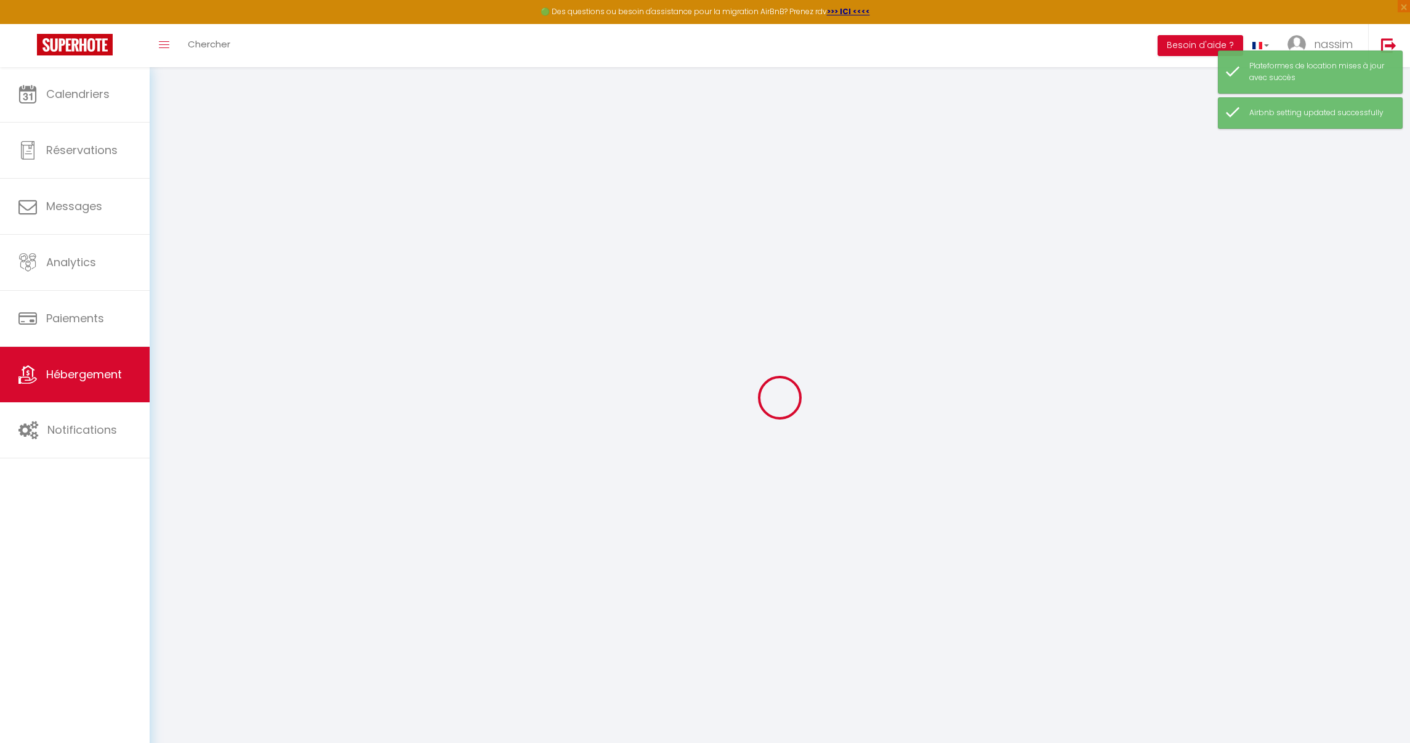
select select
checkbox input "false"
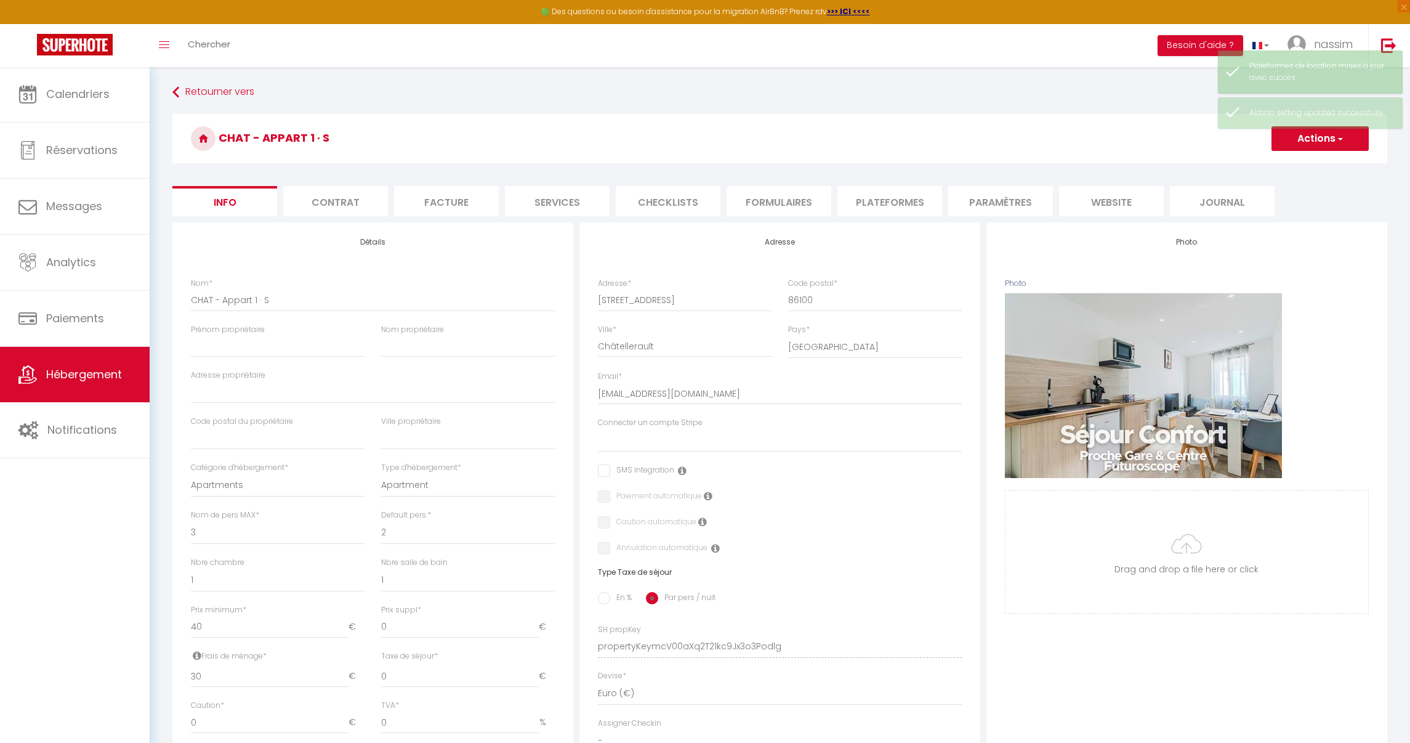
click at [1038, 201] on li "Paramètres" at bounding box center [1000, 201] width 105 height 30
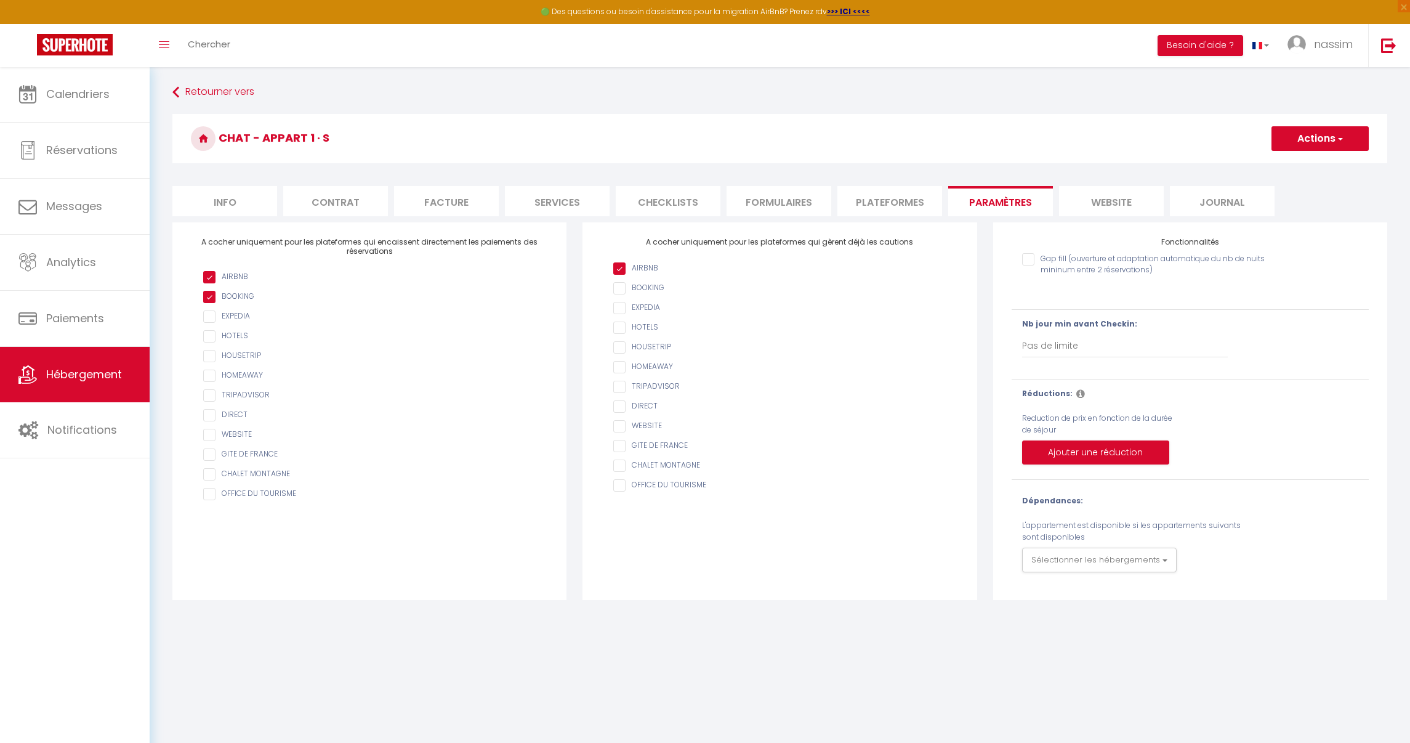
click at [907, 195] on li "Plateformes" at bounding box center [890, 201] width 105 height 30
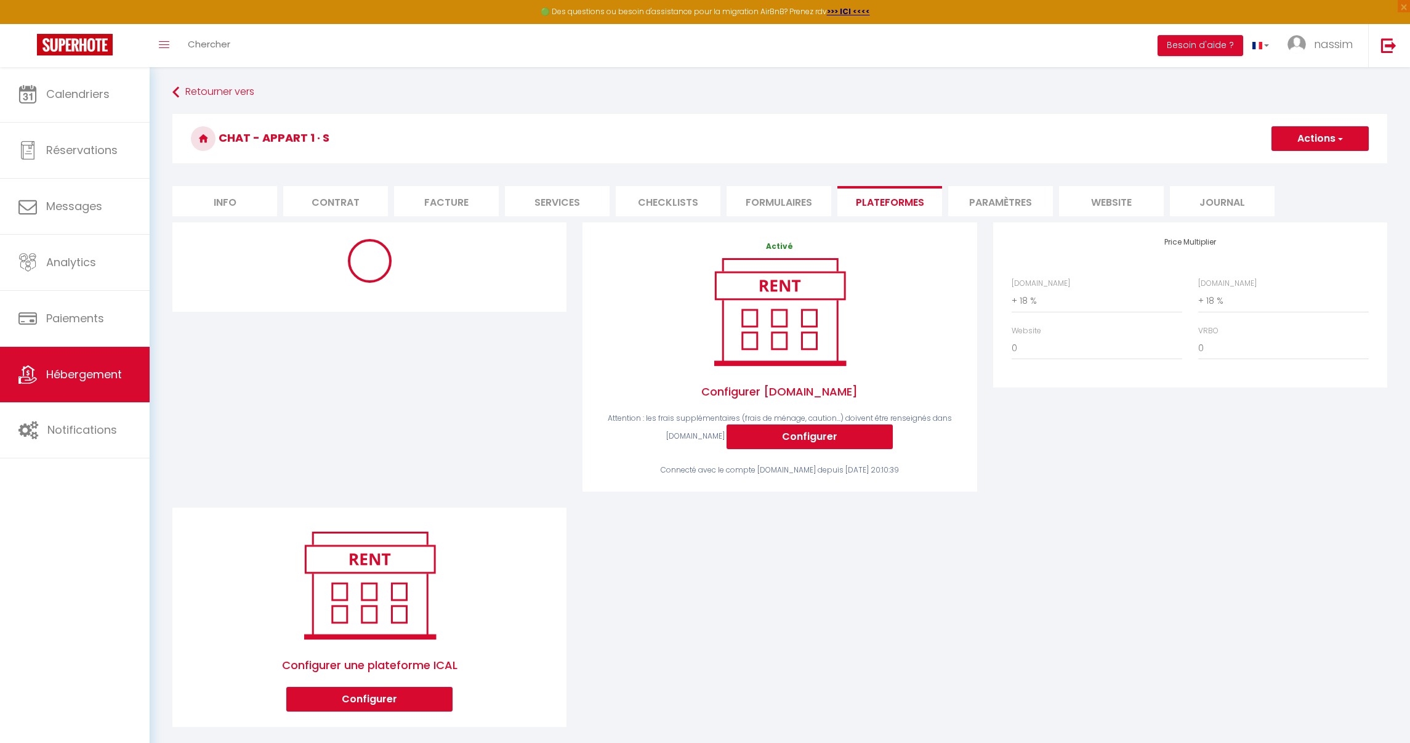
select select "well_reviewed_guests"
select select "EUR"
select select
select select "9528-1444284021558229822"
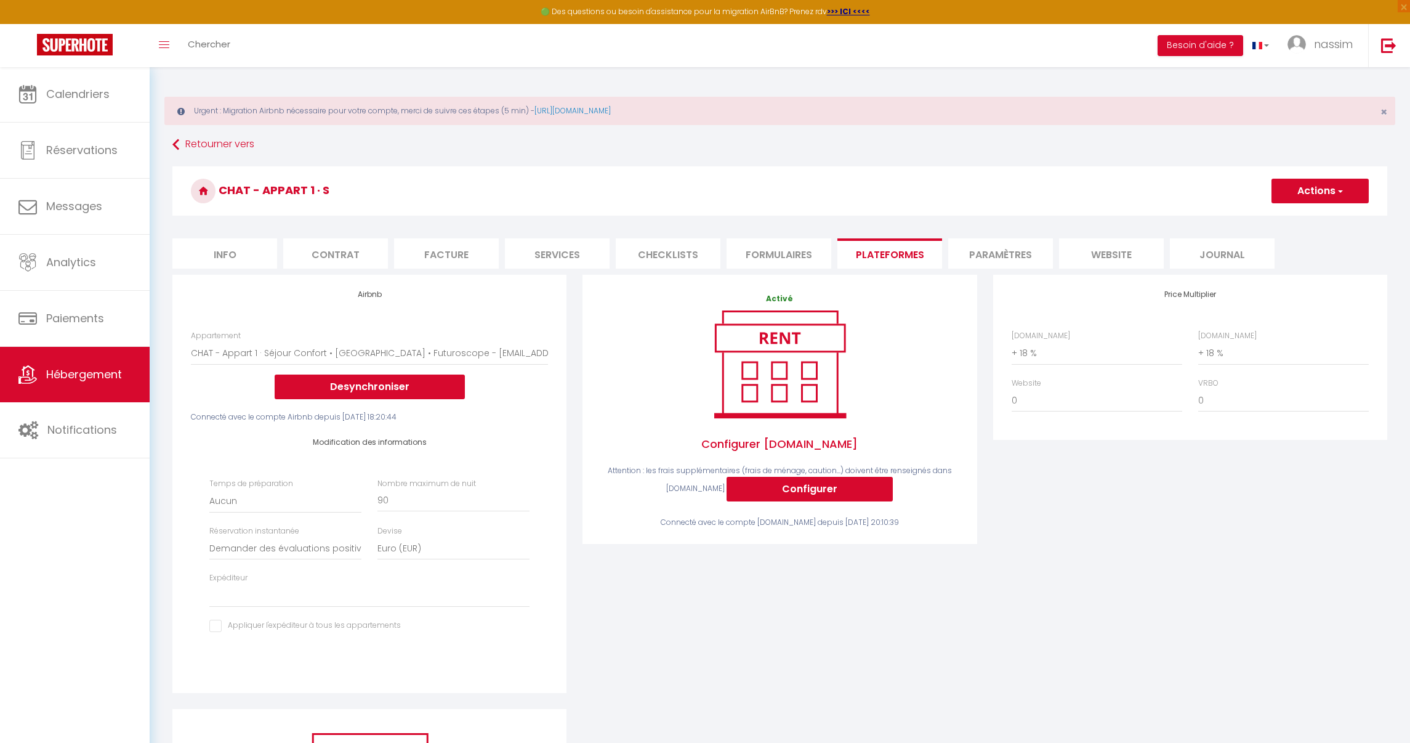
click at [1073, 323] on div "Price Multiplier [DOMAIN_NAME] 0 + 1 % + 2 % + 3 % + 4 % + 5 % + 6 % + 7 %" at bounding box center [1190, 357] width 394 height 165
select select "+ 17 %"
select select
click at [1295, 190] on button "Actions" at bounding box center [1320, 191] width 97 height 25
click at [1295, 213] on link "Enregistrer" at bounding box center [1319, 218] width 97 height 16
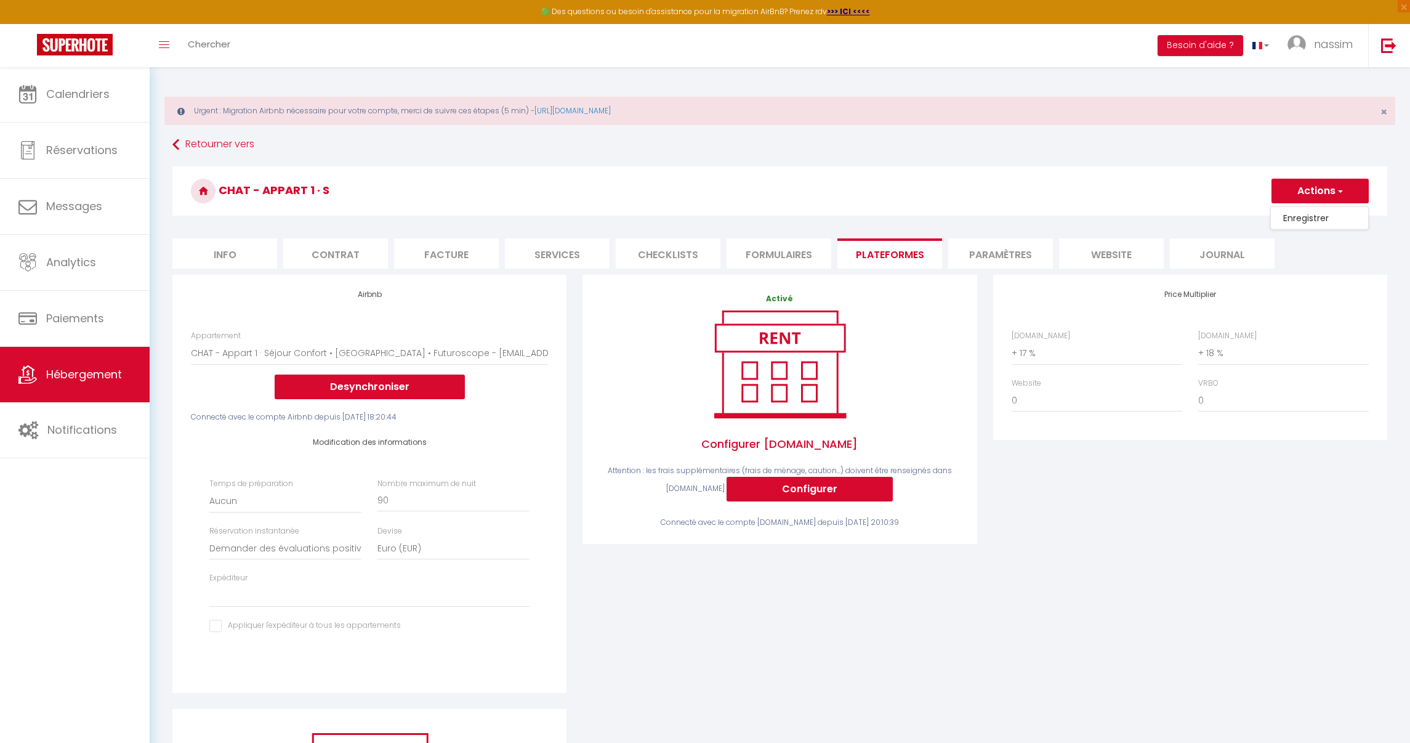
select select "well_reviewed_guests"
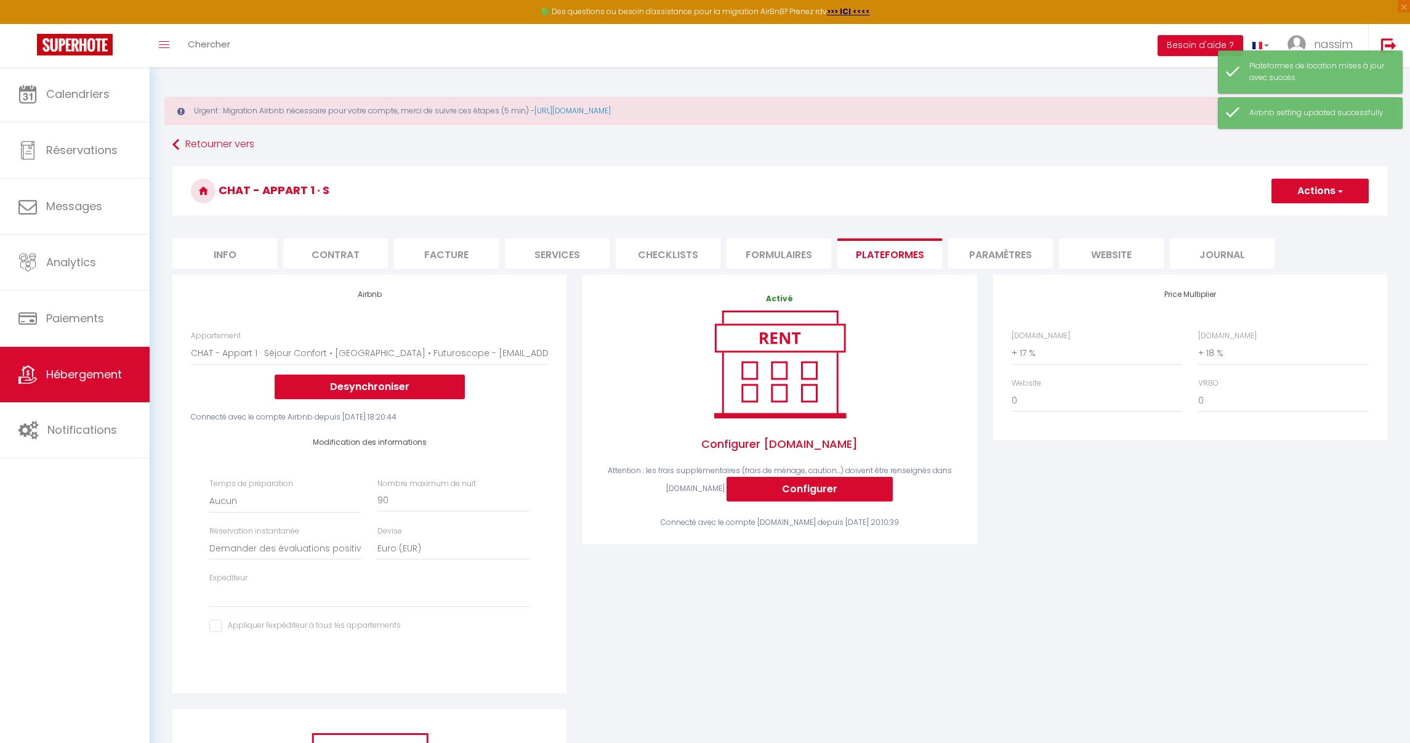
click at [84, 363] on link "Hébergement" at bounding box center [75, 374] width 150 height 55
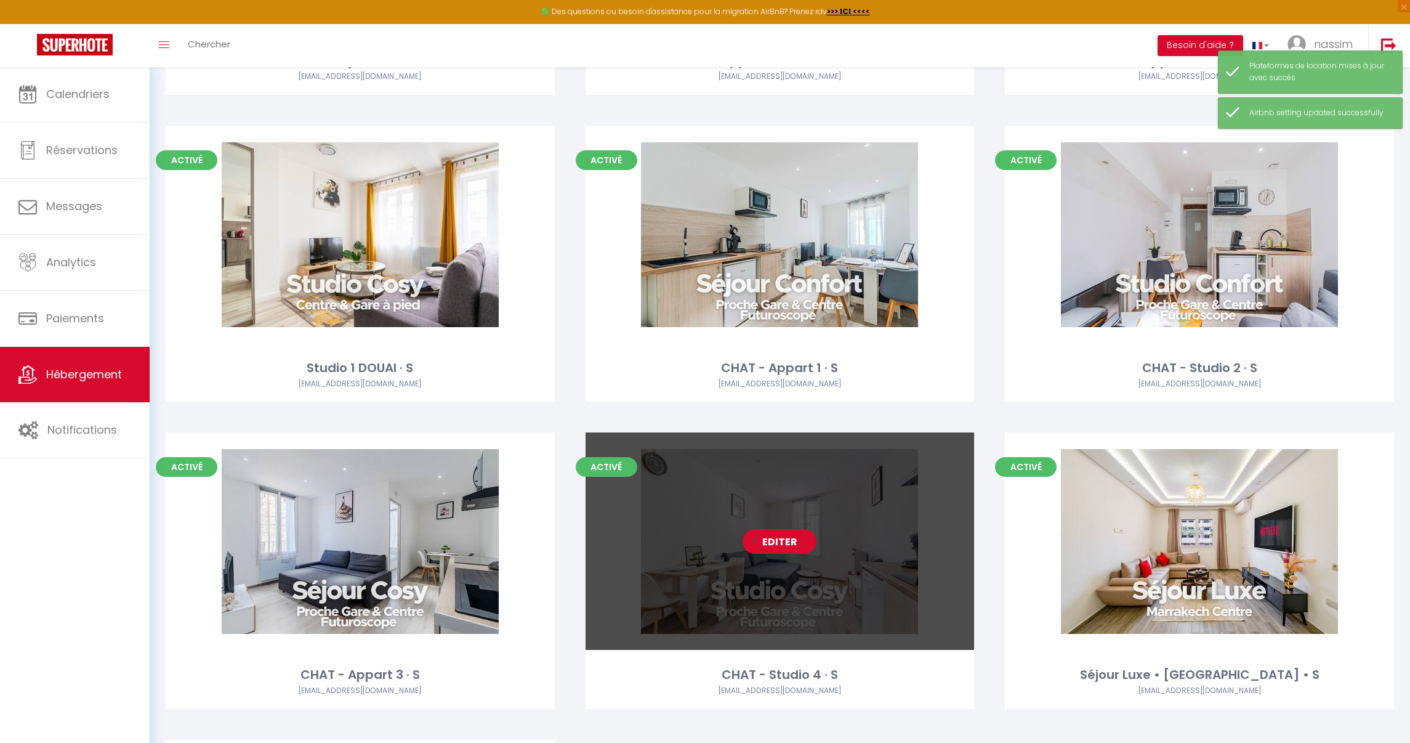
scroll to position [276, 0]
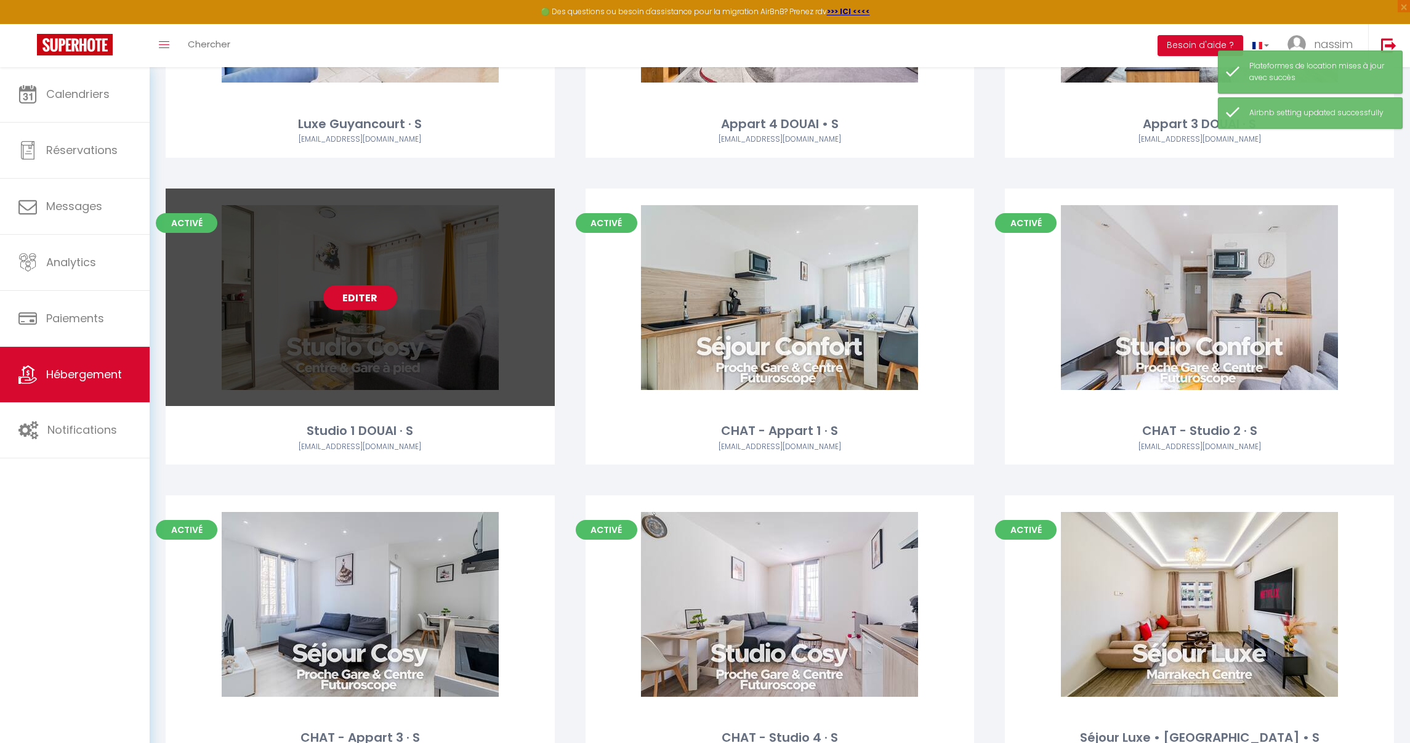
click at [347, 310] on div "Editer" at bounding box center [360, 296] width 389 height 217
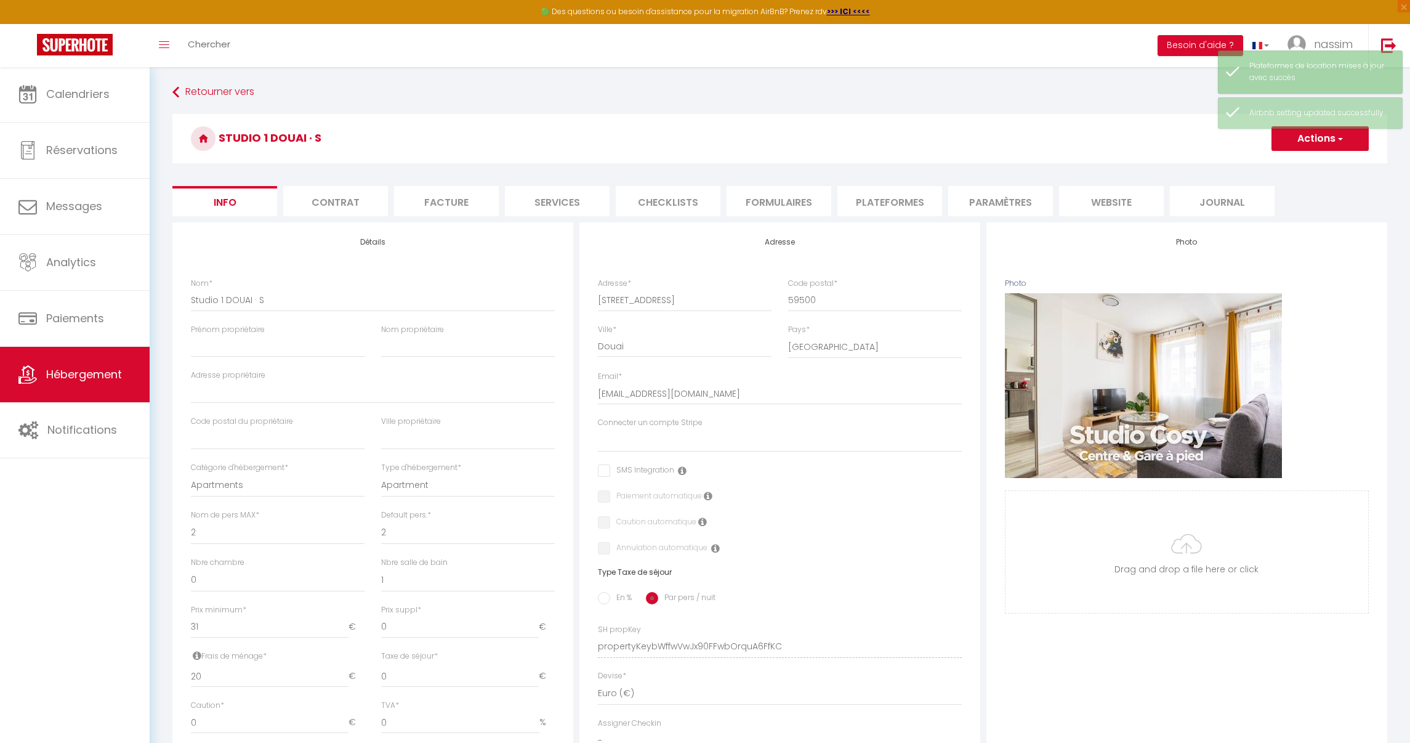
click at [1126, 204] on li "website" at bounding box center [1111, 201] width 105 height 30
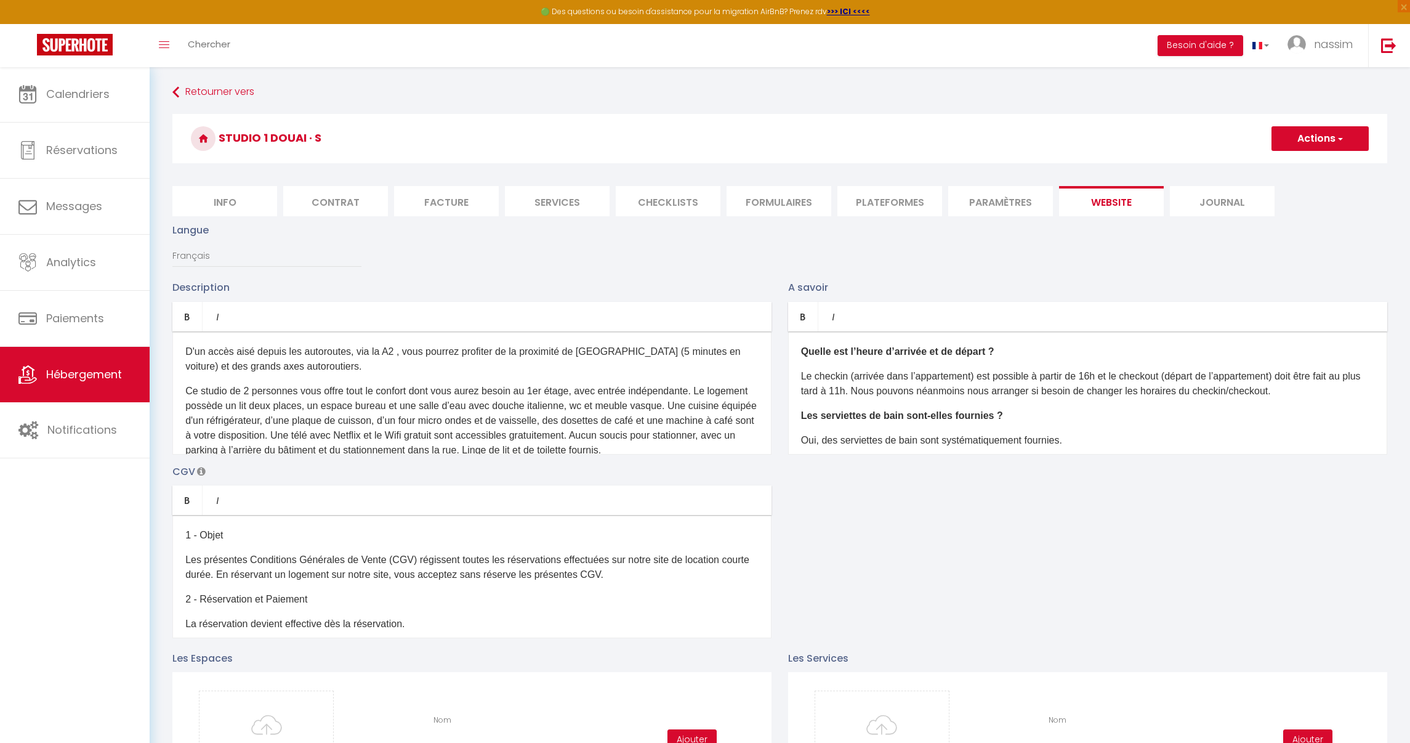
click at [1006, 211] on li "Paramètres" at bounding box center [1000, 201] width 105 height 30
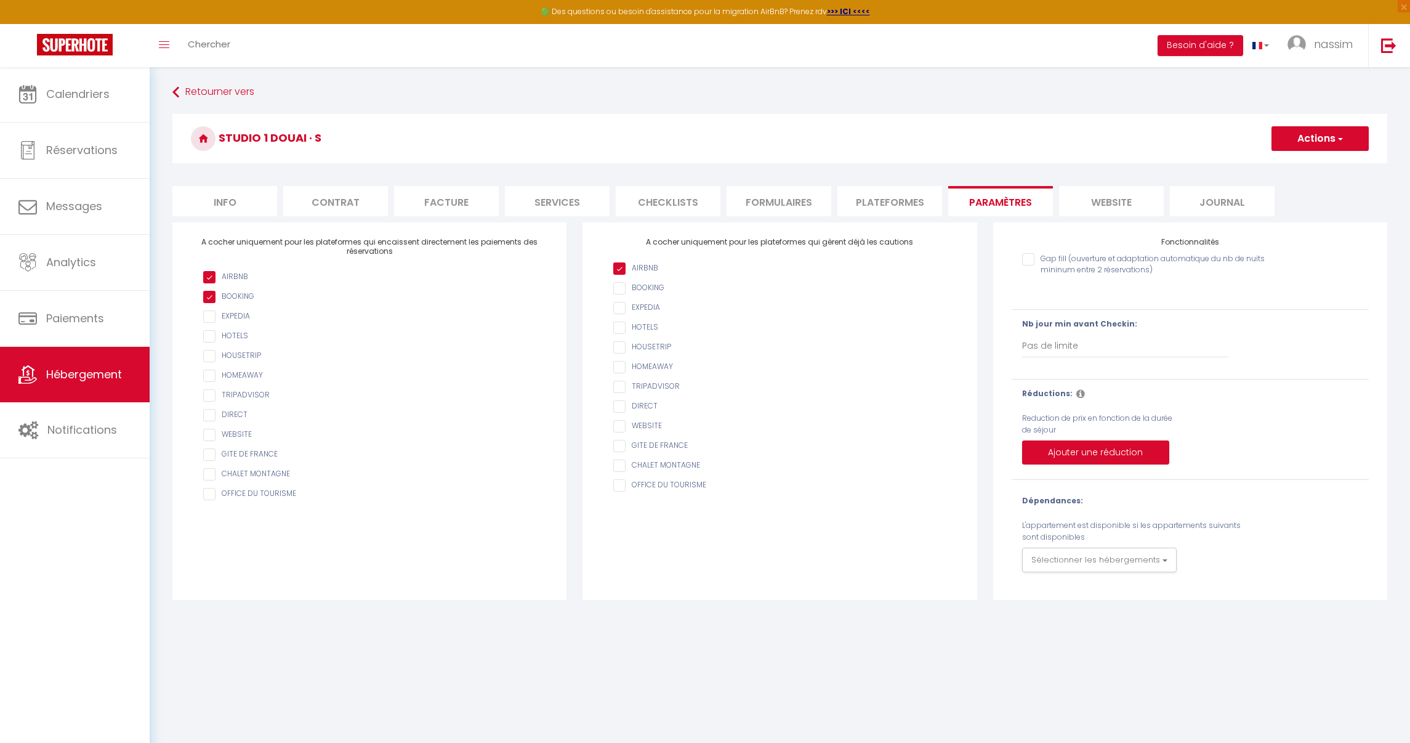
click at [924, 220] on form "Studio 1 DOUAI · S Actions Enregistrer Info Contrat Facture Services Checklists…" at bounding box center [779, 357] width 1215 height 486
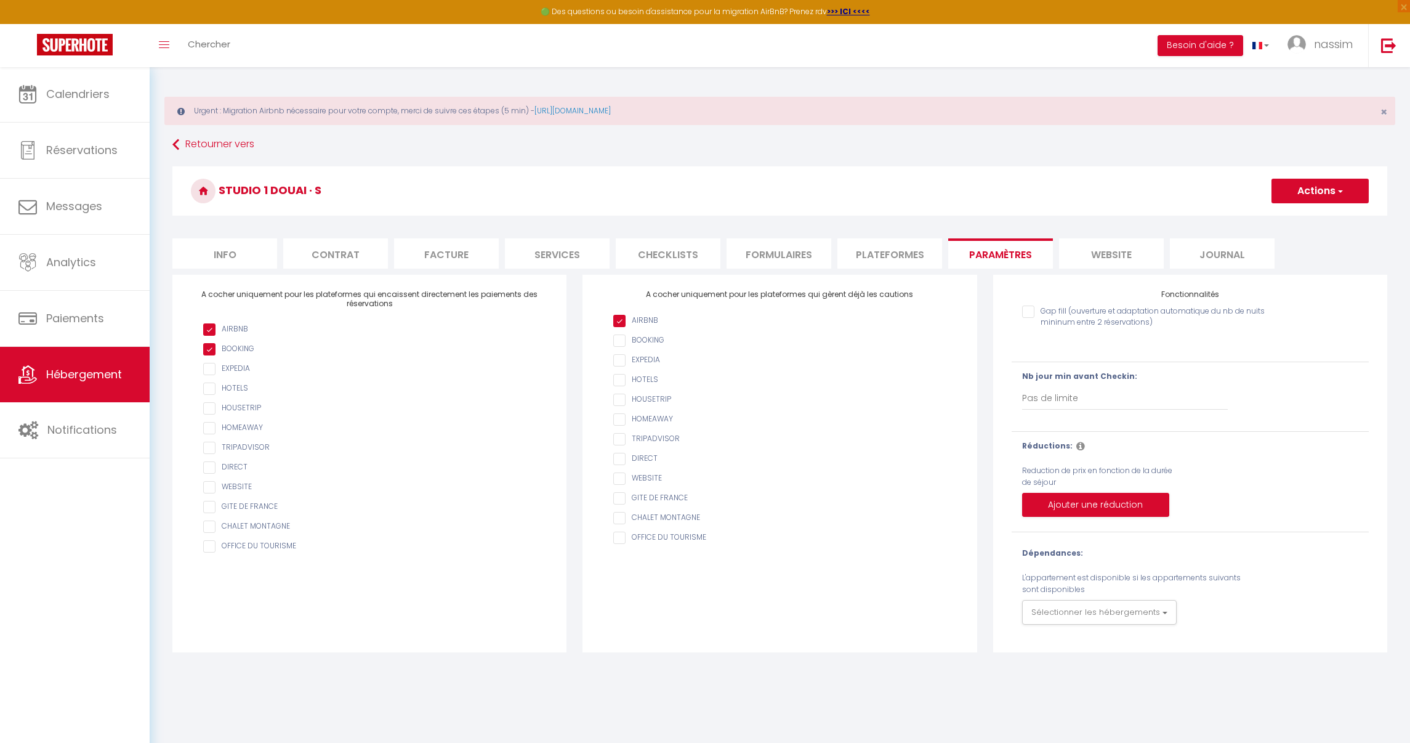
click at [922, 209] on h3 "Studio 1 DOUAI · S" at bounding box center [779, 190] width 1215 height 49
click at [926, 250] on li "Plateformes" at bounding box center [890, 253] width 105 height 30
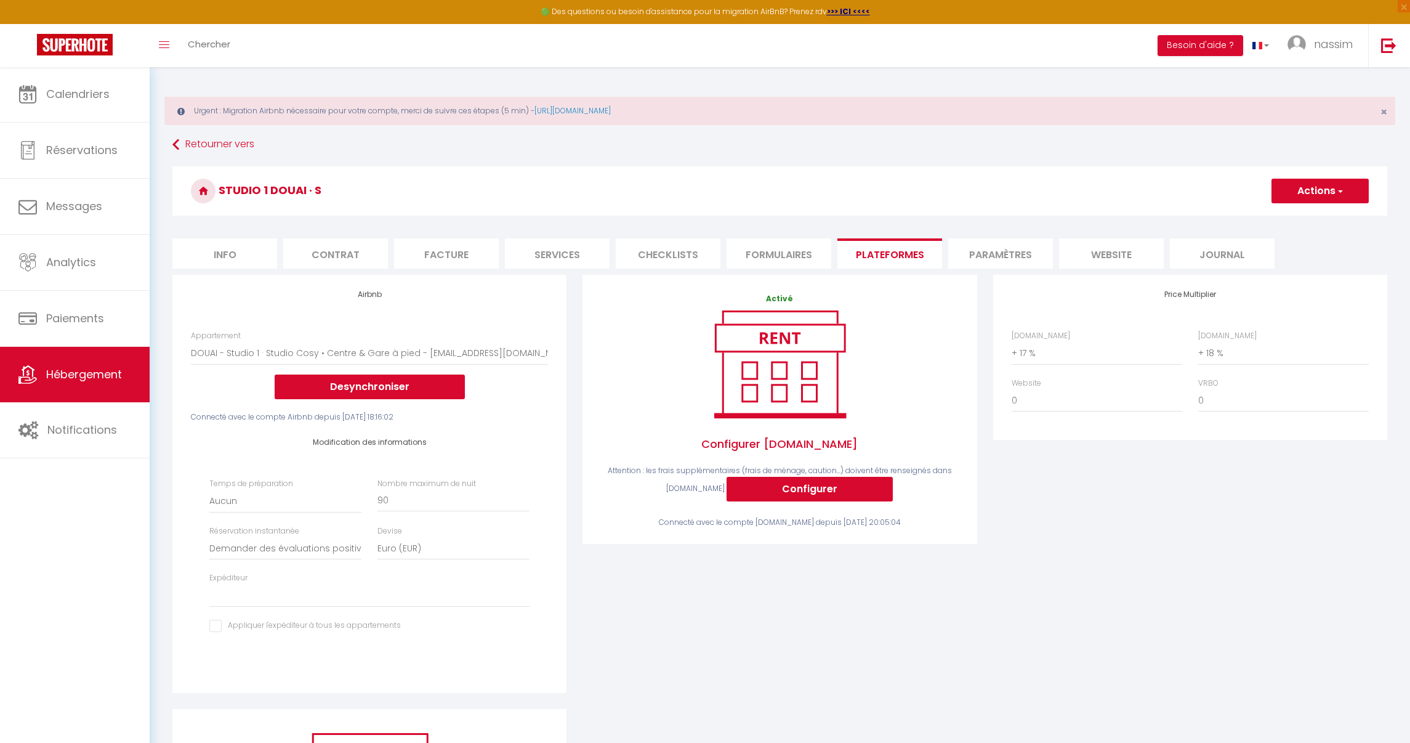
click at [1280, 201] on button "Actions" at bounding box center [1320, 191] width 97 height 25
click at [1292, 214] on link "Enregistrer" at bounding box center [1319, 218] width 97 height 16
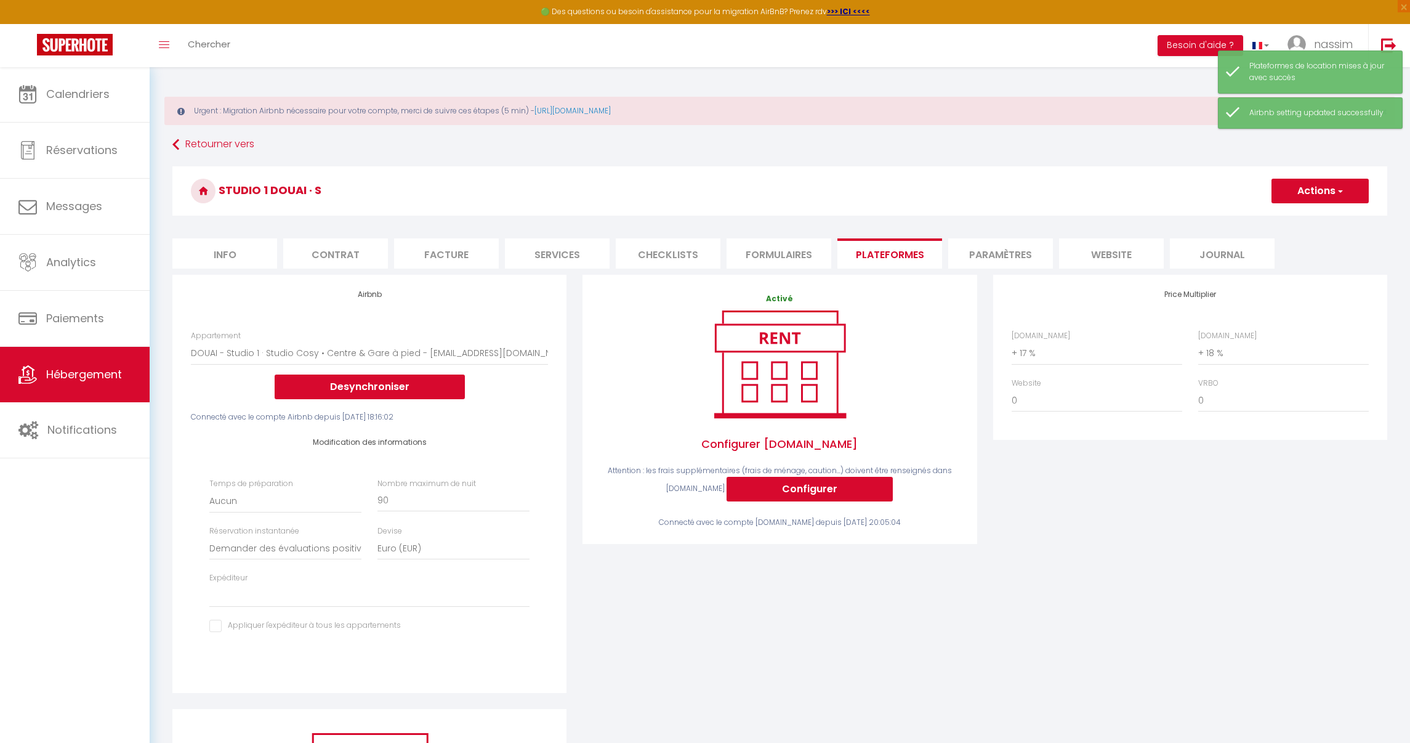
click at [129, 380] on link "Hébergement" at bounding box center [75, 374] width 150 height 55
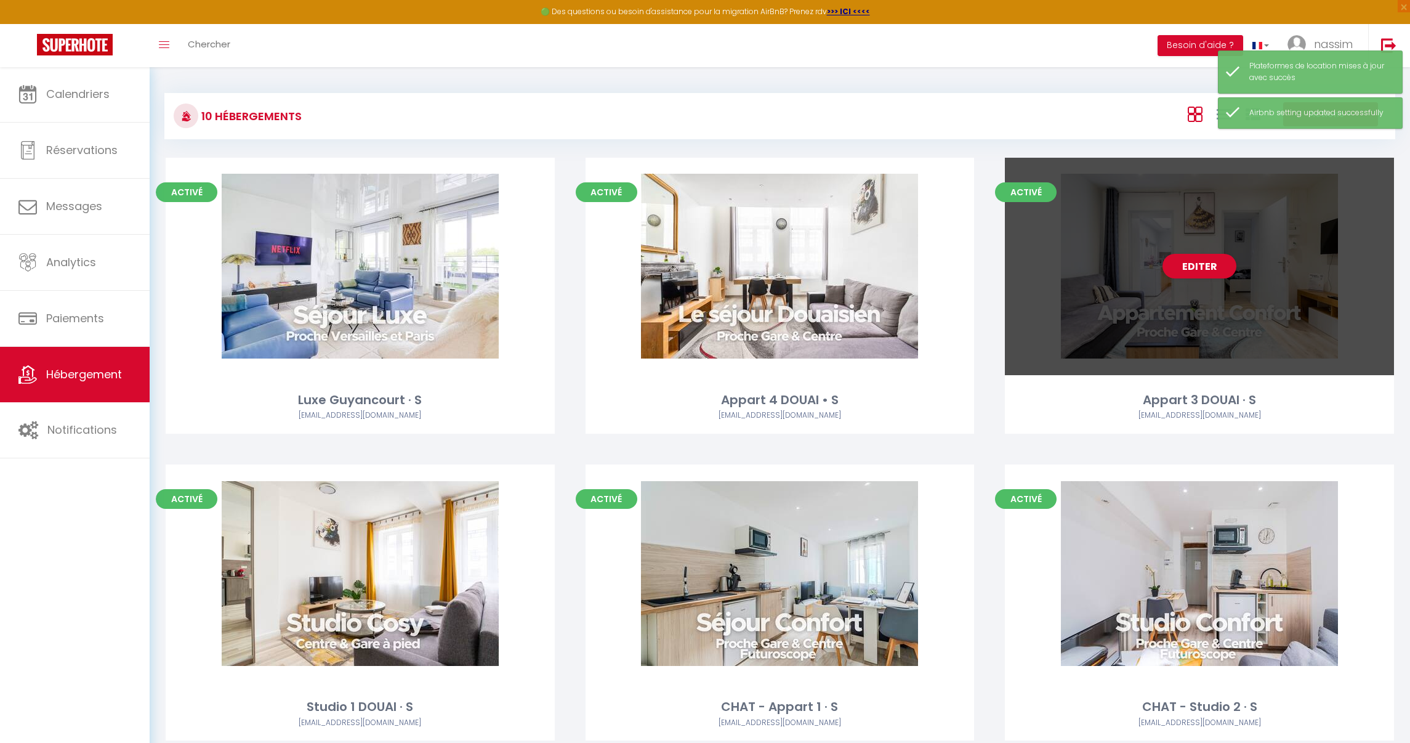
click at [1084, 291] on div "Editer" at bounding box center [1199, 266] width 389 height 217
click at [1171, 264] on link "Editer" at bounding box center [1200, 266] width 74 height 25
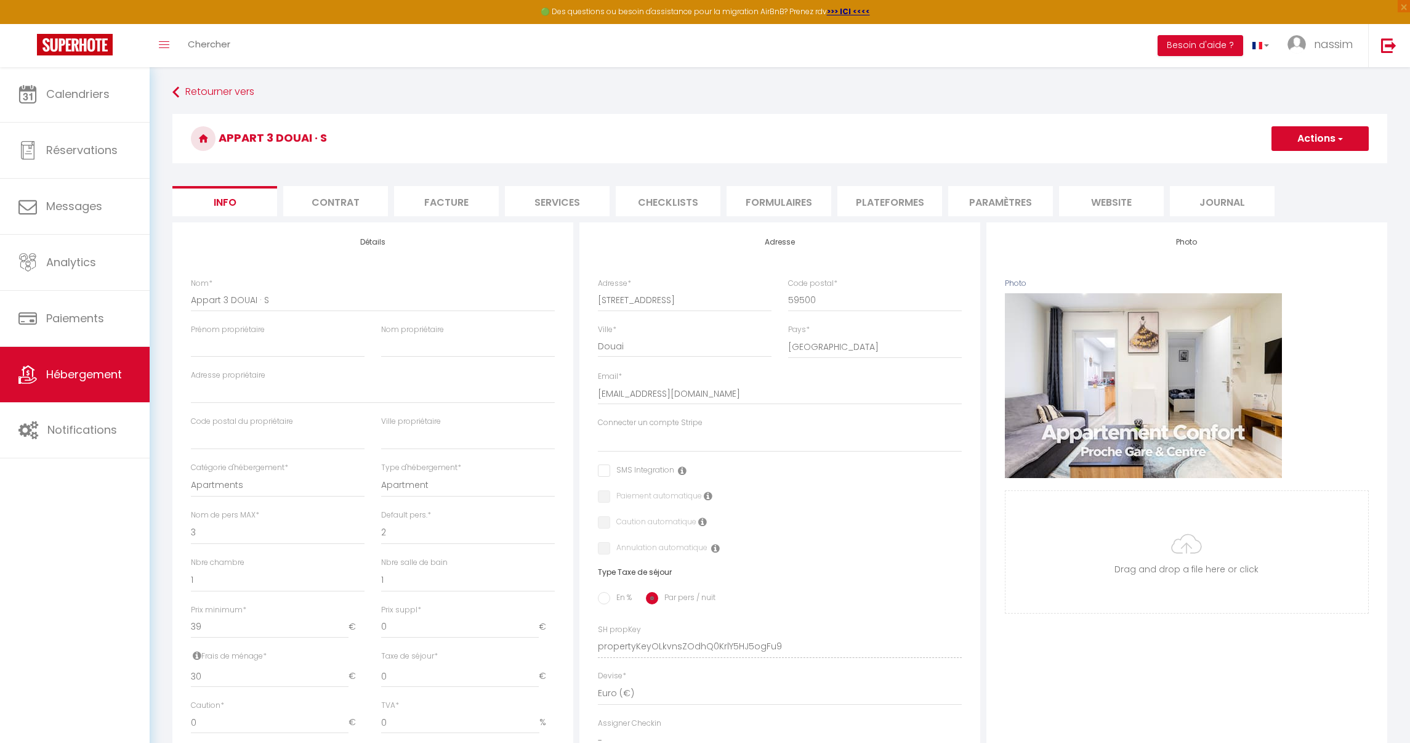
click at [961, 201] on li "Paramètres" at bounding box center [1000, 201] width 105 height 30
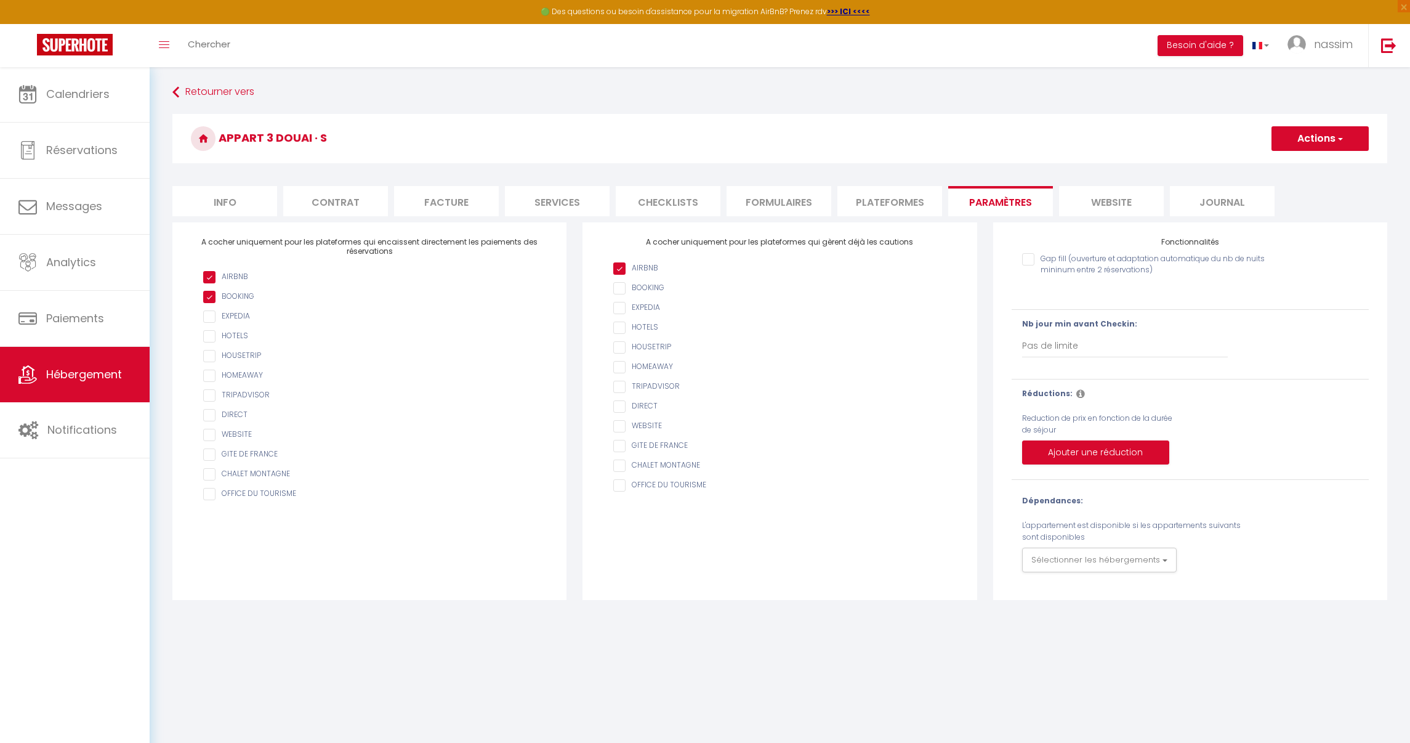
click at [887, 205] on li "Plateformes" at bounding box center [890, 201] width 105 height 30
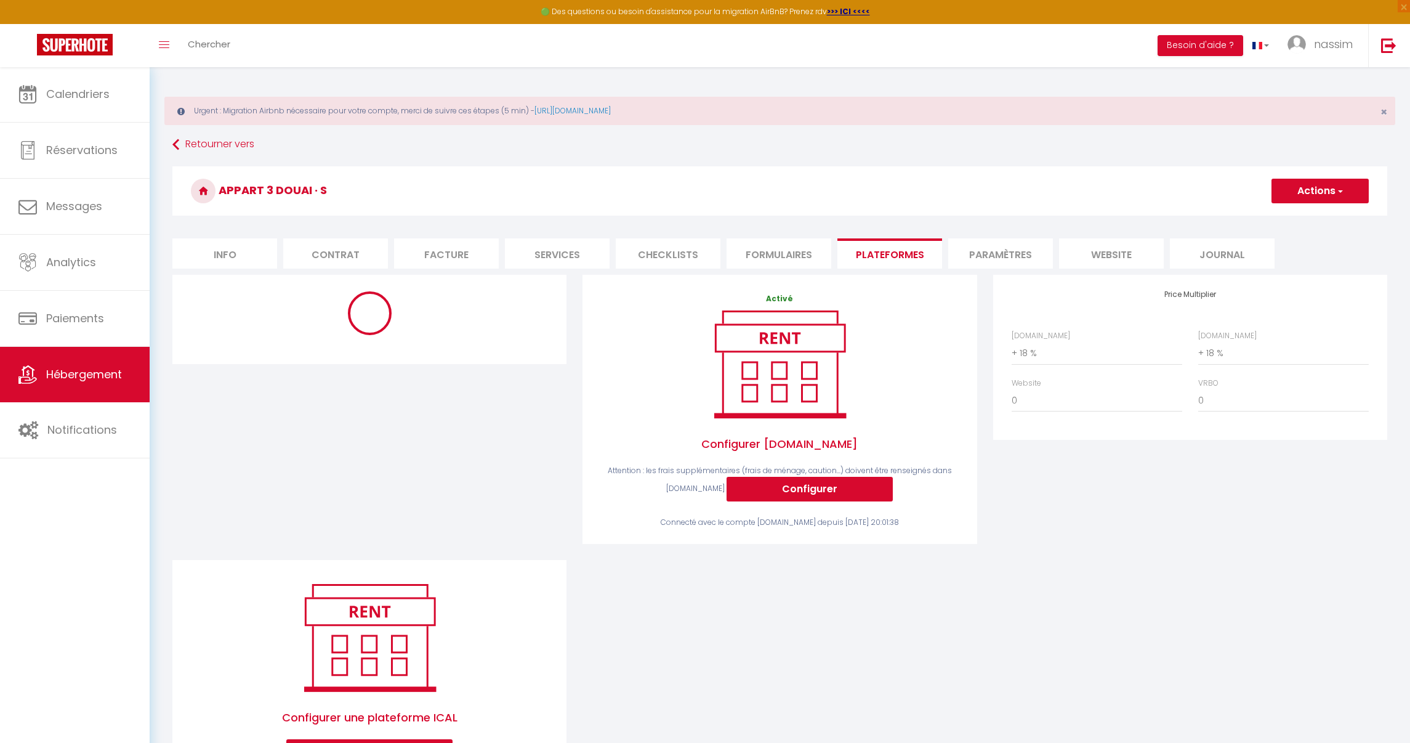
click at [1057, 323] on div "Price Multiplier [DOMAIN_NAME] 0 + 1 % + 2 % + 3 % + 4 % + 5 % + 6 % + 7 %" at bounding box center [1190, 357] width 394 height 165
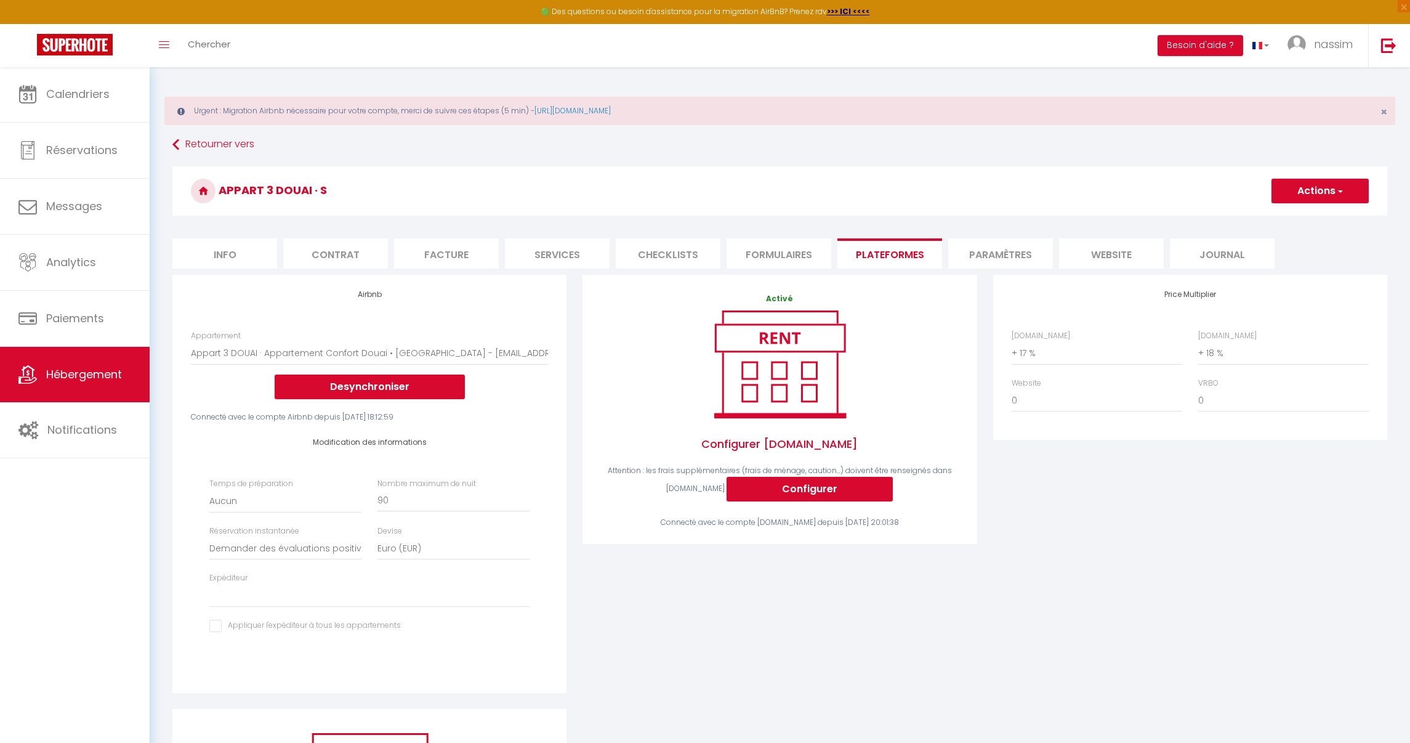
click at [1325, 193] on button "Actions" at bounding box center [1320, 191] width 97 height 25
click at [1304, 220] on link "Enregistrer" at bounding box center [1319, 218] width 97 height 16
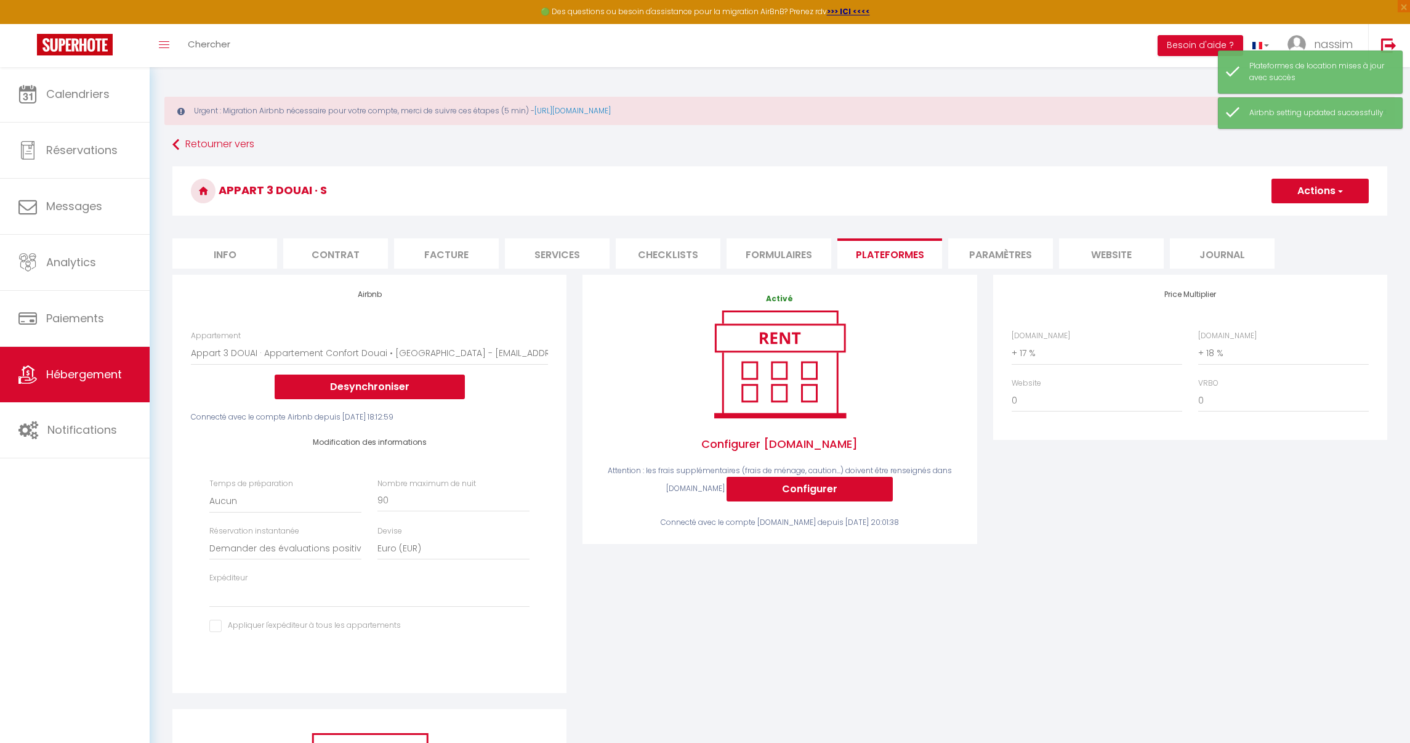
click at [121, 375] on span "Hébergement" at bounding box center [84, 373] width 76 height 15
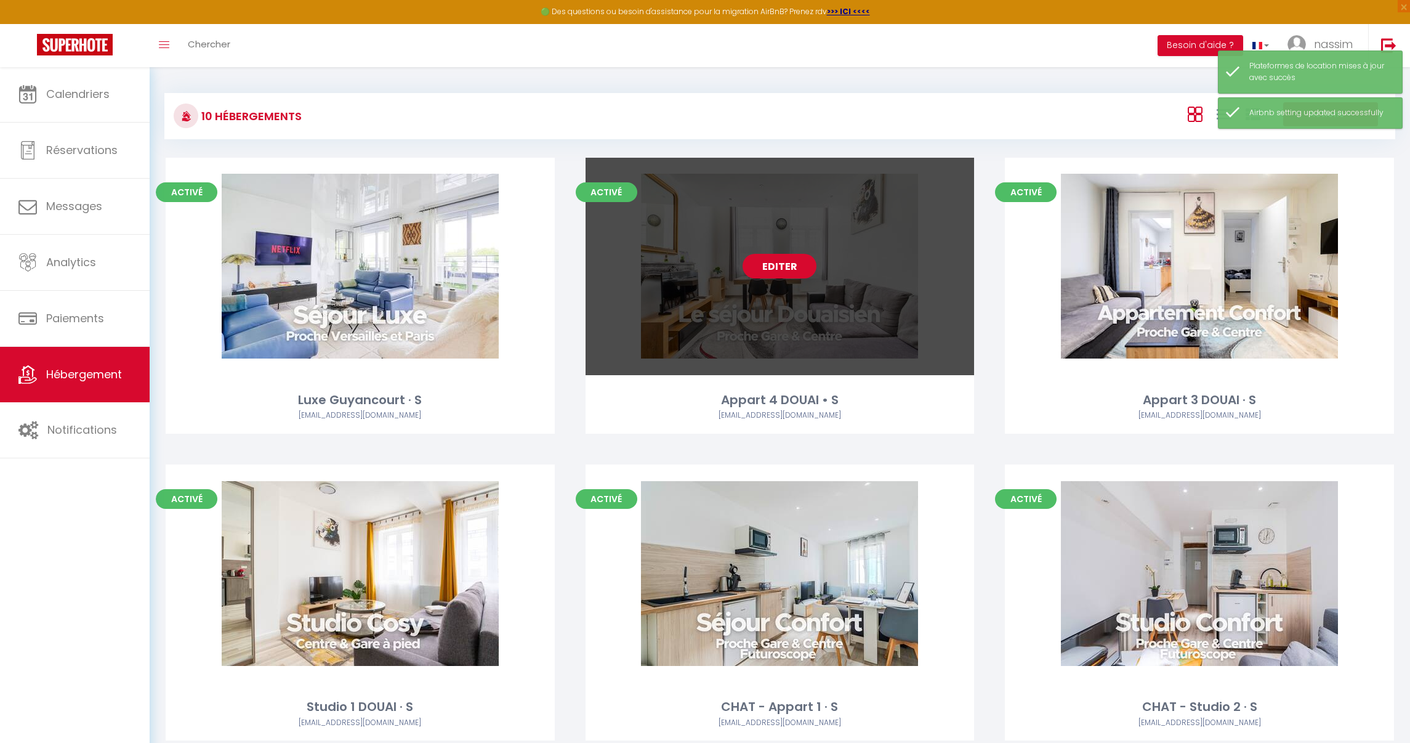
click at [773, 270] on link "Editer" at bounding box center [780, 266] width 74 height 25
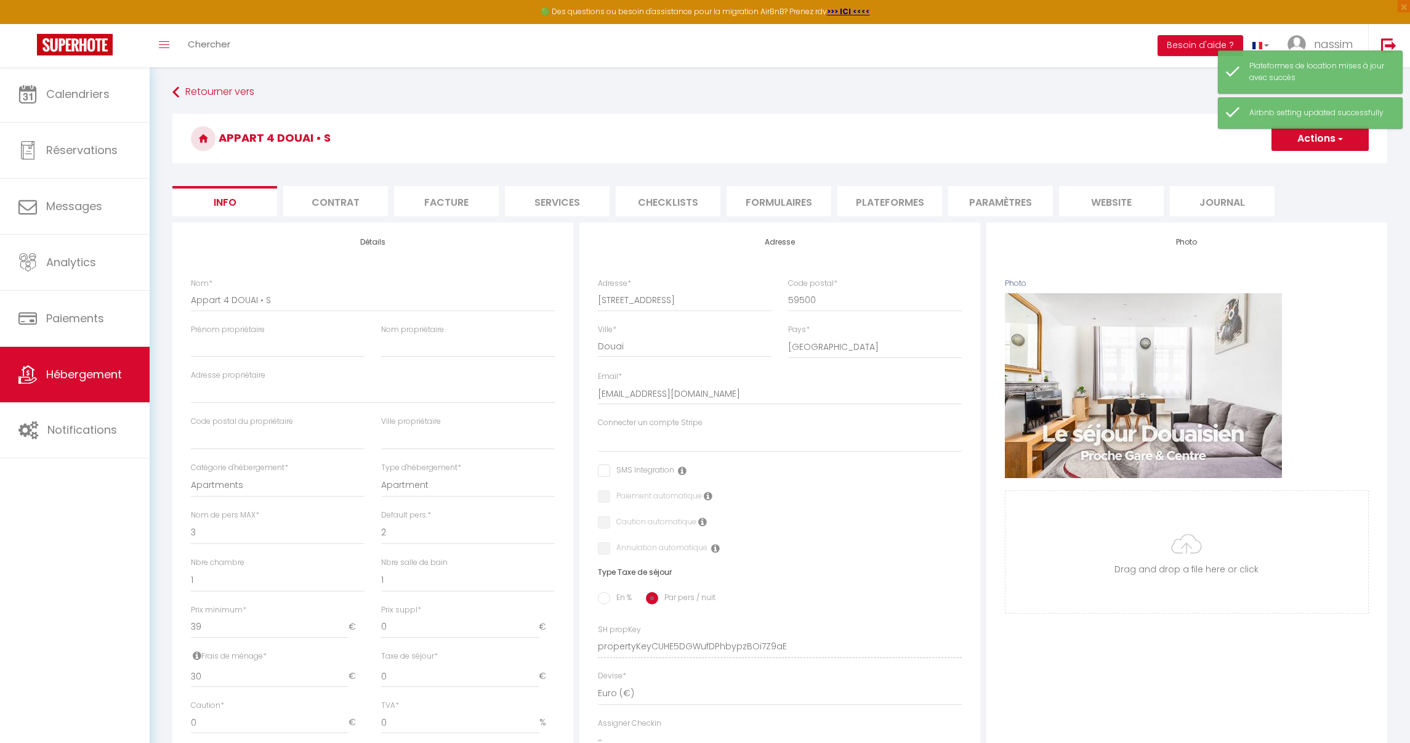
click at [965, 197] on li "Paramètres" at bounding box center [1000, 201] width 105 height 30
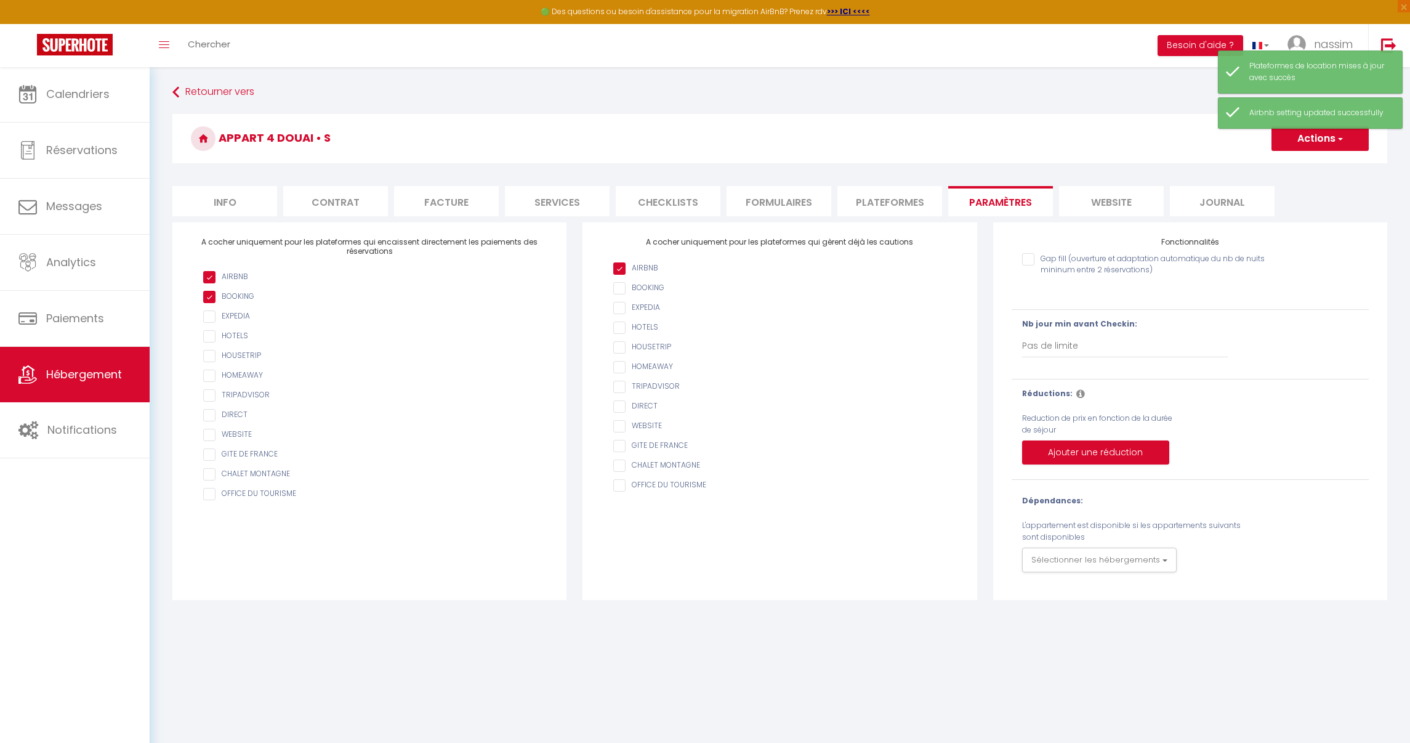
click at [896, 199] on li "Plateformes" at bounding box center [890, 201] width 105 height 30
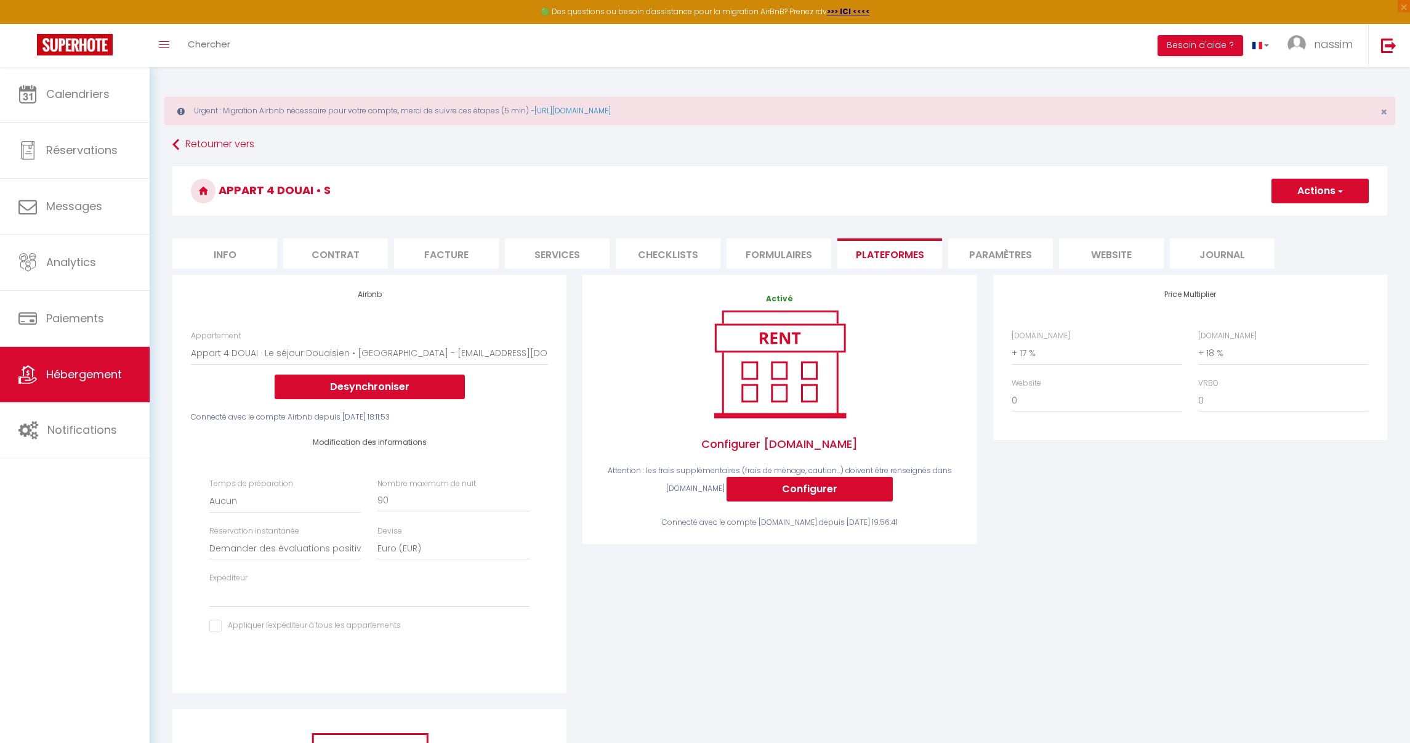
click at [1324, 180] on button "Actions" at bounding box center [1320, 191] width 97 height 25
click at [1312, 209] on ul "Enregistrer" at bounding box center [1320, 217] width 99 height 23
click at [1300, 223] on form "Appart 4 DOUAI • S Actions Enregistrer Info Contrat Facture Services Checklists…" at bounding box center [779, 554] width 1215 height 777
drag, startPoint x: 1303, startPoint y: 204, endPoint x: 1310, endPoint y: 193, distance: 12.5
click at [1303, 203] on h3 "Appart 4 DOUAI • S" at bounding box center [779, 190] width 1215 height 49
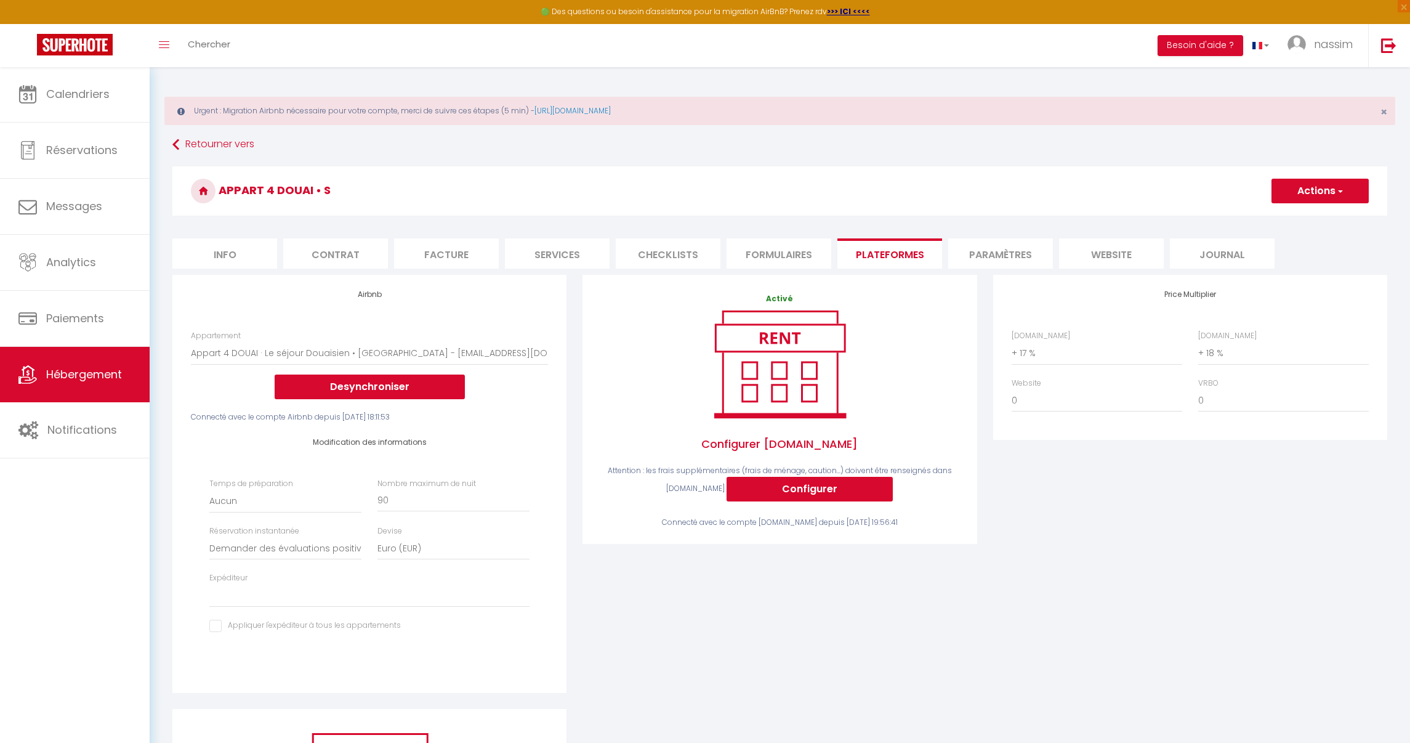
click at [1311, 193] on button "Actions" at bounding box center [1320, 191] width 97 height 25
click at [1308, 212] on link "Enregistrer" at bounding box center [1319, 218] width 97 height 16
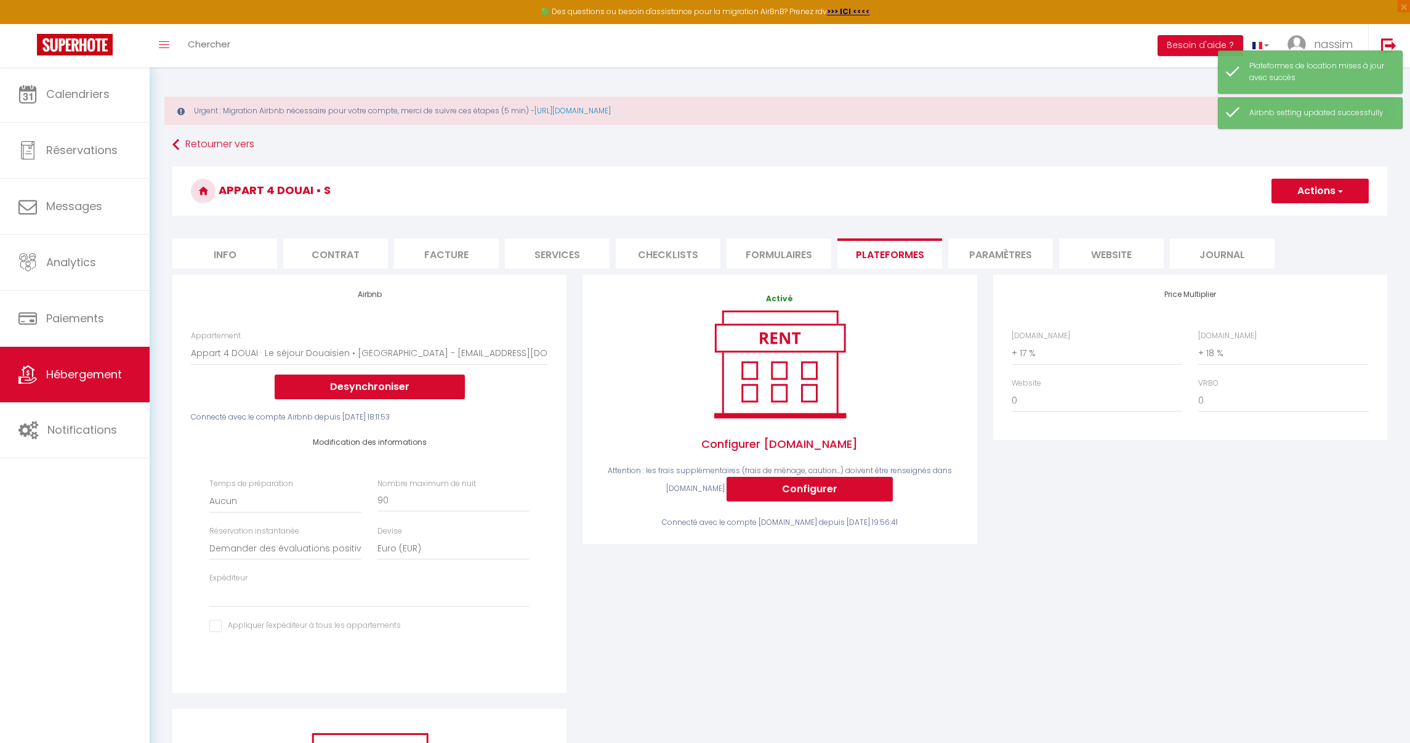
click at [70, 362] on link "Hébergement" at bounding box center [75, 374] width 150 height 55
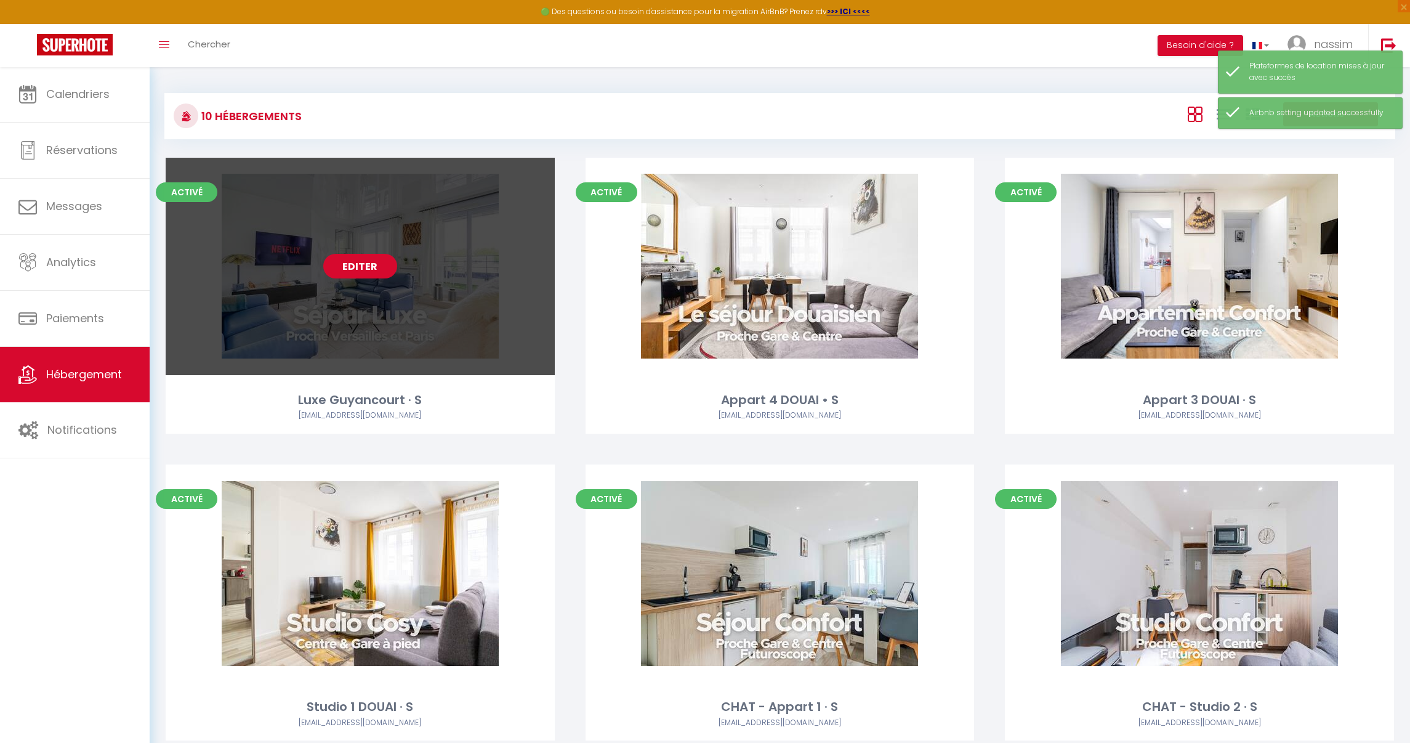
click at [357, 269] on link "Editer" at bounding box center [360, 266] width 74 height 25
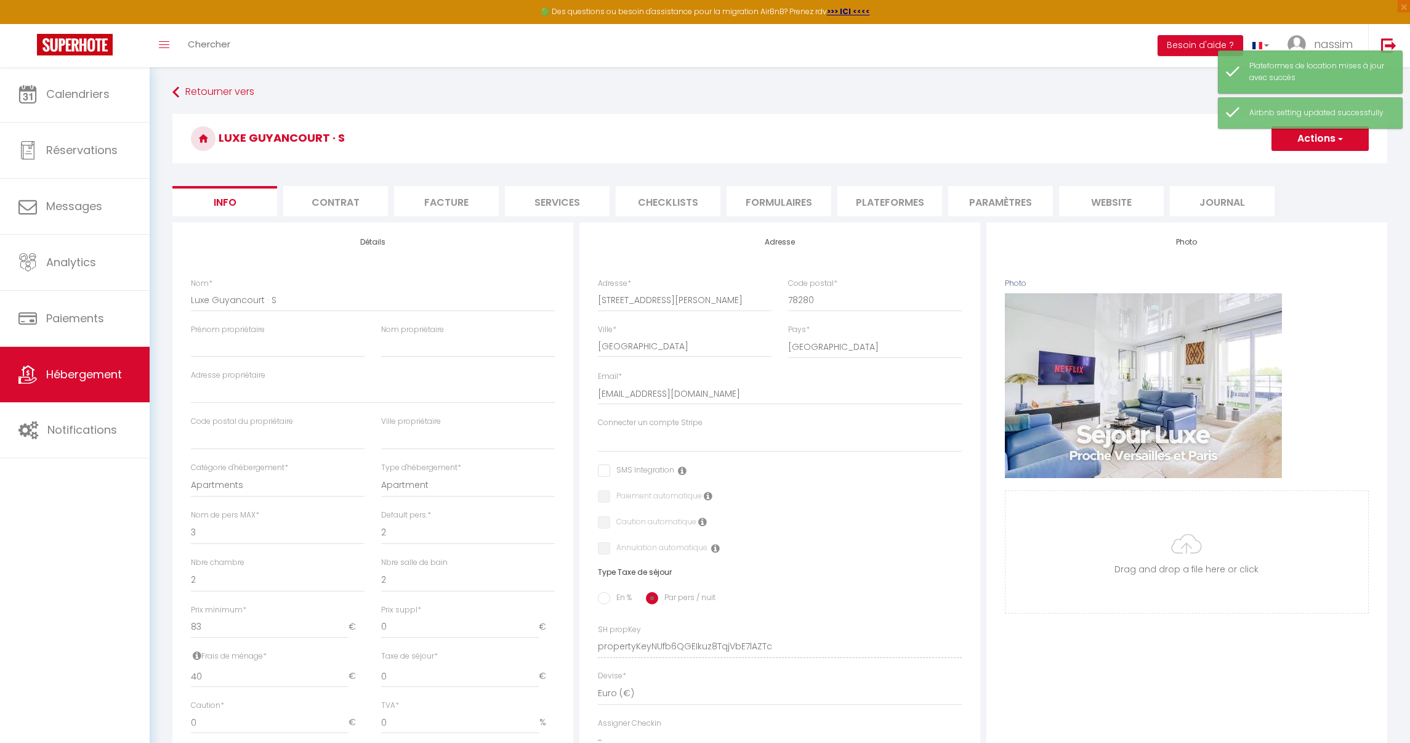
click at [1021, 200] on li "Paramètres" at bounding box center [1000, 201] width 105 height 30
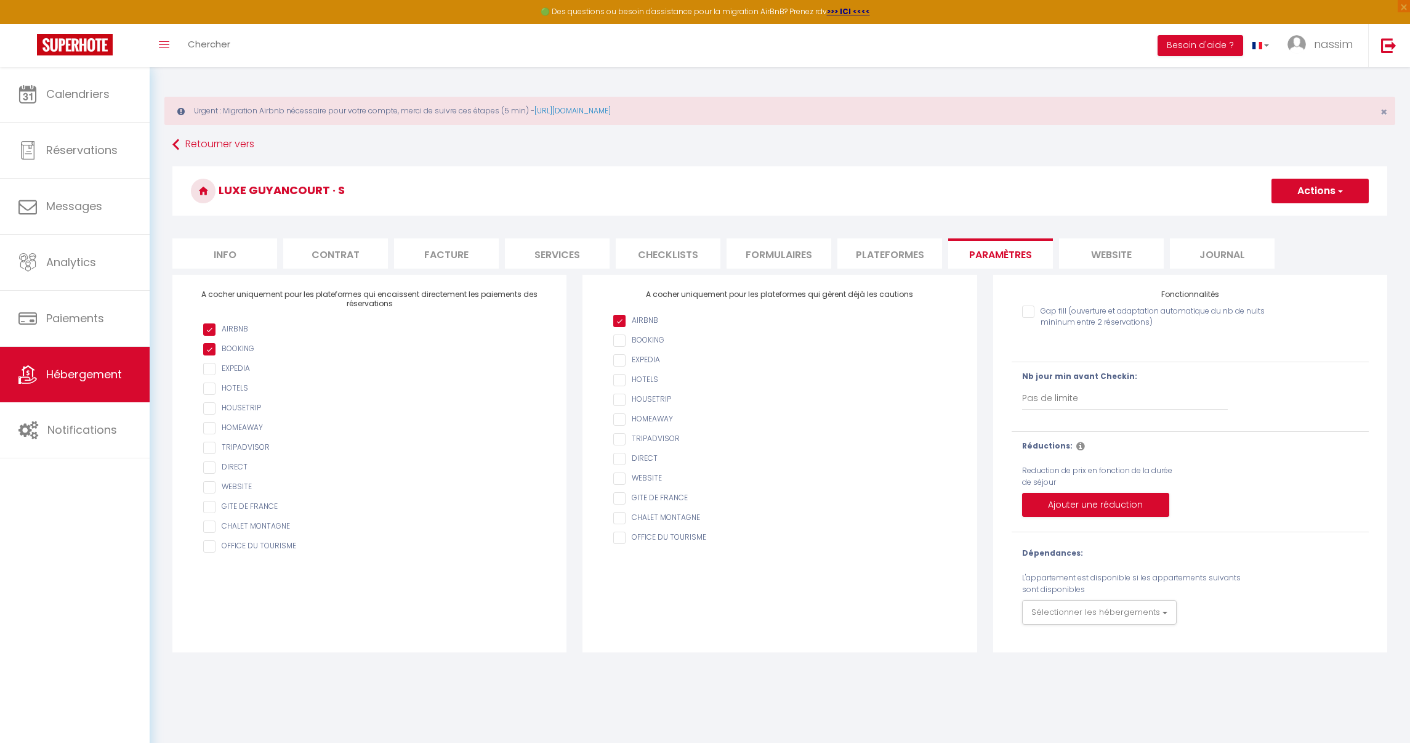
click at [890, 244] on li "Plateformes" at bounding box center [890, 253] width 105 height 30
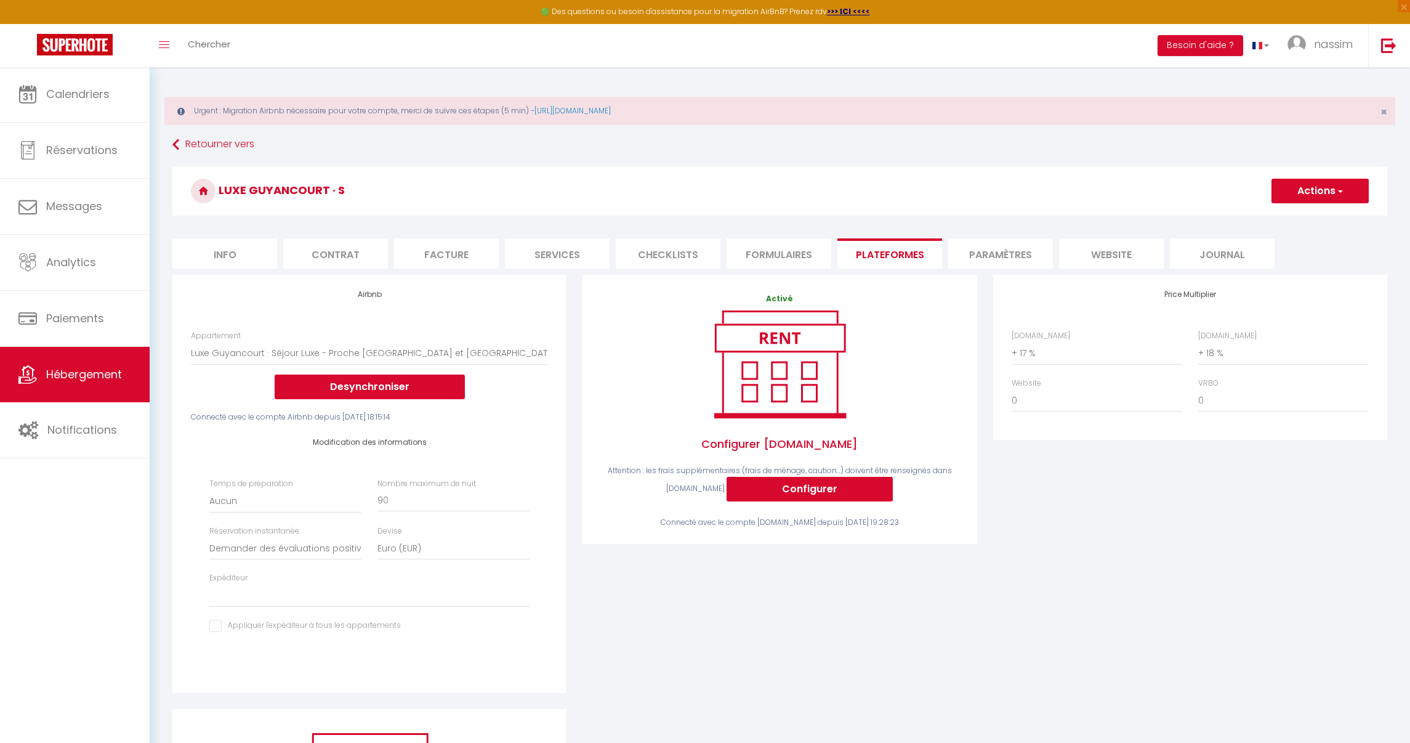
click at [1345, 200] on button "Actions" at bounding box center [1320, 191] width 97 height 25
click at [1332, 214] on link "Enregistrer" at bounding box center [1319, 218] width 97 height 16
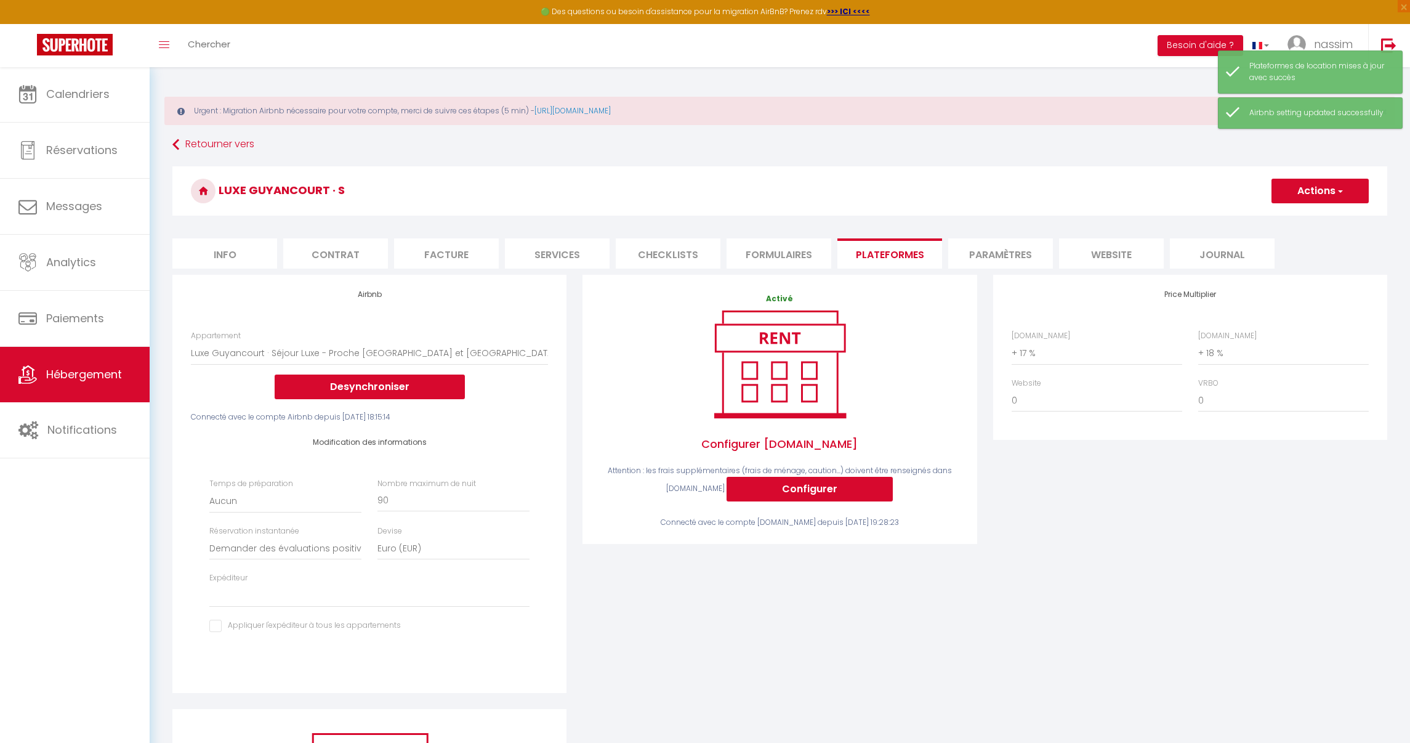
click at [64, 363] on link "Hébergement" at bounding box center [75, 374] width 150 height 55
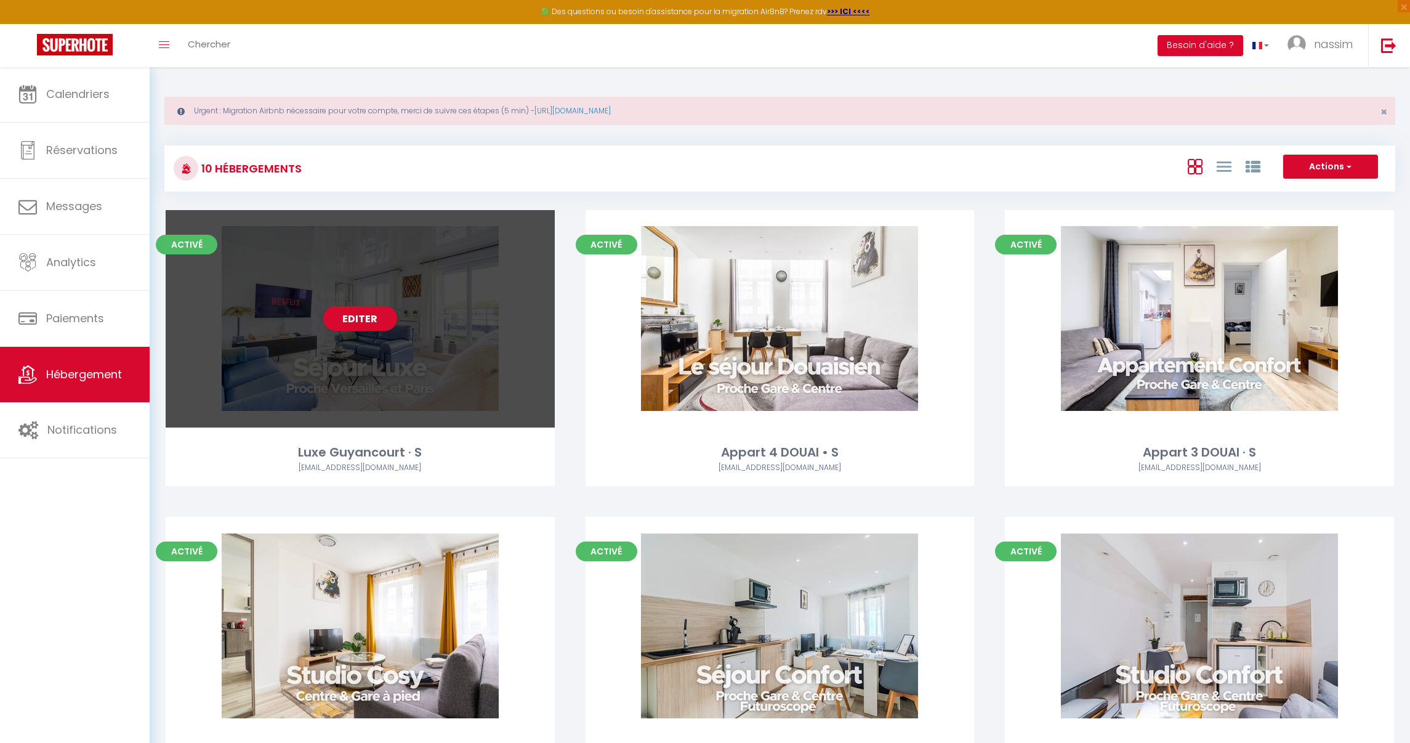
click at [365, 268] on div "Editer" at bounding box center [360, 318] width 389 height 217
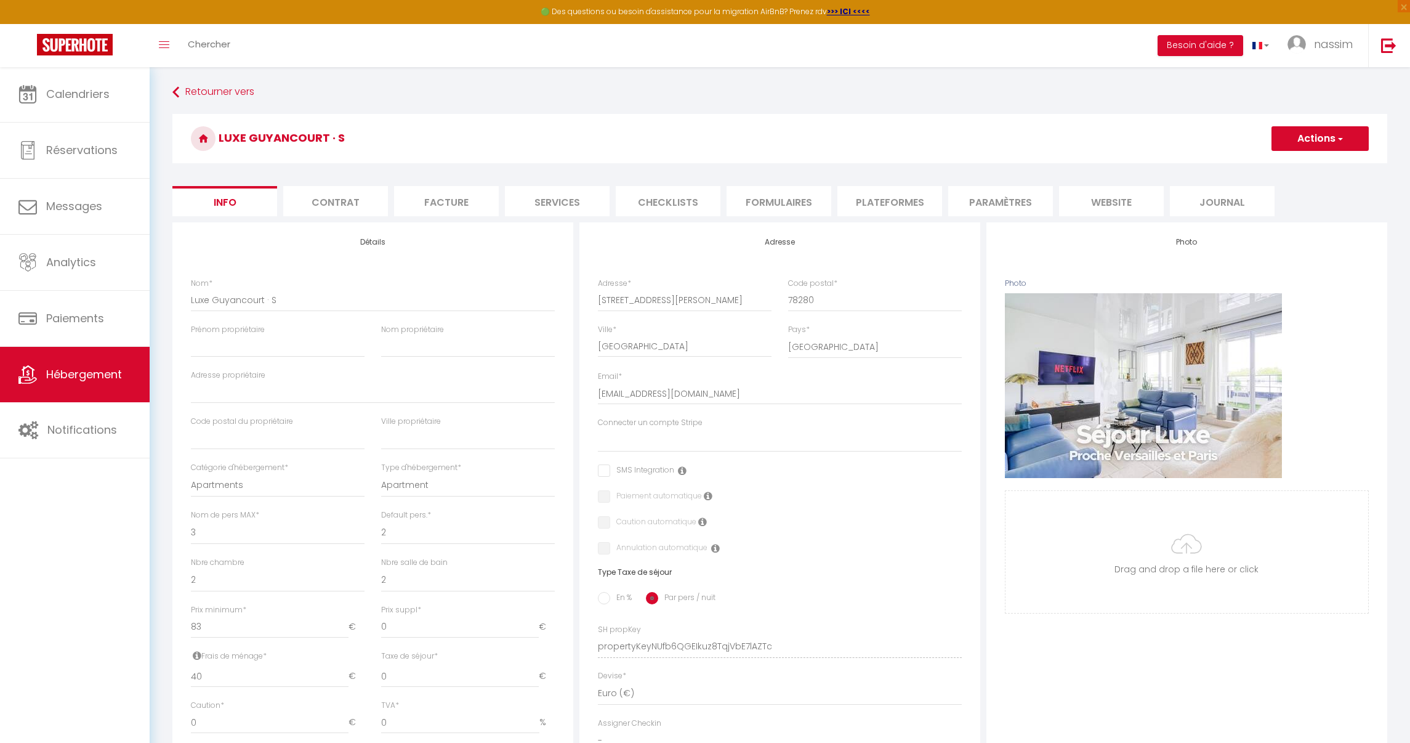
click at [1091, 180] on form "Luxe Guyancourt · S Actions Enregistrer Dupliquer Supprimer Importer les réserv…" at bounding box center [779, 583] width 1215 height 939
click at [1108, 200] on li "website" at bounding box center [1111, 201] width 105 height 30
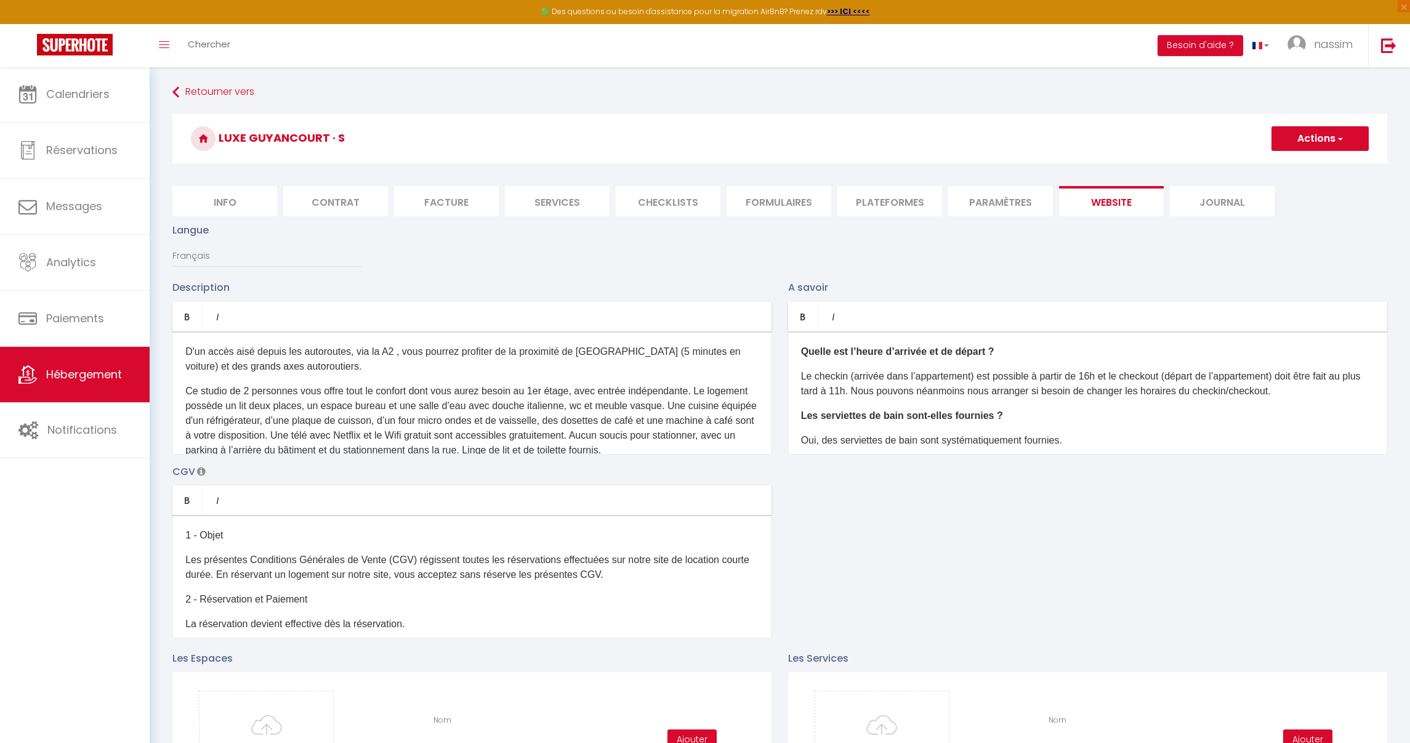
drag, startPoint x: 1044, startPoint y: 211, endPoint x: 1037, endPoint y: 210, distance: 6.8
click at [1042, 211] on li "Paramètres" at bounding box center [1000, 201] width 105 height 30
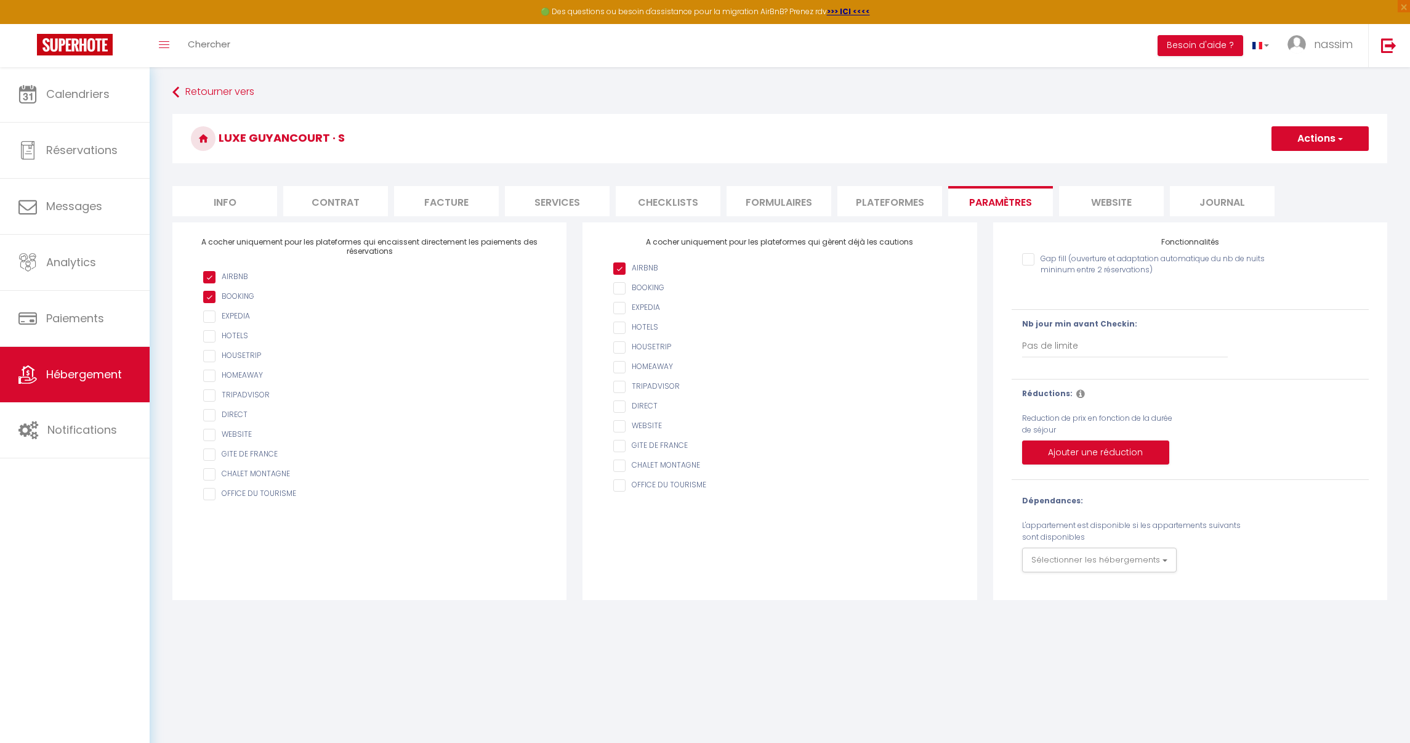
click at [936, 219] on form "Luxe Guyancourt · S Actions Enregistrer Info Contrat Facture Services Checklist…" at bounding box center [779, 357] width 1215 height 486
click at [924, 211] on li "Plateformes" at bounding box center [890, 201] width 105 height 30
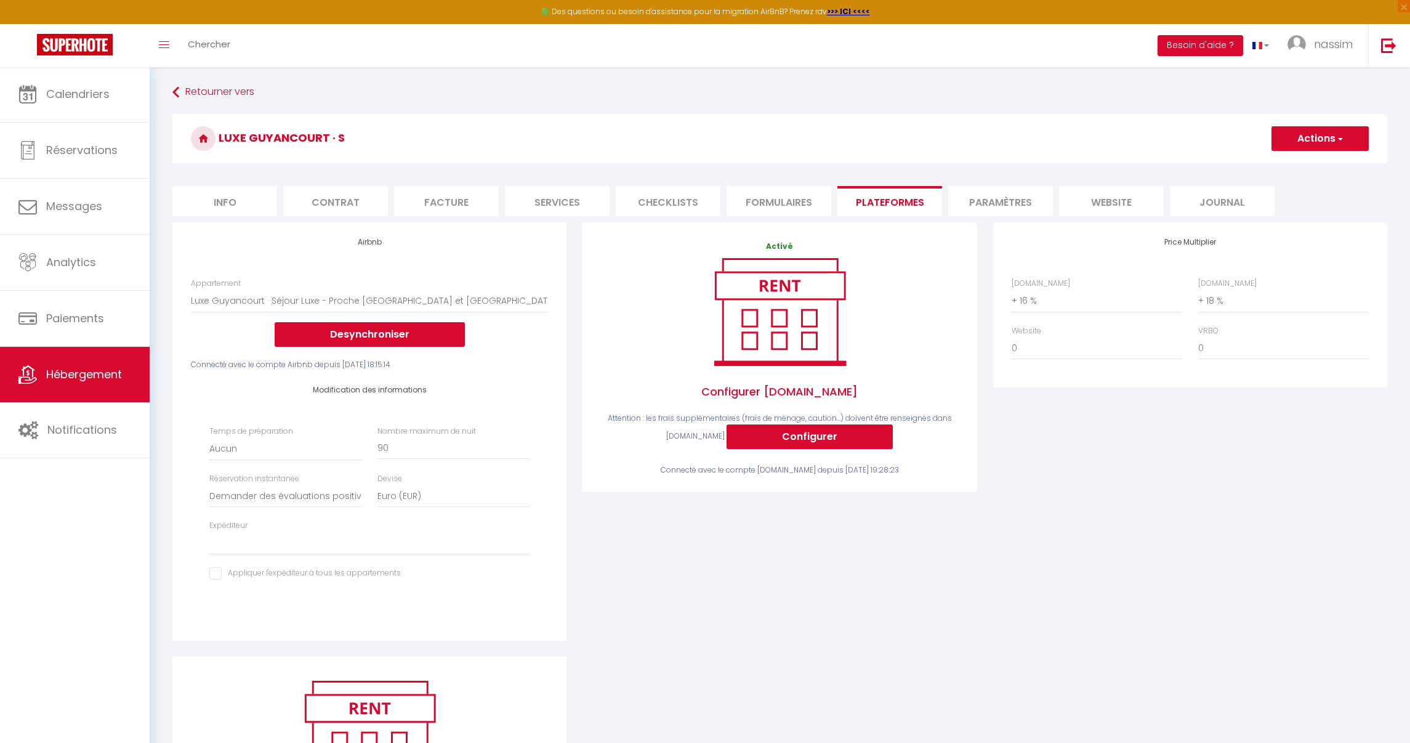
click at [1295, 134] on button "Actions" at bounding box center [1320, 138] width 97 height 25
click at [1291, 169] on link "Enregistrer" at bounding box center [1319, 166] width 97 height 16
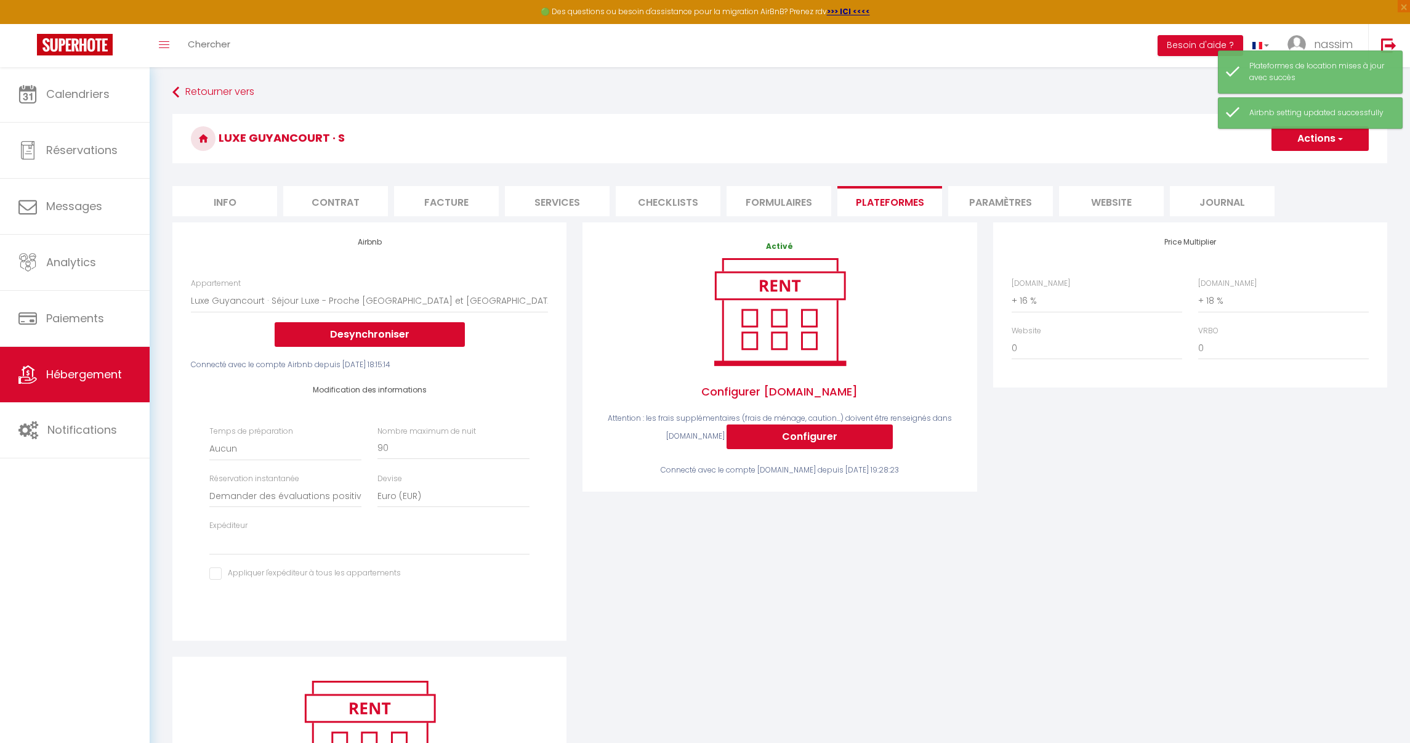
click at [57, 41] on img at bounding box center [75, 45] width 76 height 22
